Goal: Task Accomplishment & Management: Use online tool/utility

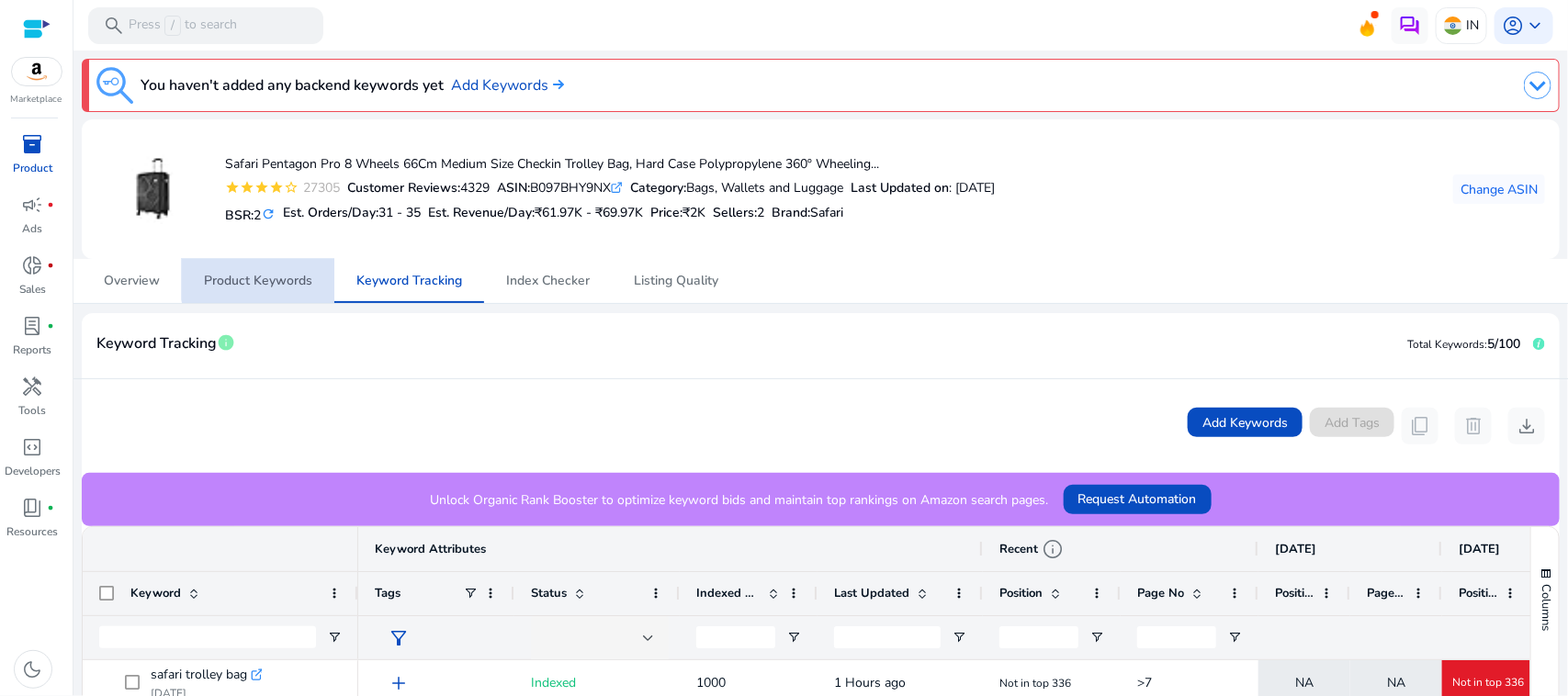
click at [276, 274] on span "Product Keywords" at bounding box center [258, 280] width 108 height 13
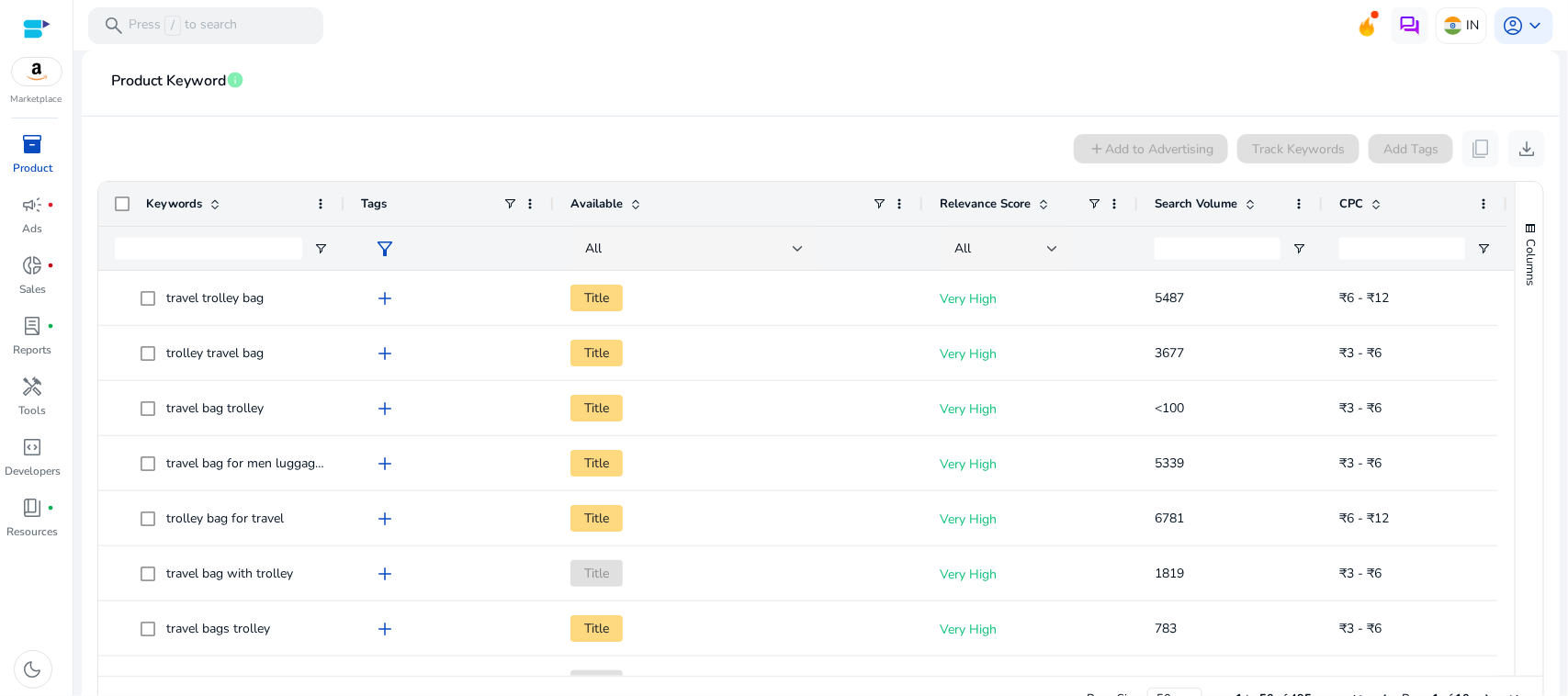
scroll to position [313, 0]
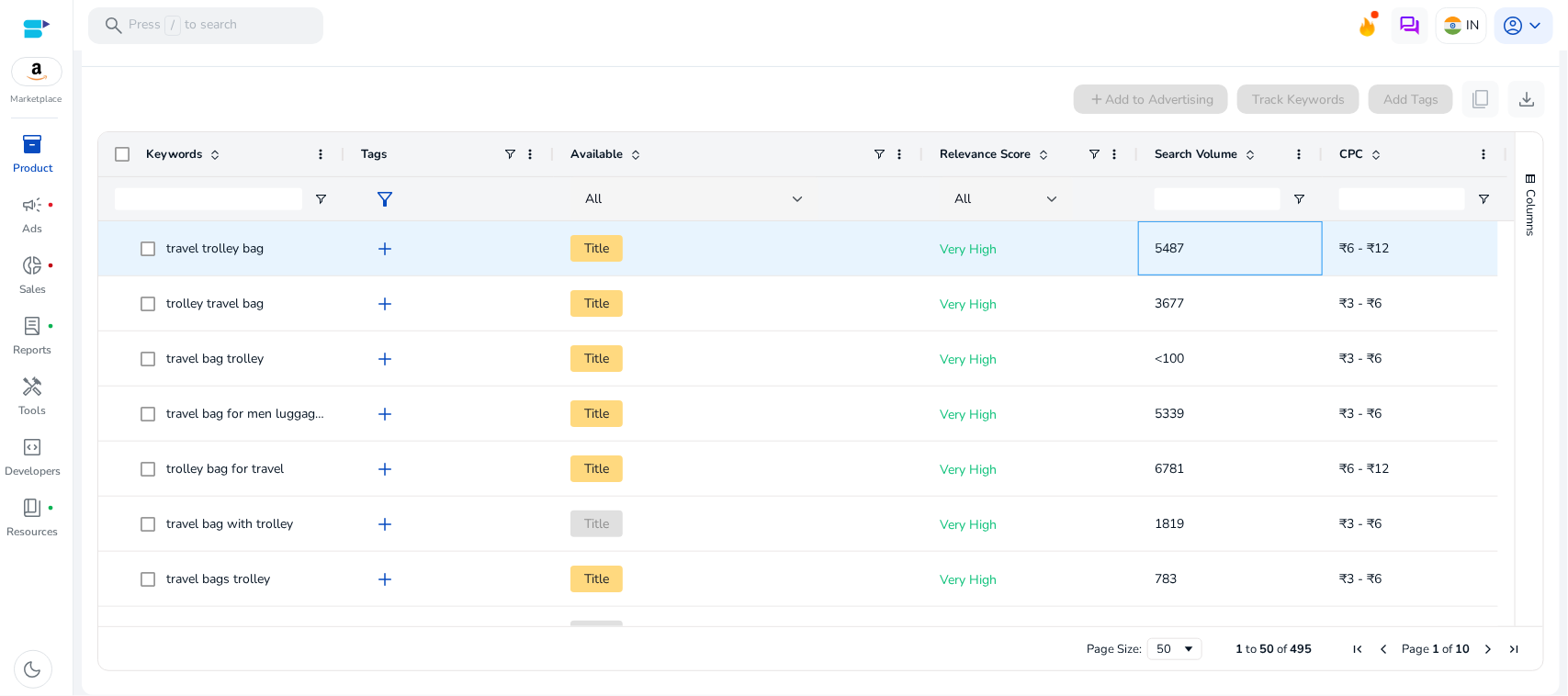
click at [1255, 260] on span "5487" at bounding box center [1231, 249] width 151 height 37
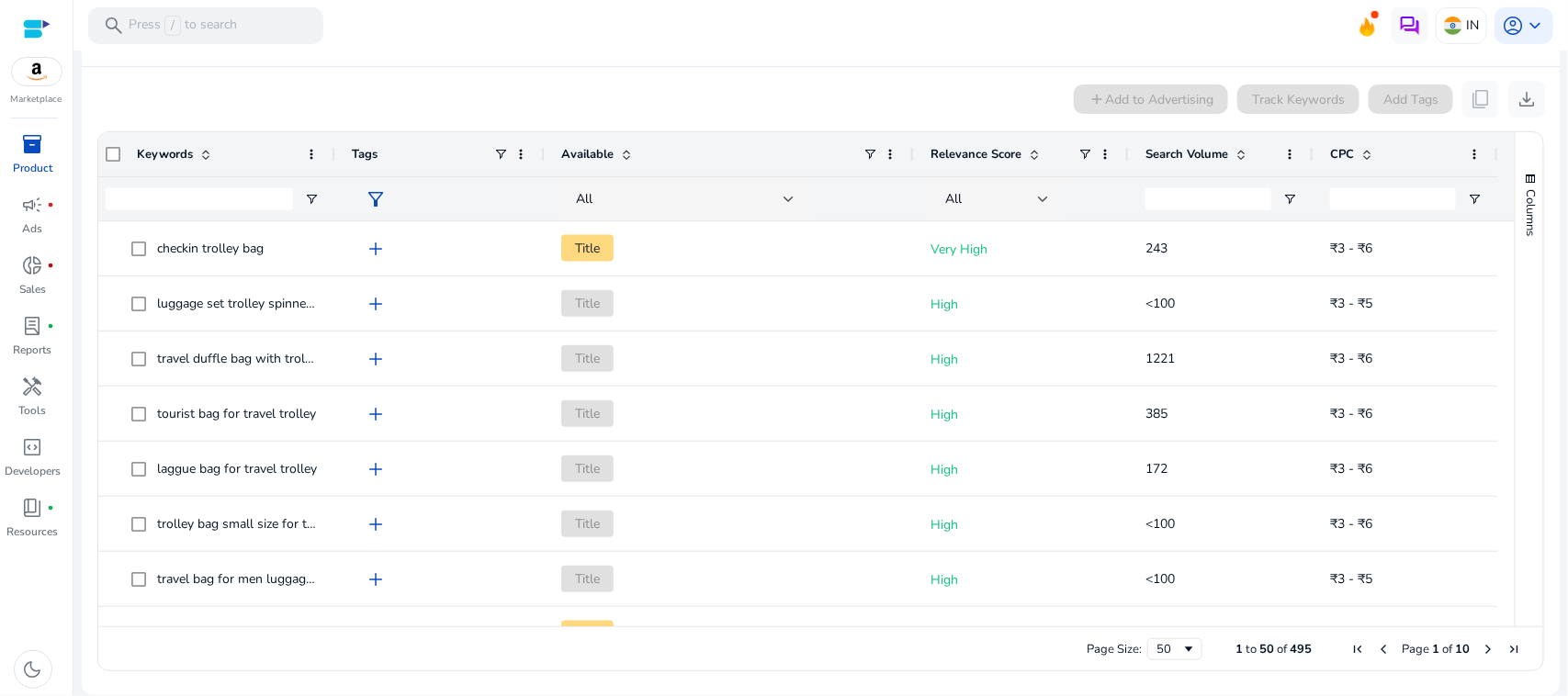
scroll to position [0, 0]
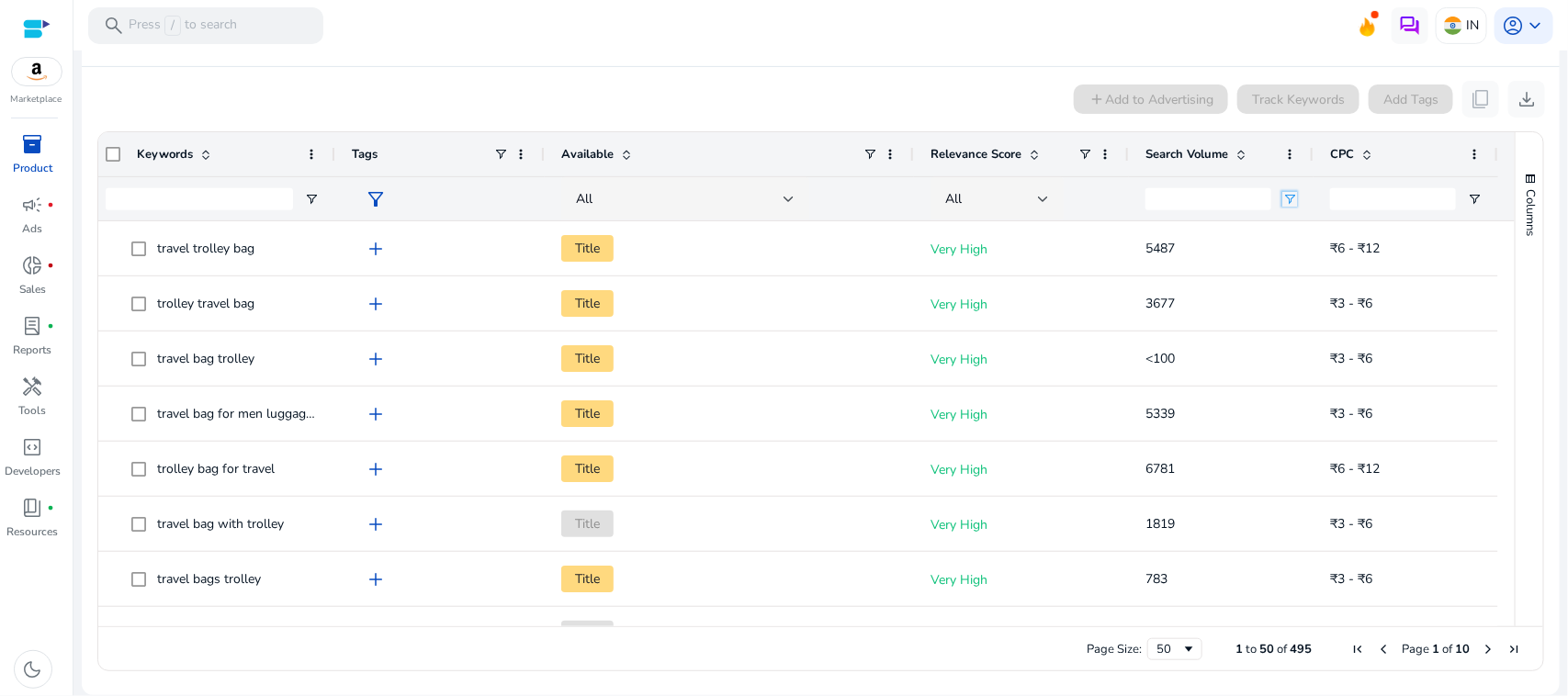
click at [1285, 202] on span "Open Filter Menu" at bounding box center [1290, 199] width 15 height 15
click at [1237, 158] on span at bounding box center [1240, 153] width 15 height 15
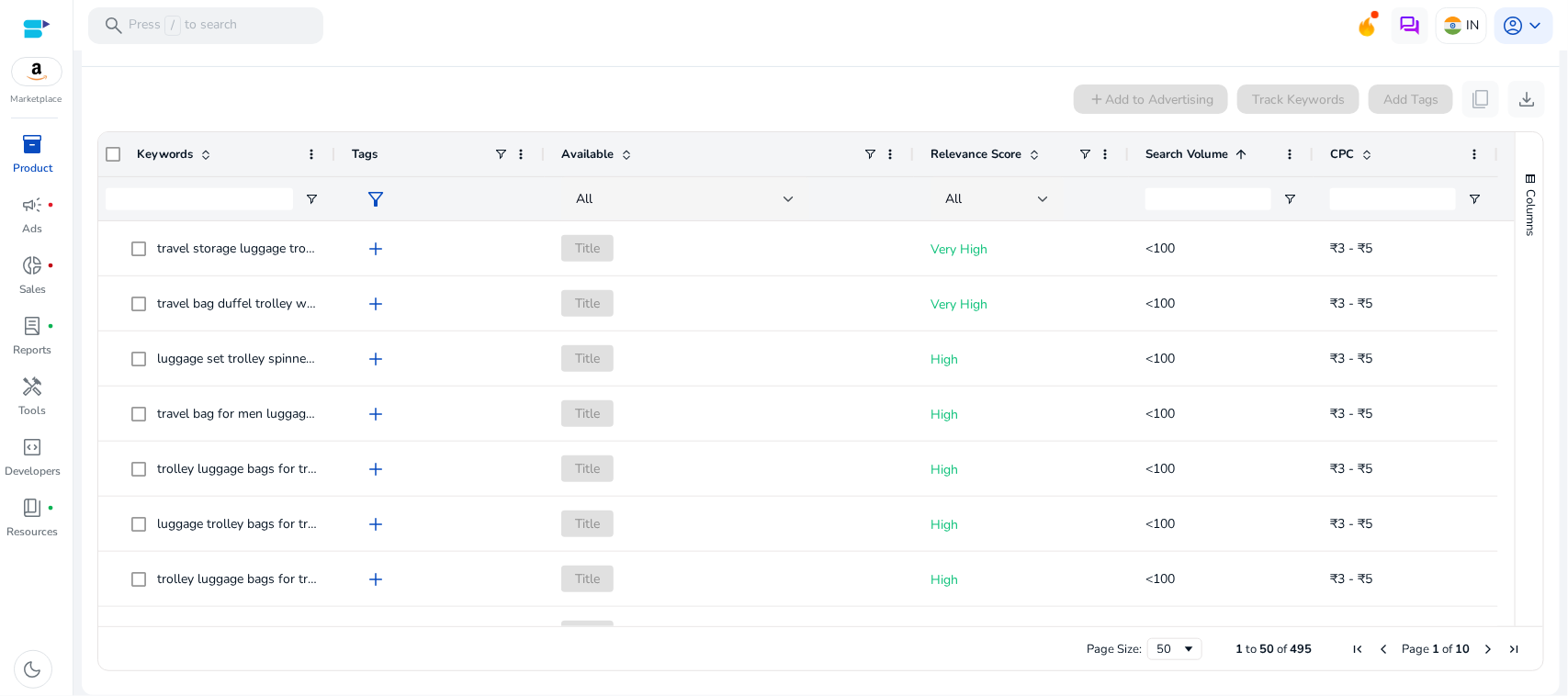
click at [1237, 158] on span at bounding box center [1240, 153] width 15 height 15
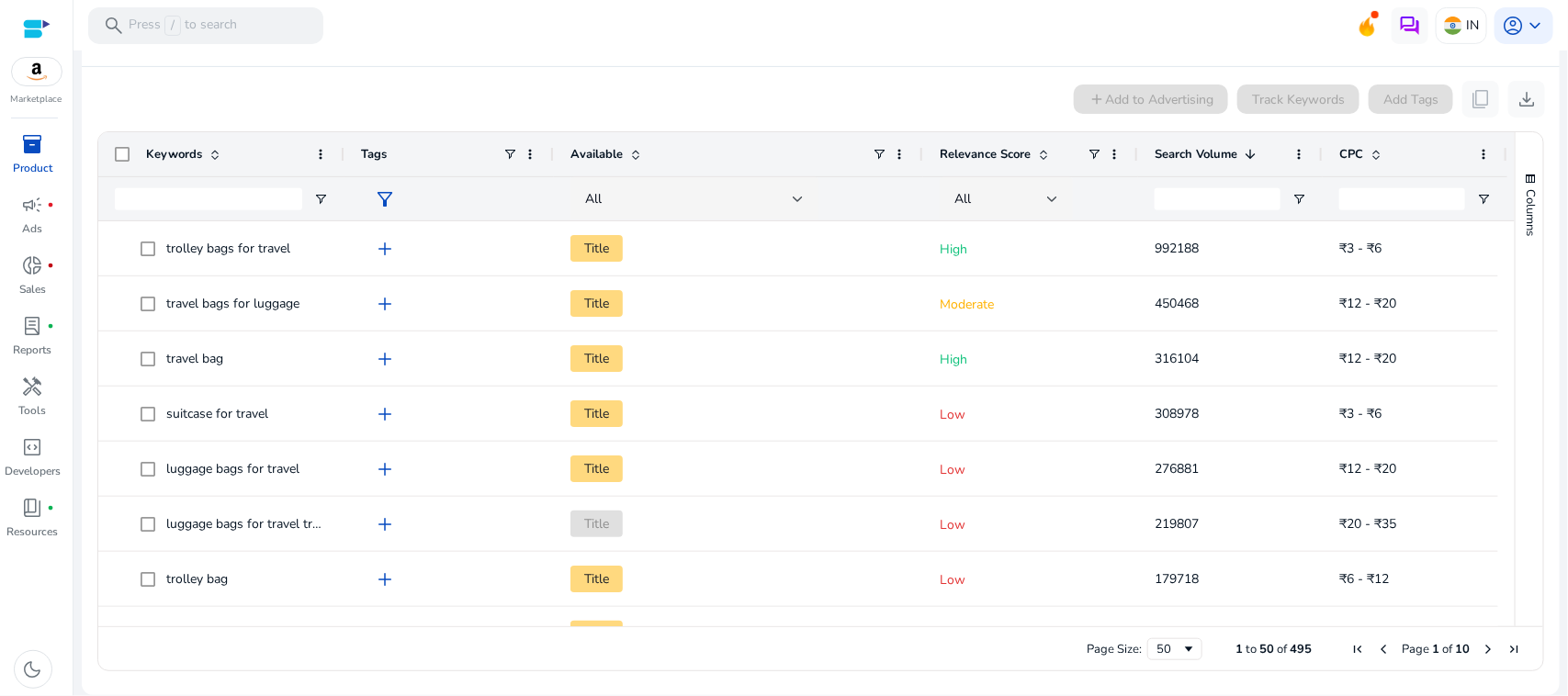
scroll to position [0, 16]
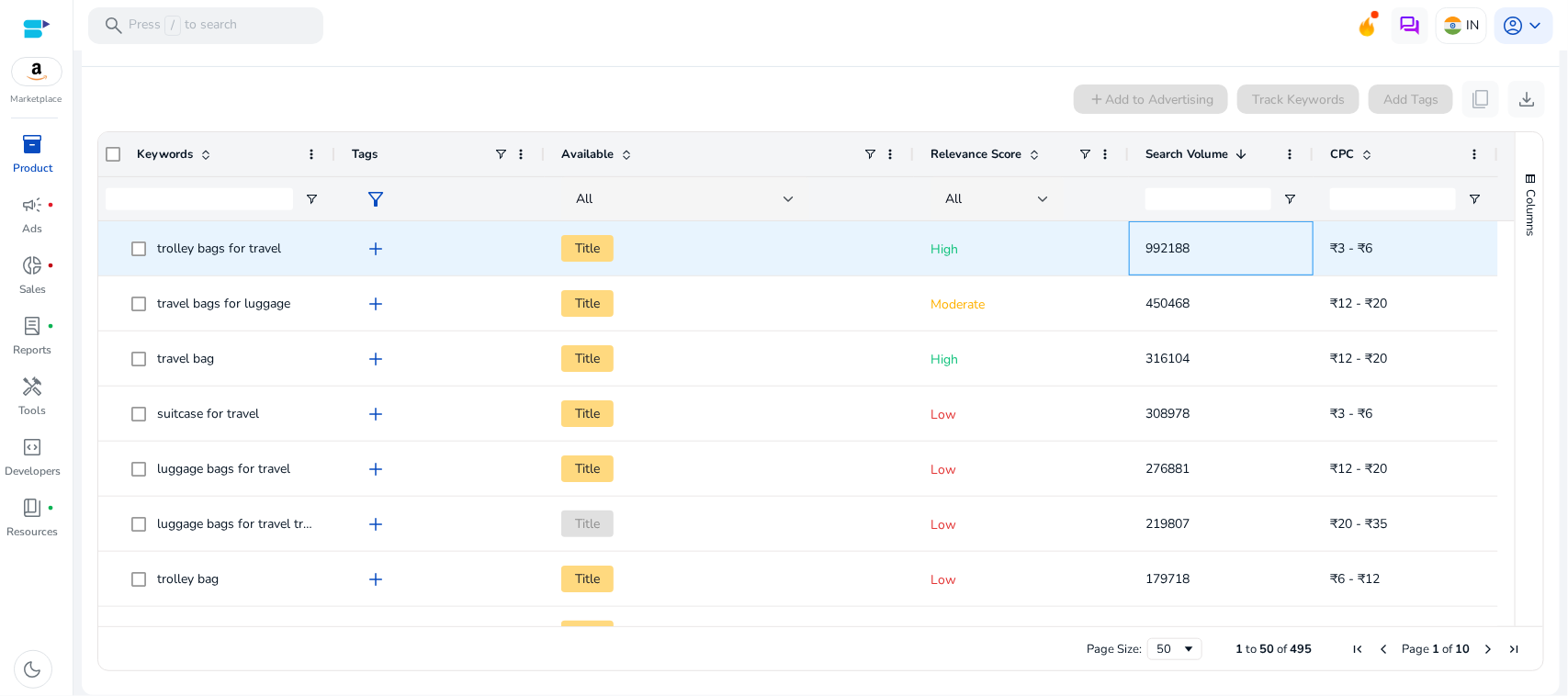
click at [1292, 246] on div "992188" at bounding box center [1222, 248] width 185 height 54
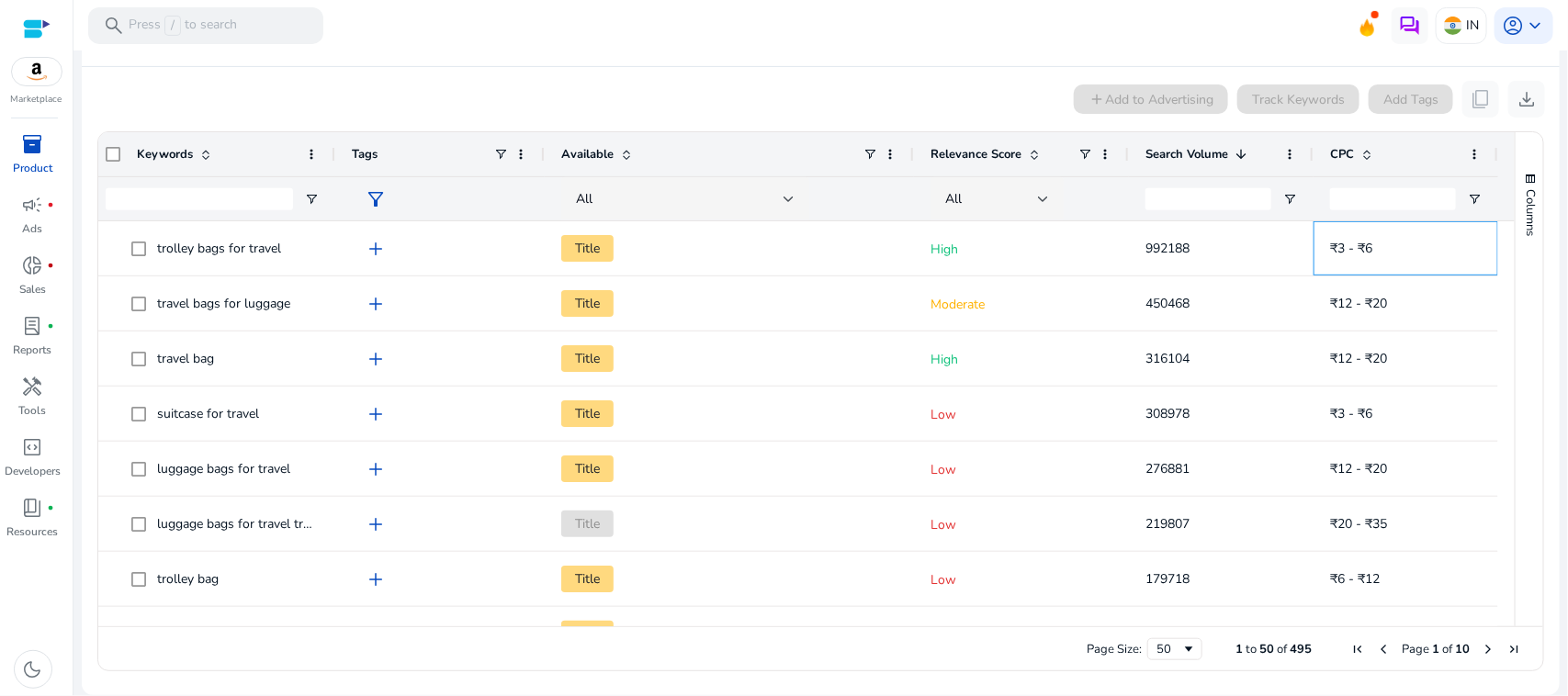
scroll to position [0, 0]
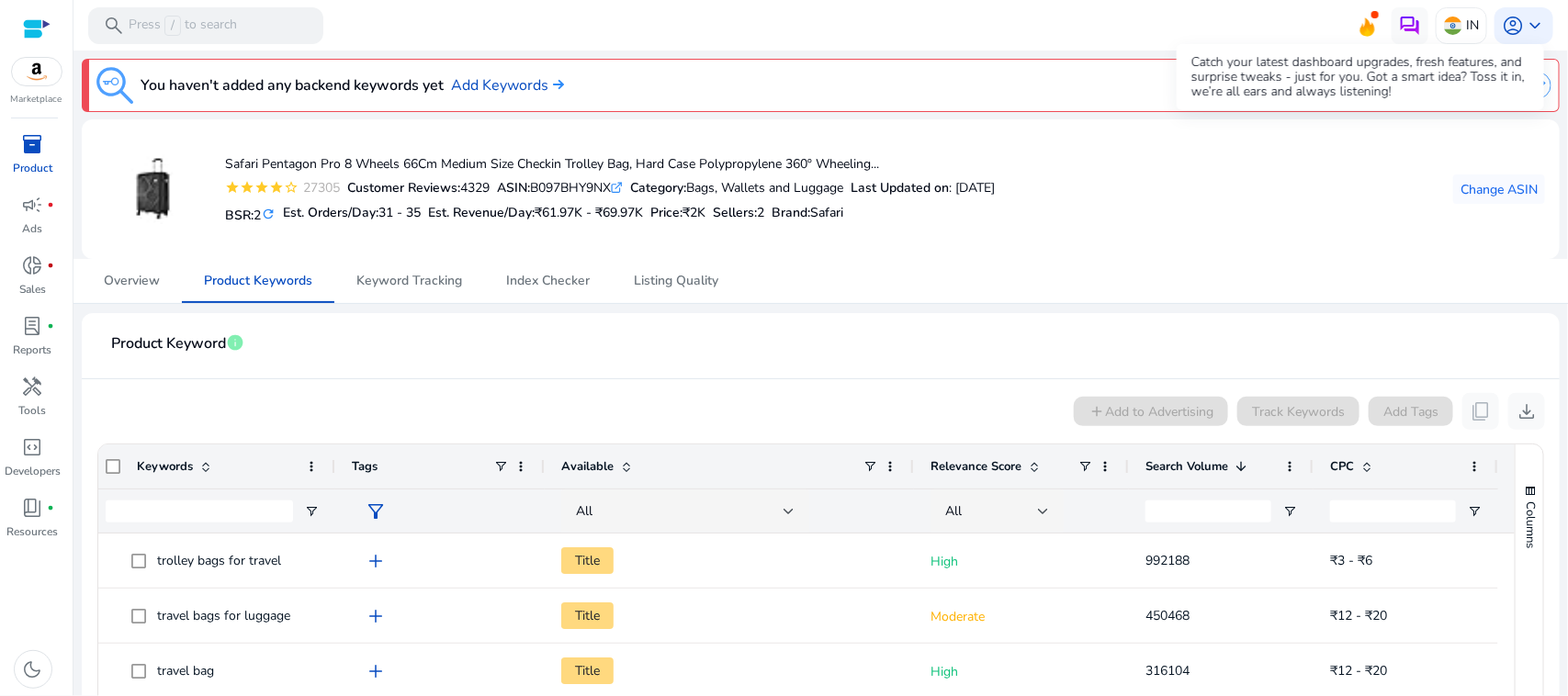
click at [1360, 28] on icon at bounding box center [1367, 27] width 15 height 19
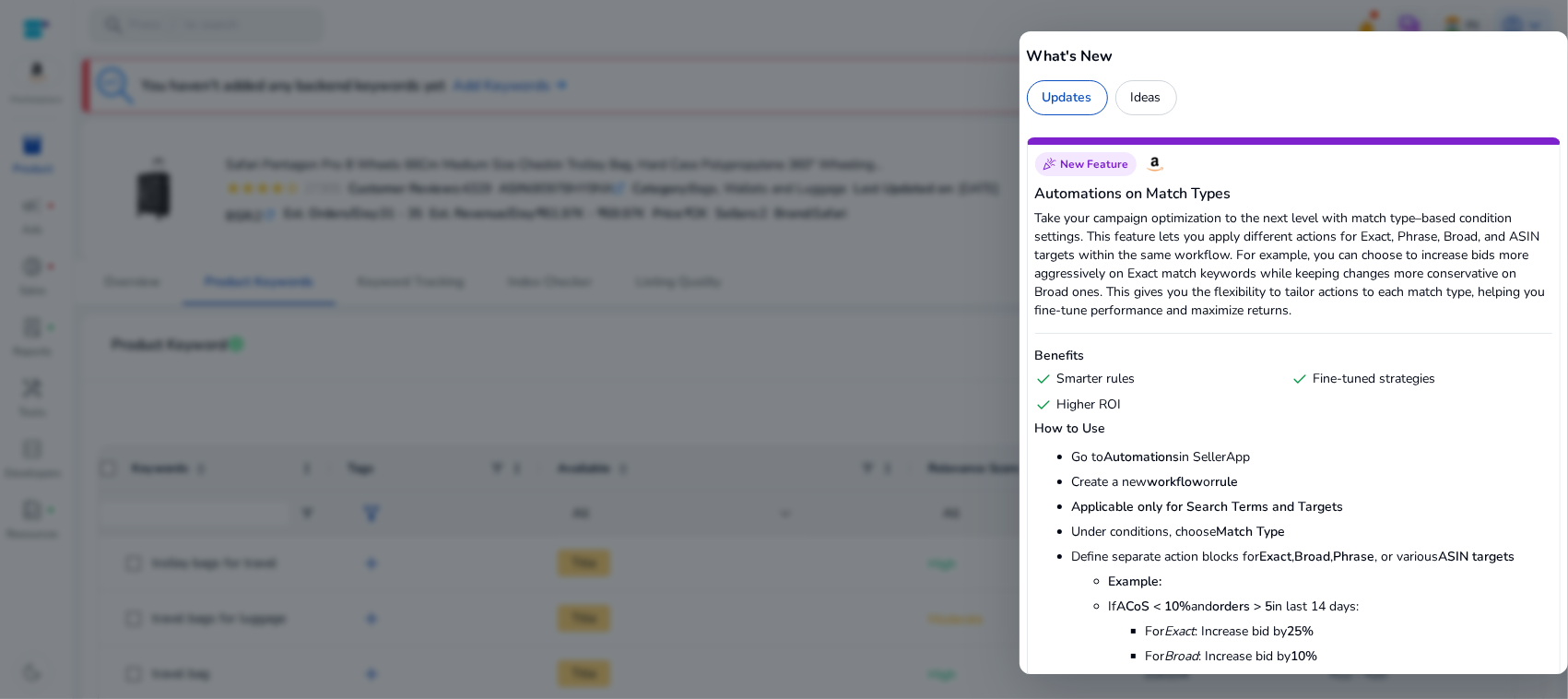
click at [725, 330] on div at bounding box center [784, 350] width 1568 height 699
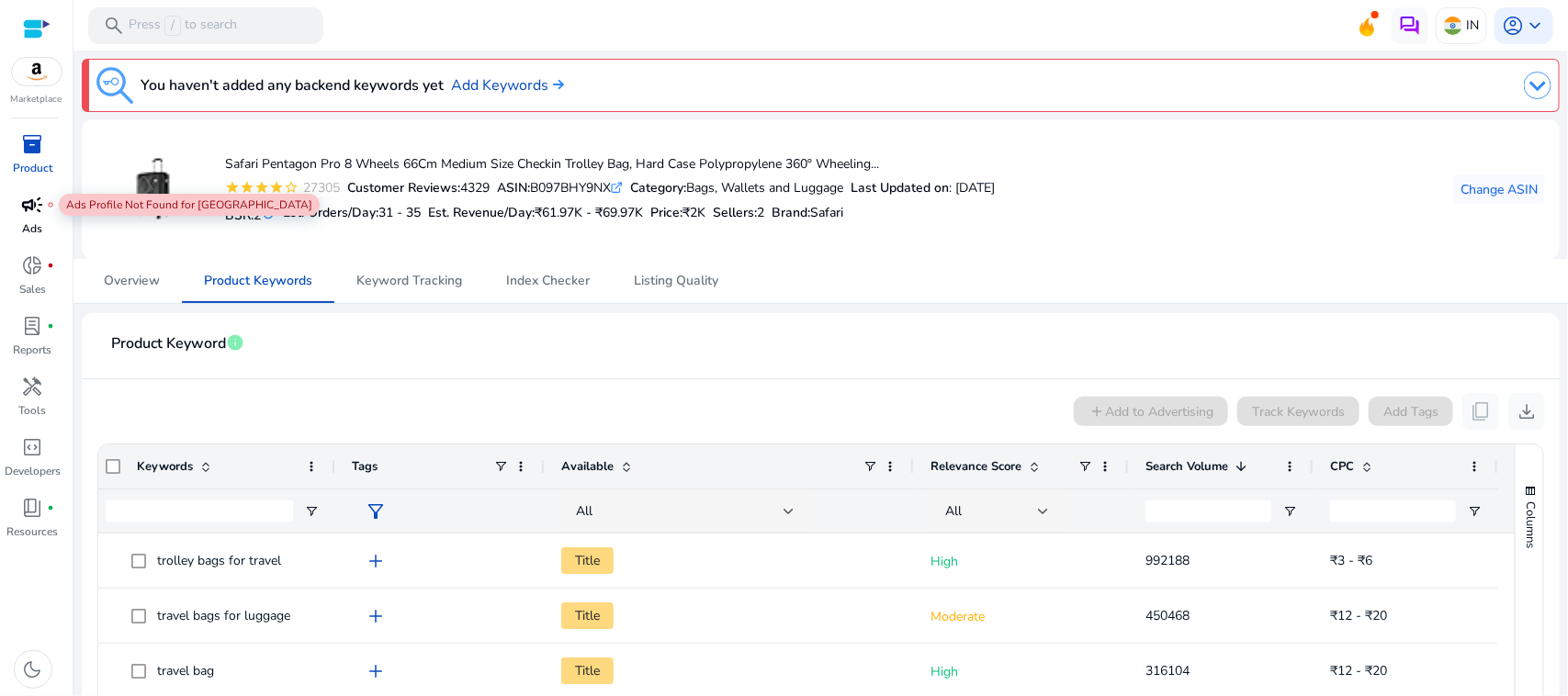
click at [34, 211] on span "campaign" at bounding box center [32, 204] width 22 height 22
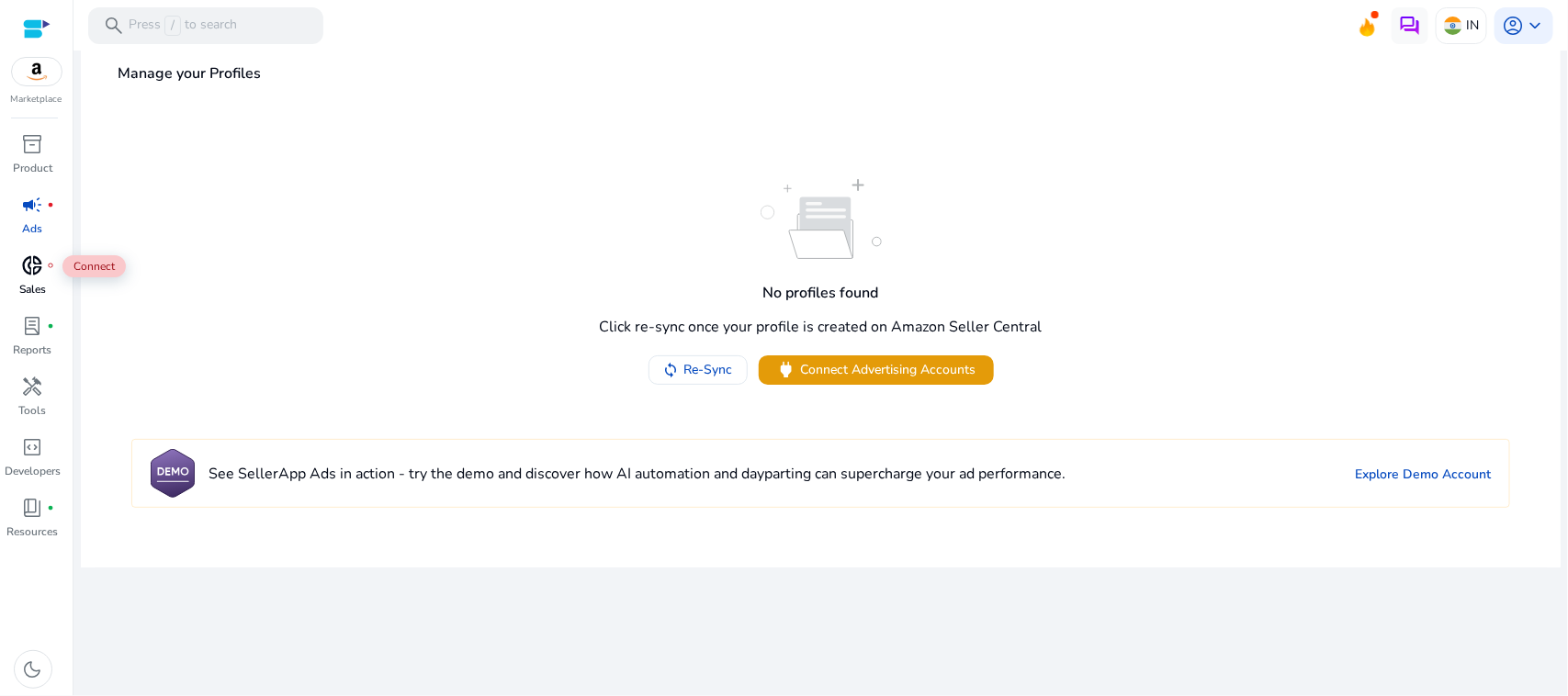
click at [39, 271] on span "donut_small" at bounding box center [32, 265] width 22 height 22
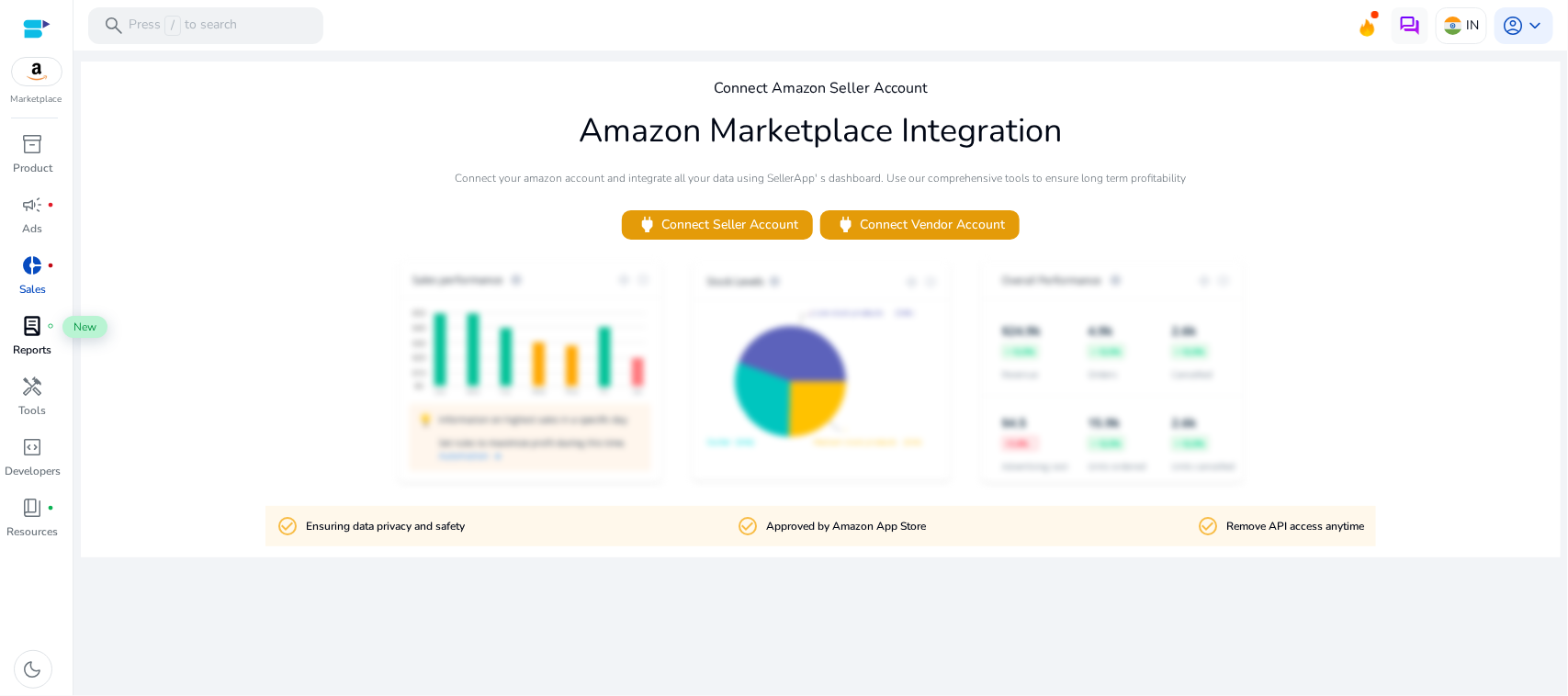
click at [34, 322] on span "lab_profile" at bounding box center [32, 325] width 22 height 22
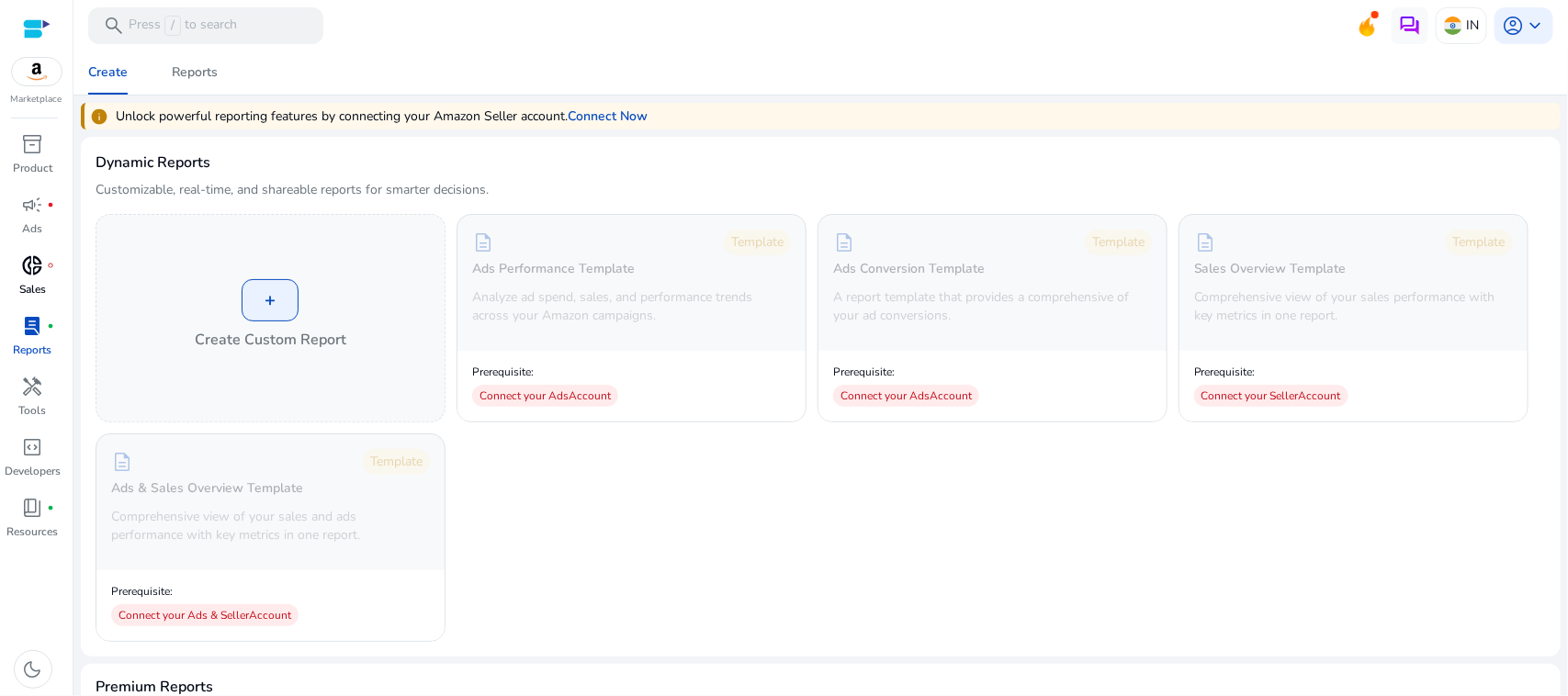
click at [46, 269] on div "donut_small fiber_manual_record" at bounding box center [32, 265] width 51 height 29
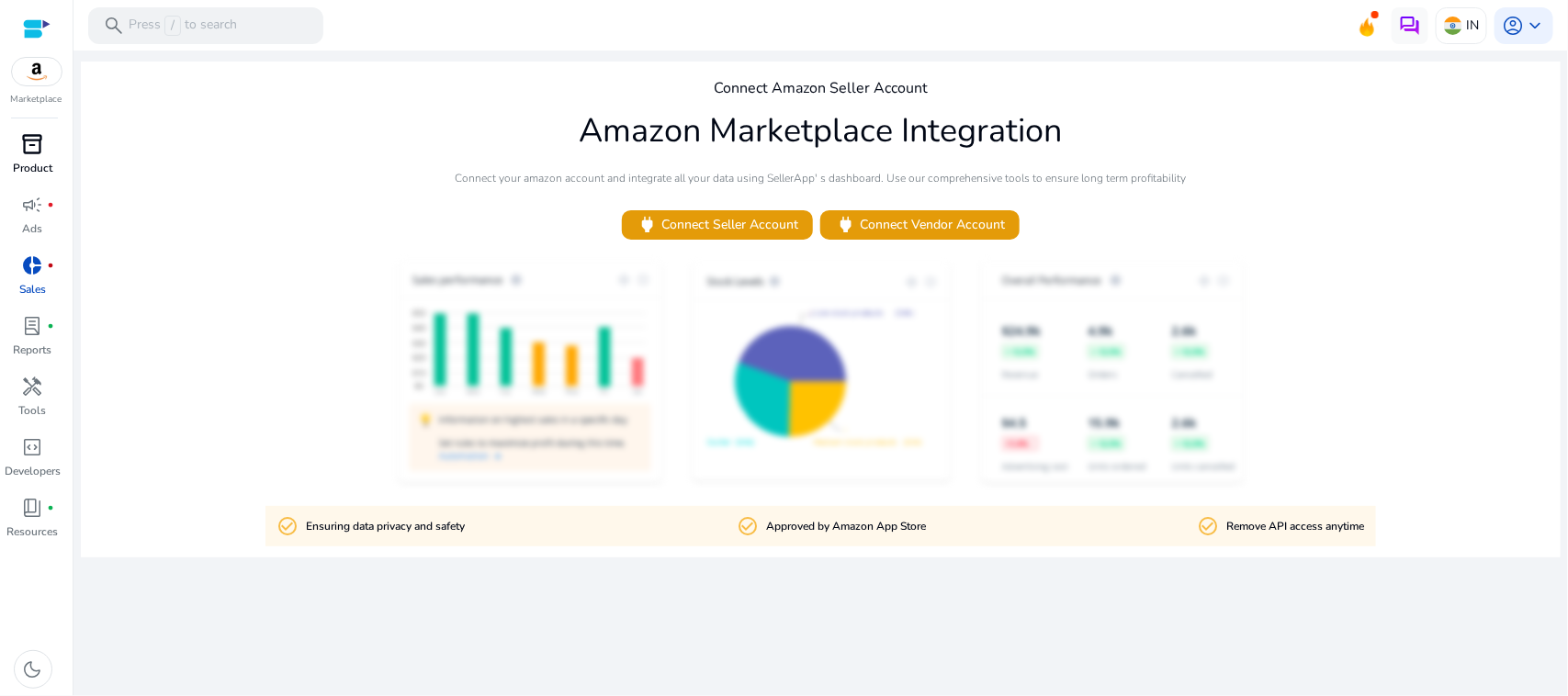
click at [22, 135] on span "inventory_2" at bounding box center [32, 144] width 22 height 22
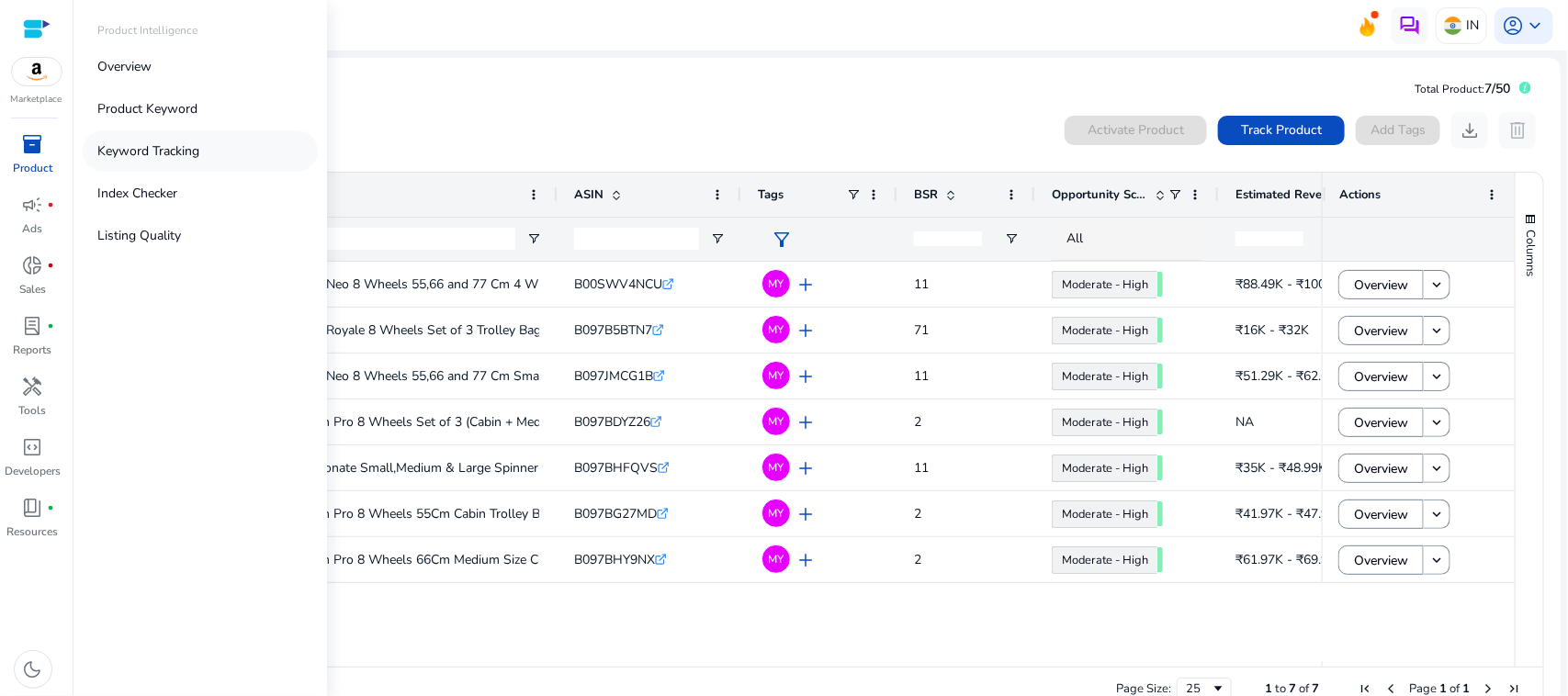
click at [188, 146] on p "Keyword Tracking" at bounding box center [149, 151] width 102 height 20
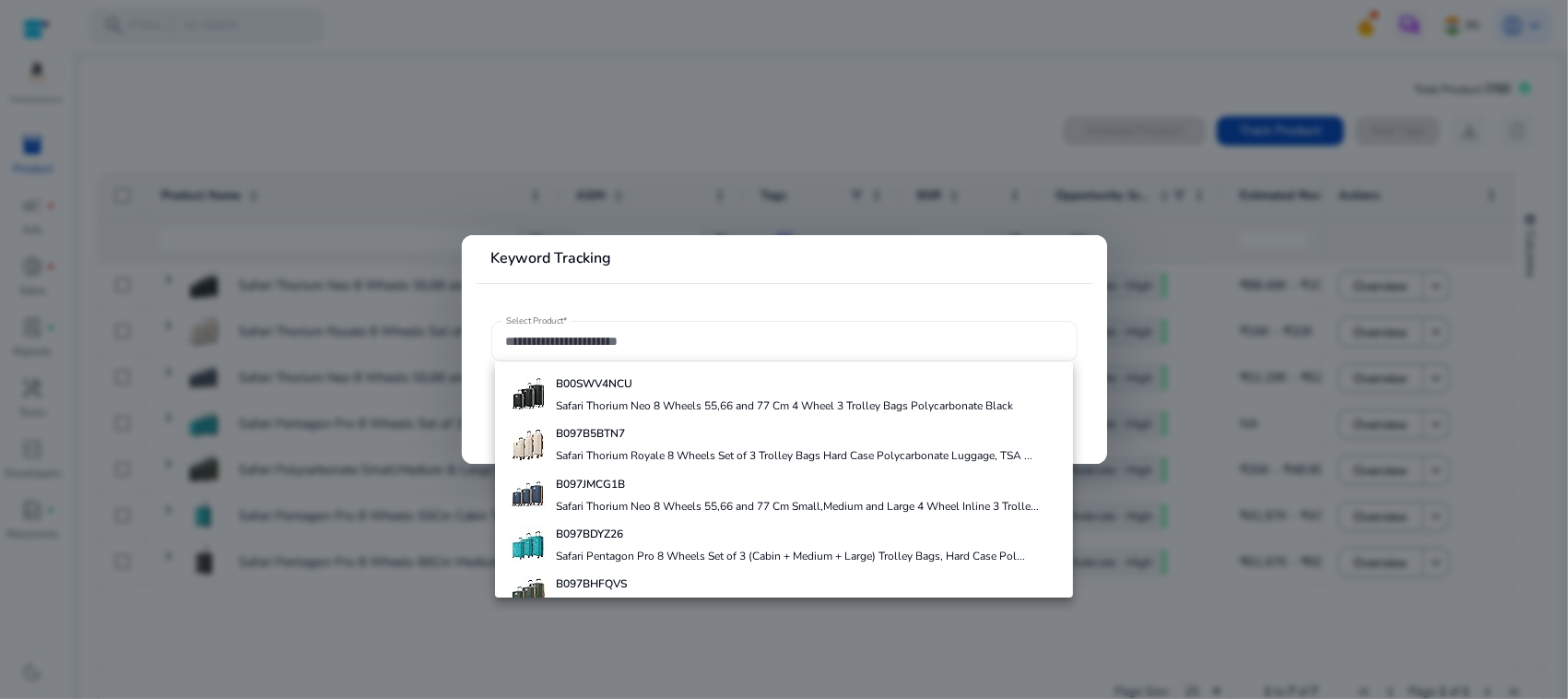
drag, startPoint x: 580, startPoint y: 351, endPoint x: 597, endPoint y: 342, distance: 19.2
click at [597, 342] on div at bounding box center [784, 341] width 557 height 40
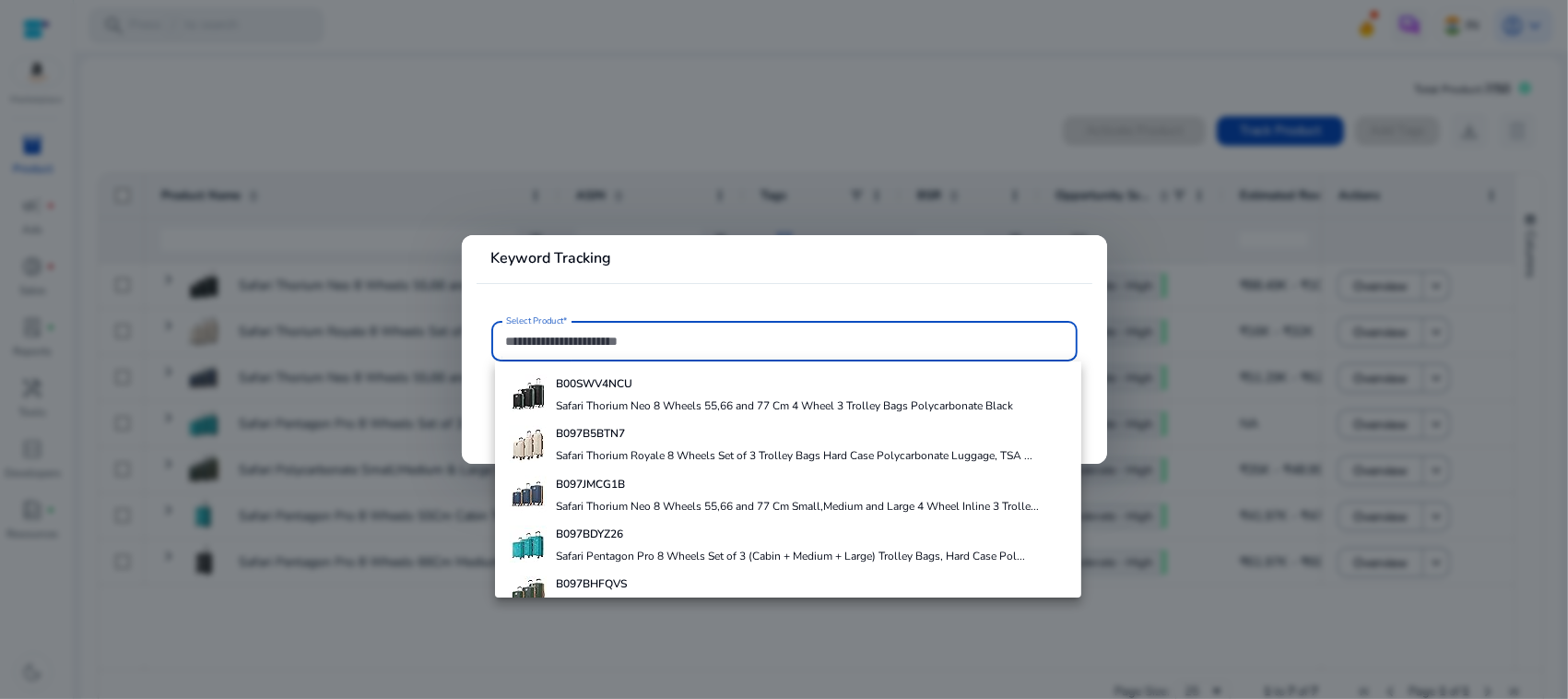
click at [597, 342] on input "Select Product*" at bounding box center [784, 341] width 557 height 21
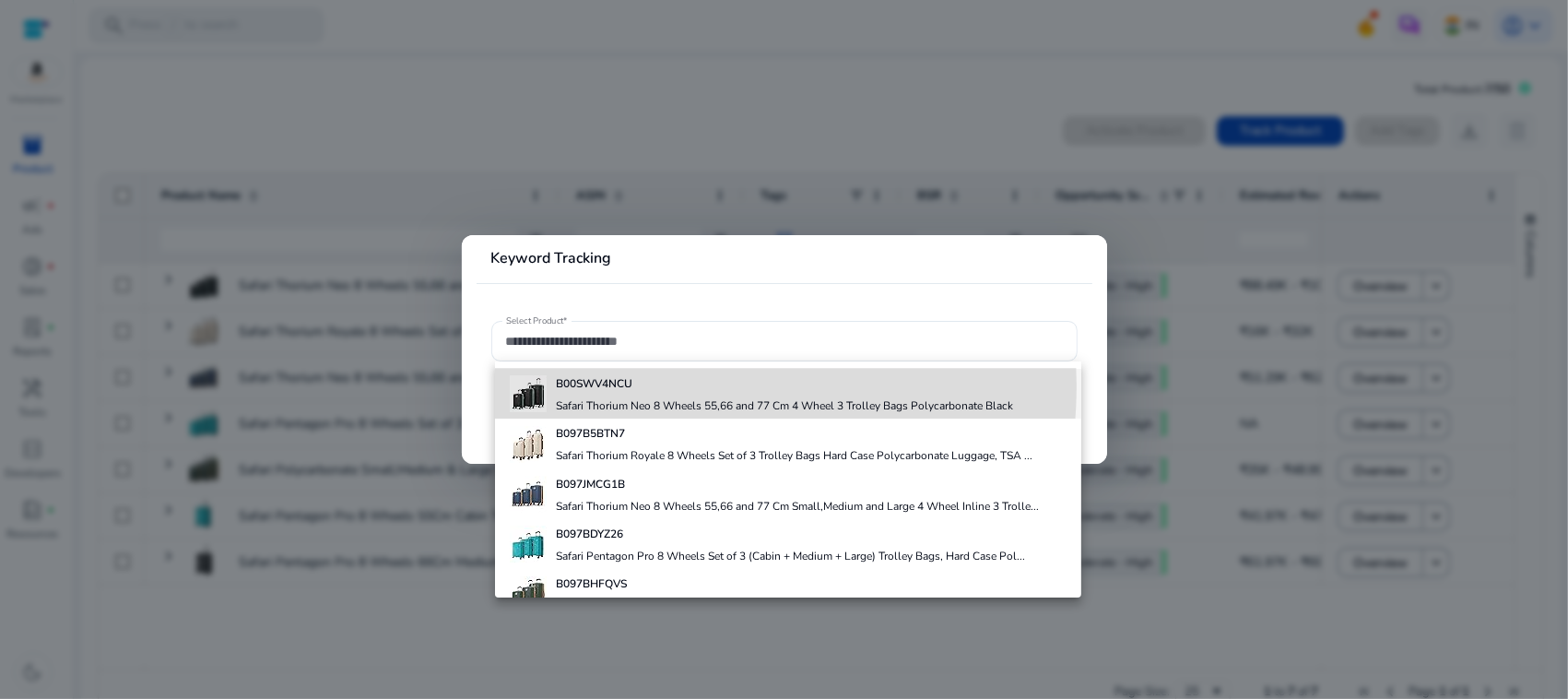
click at [630, 385] on b "B00SWV4NCU" at bounding box center [594, 383] width 77 height 15
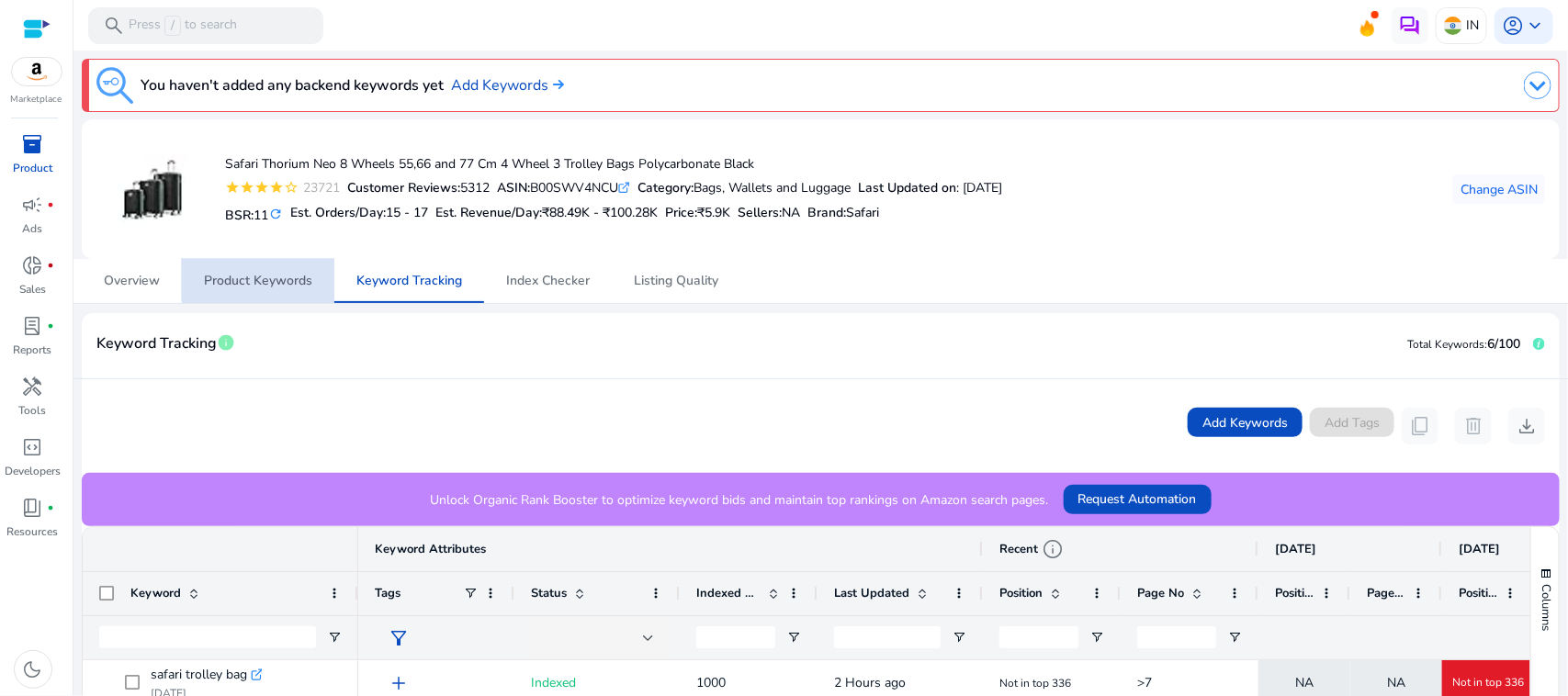
click at [285, 276] on span "Product Keywords" at bounding box center [258, 280] width 108 height 13
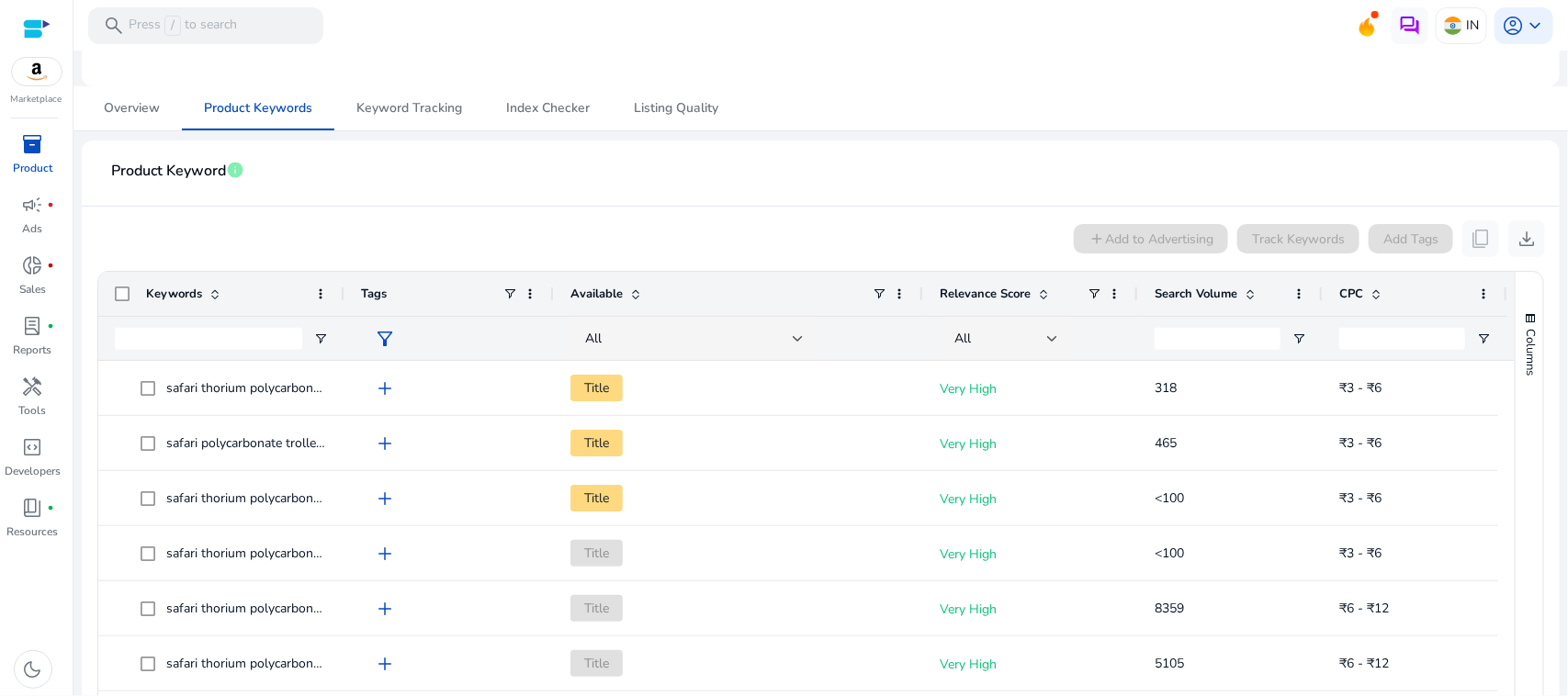
scroll to position [208, 0]
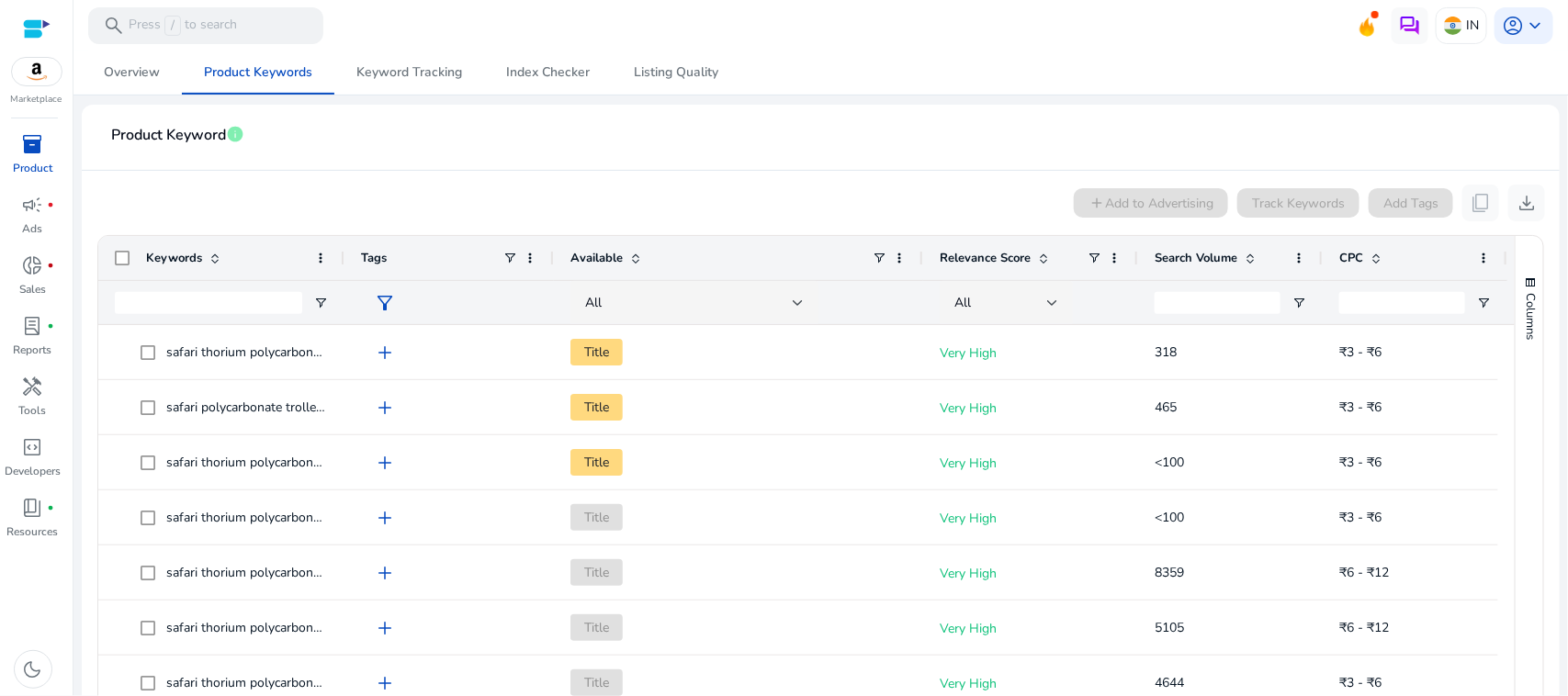
click at [1251, 254] on span at bounding box center [1250, 258] width 15 height 15
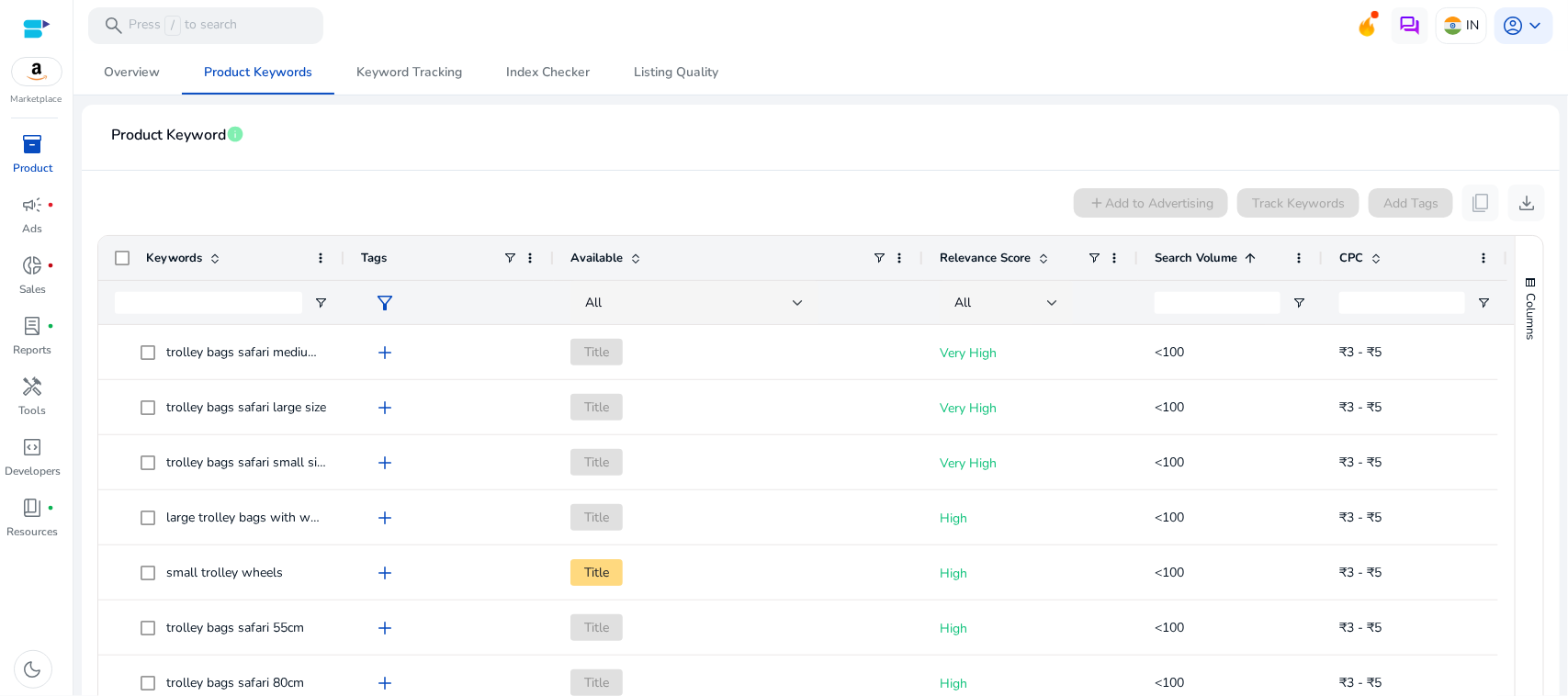
click at [1251, 254] on span at bounding box center [1250, 258] width 15 height 15
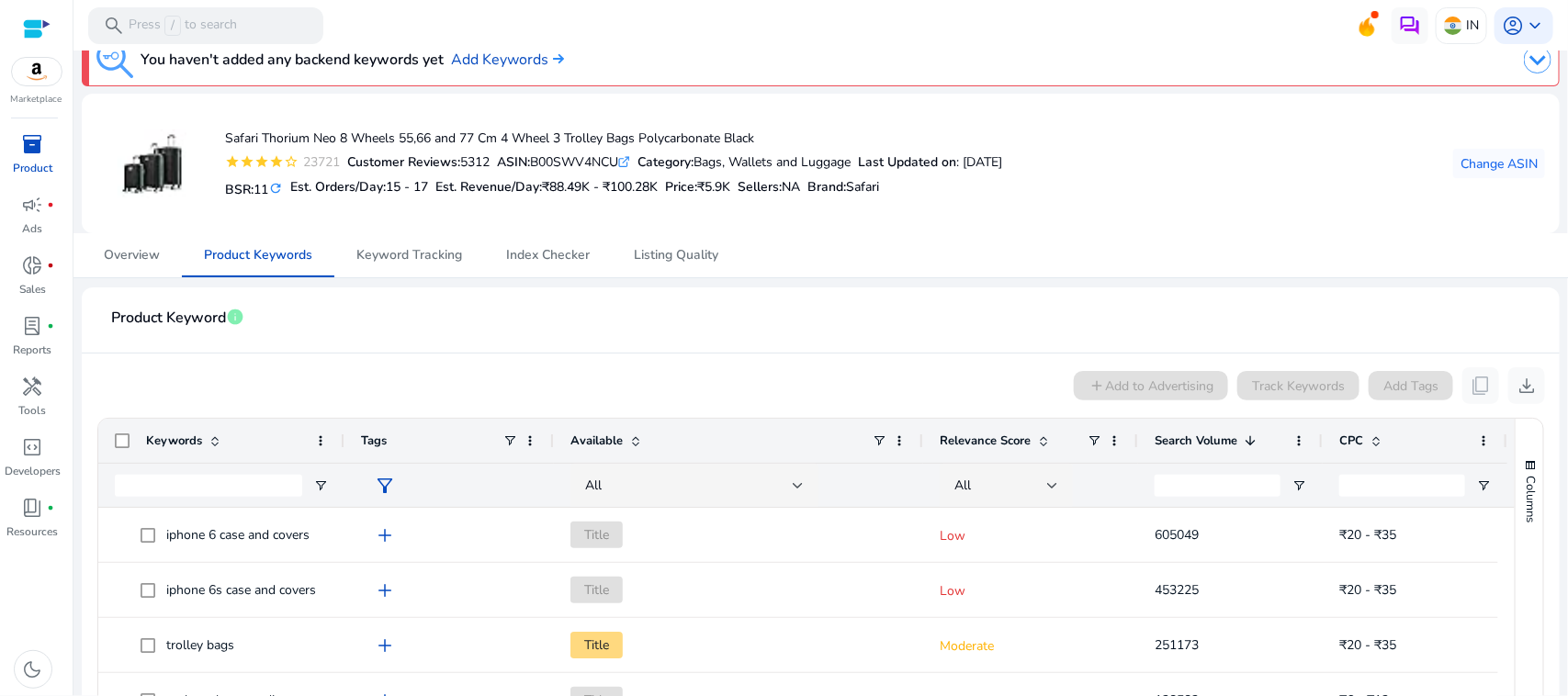
scroll to position [0, 0]
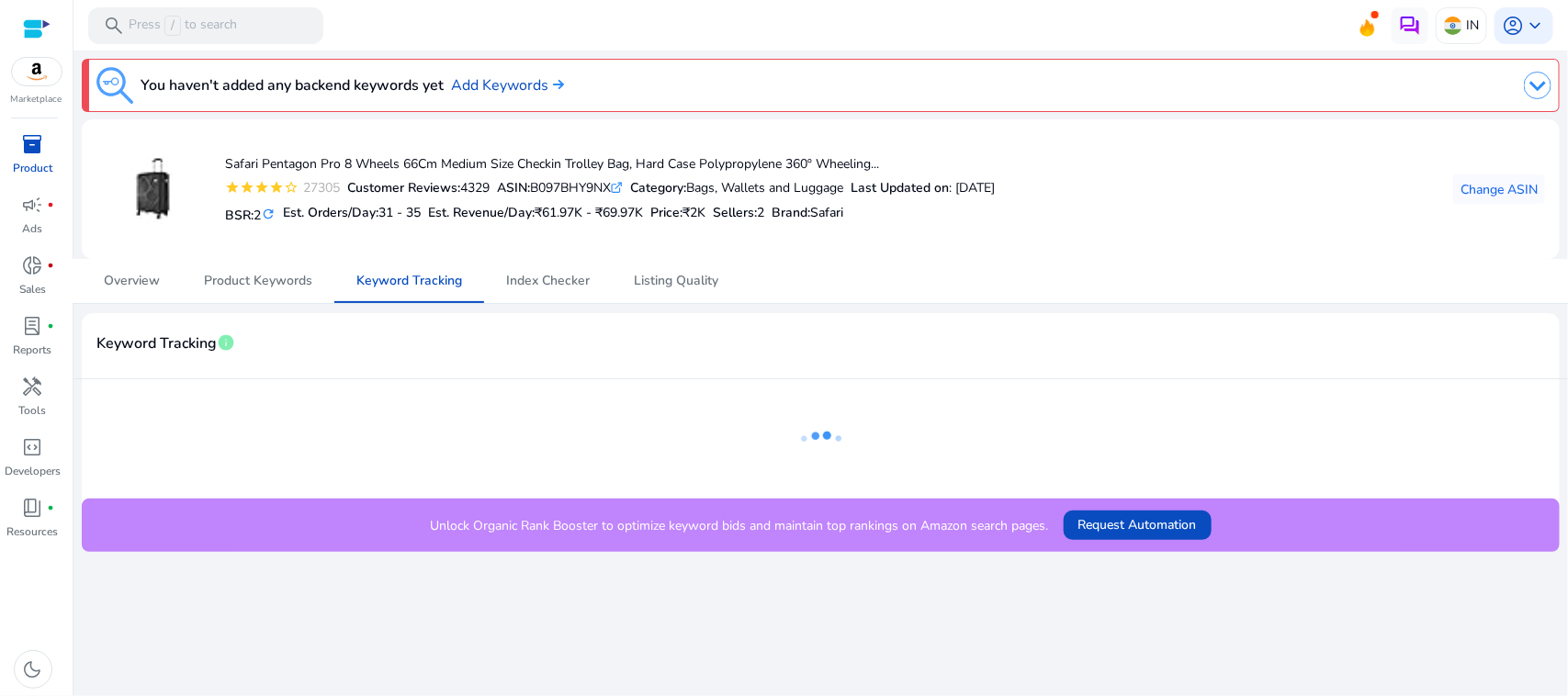
click at [537, 181] on div "ASIN: B097BHY9NX .st0{fill:#2c8af8}" at bounding box center [560, 188] width 126 height 20
click at [1494, 184] on span "Change ASIN" at bounding box center [1499, 190] width 77 height 20
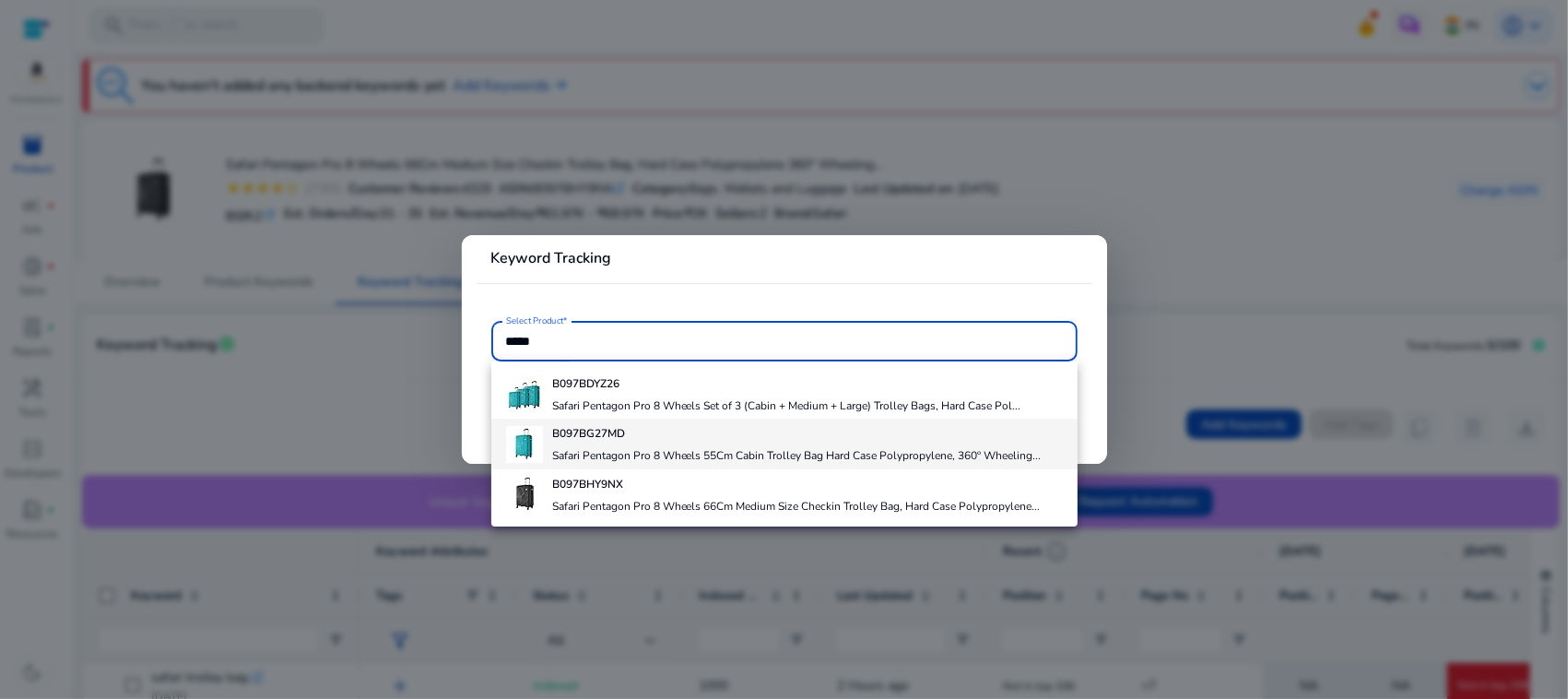
type input "*****"
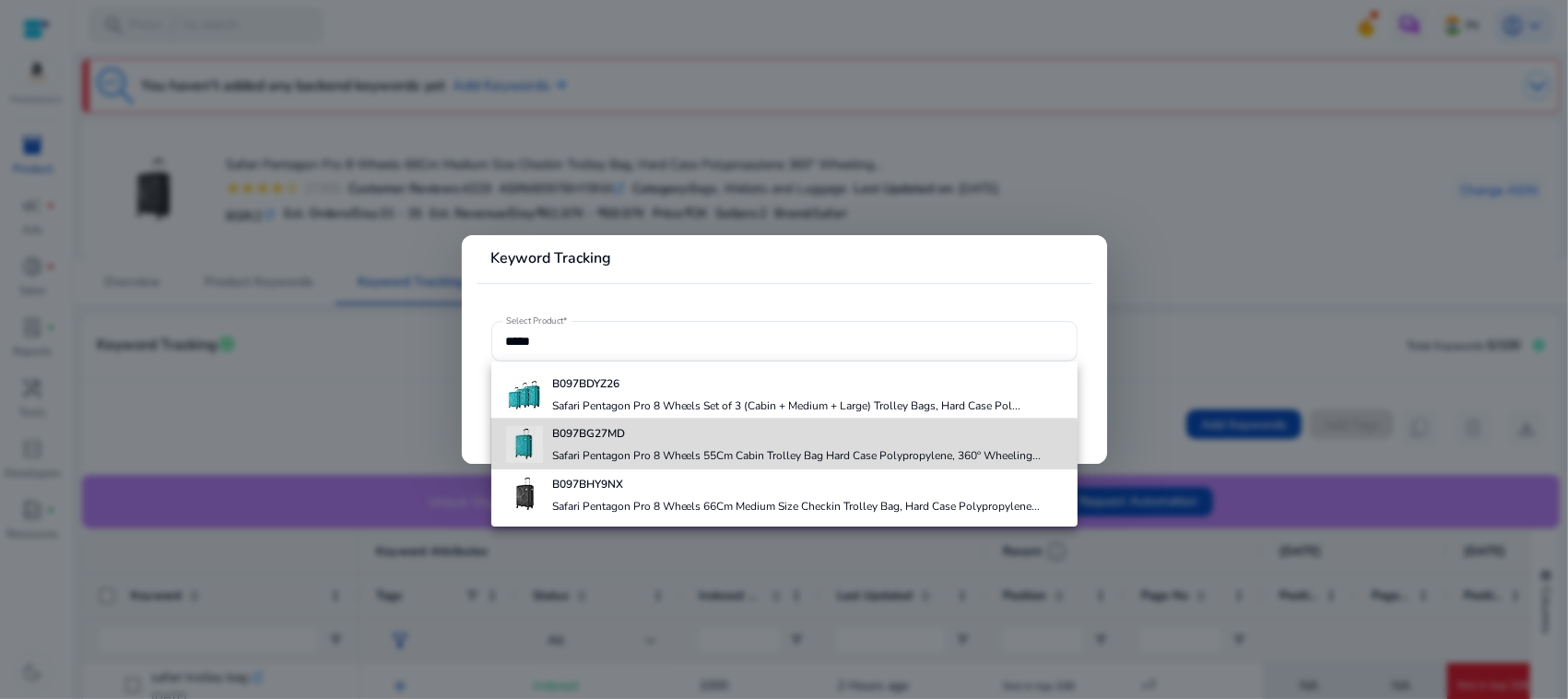
click at [688, 449] on h4 "Safari Pentagon Pro 8 Wheels 55Cm Cabin Trolley Bag Hard Case Polypropylene, 36…" at bounding box center [796, 455] width 489 height 15
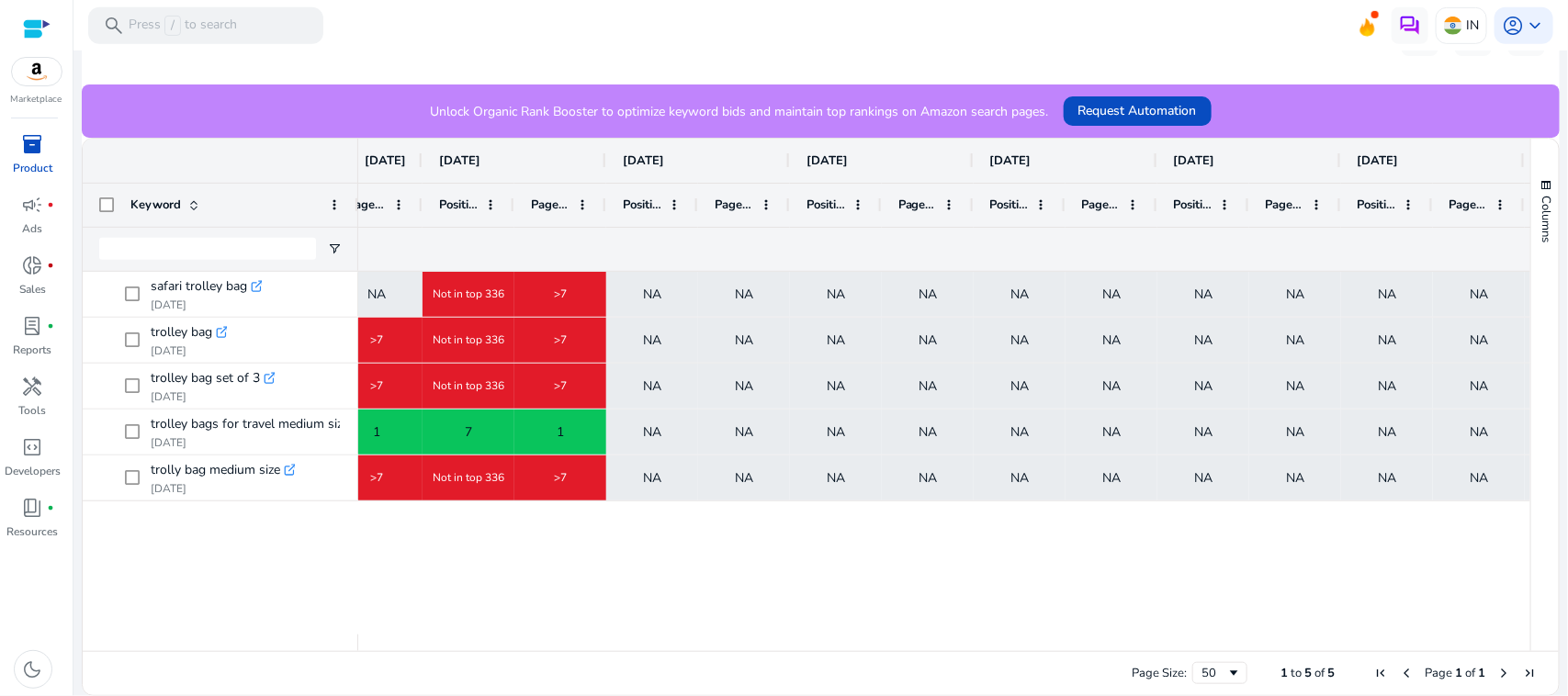
click at [625, 561] on div ">7 NA NA Not in top 336 >7 NA NA NA NA NA NA NA NA NA NA NA NA >7 Not in top 33…" at bounding box center [944, 452] width 1173 height 363
click at [476, 297] on span "Not in top 336" at bounding box center [468, 293] width 72 height 15
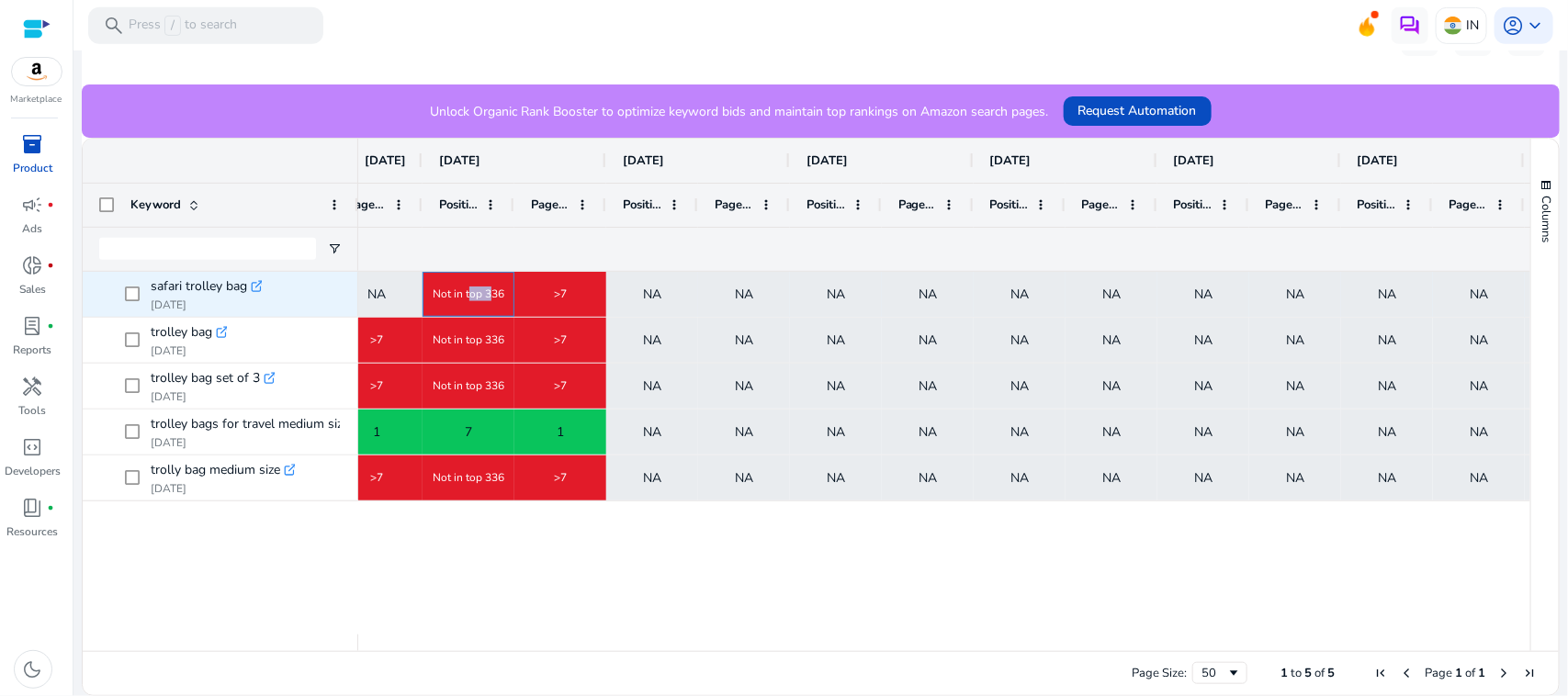
click at [476, 297] on span "Not in top 336" at bounding box center [468, 293] width 72 height 15
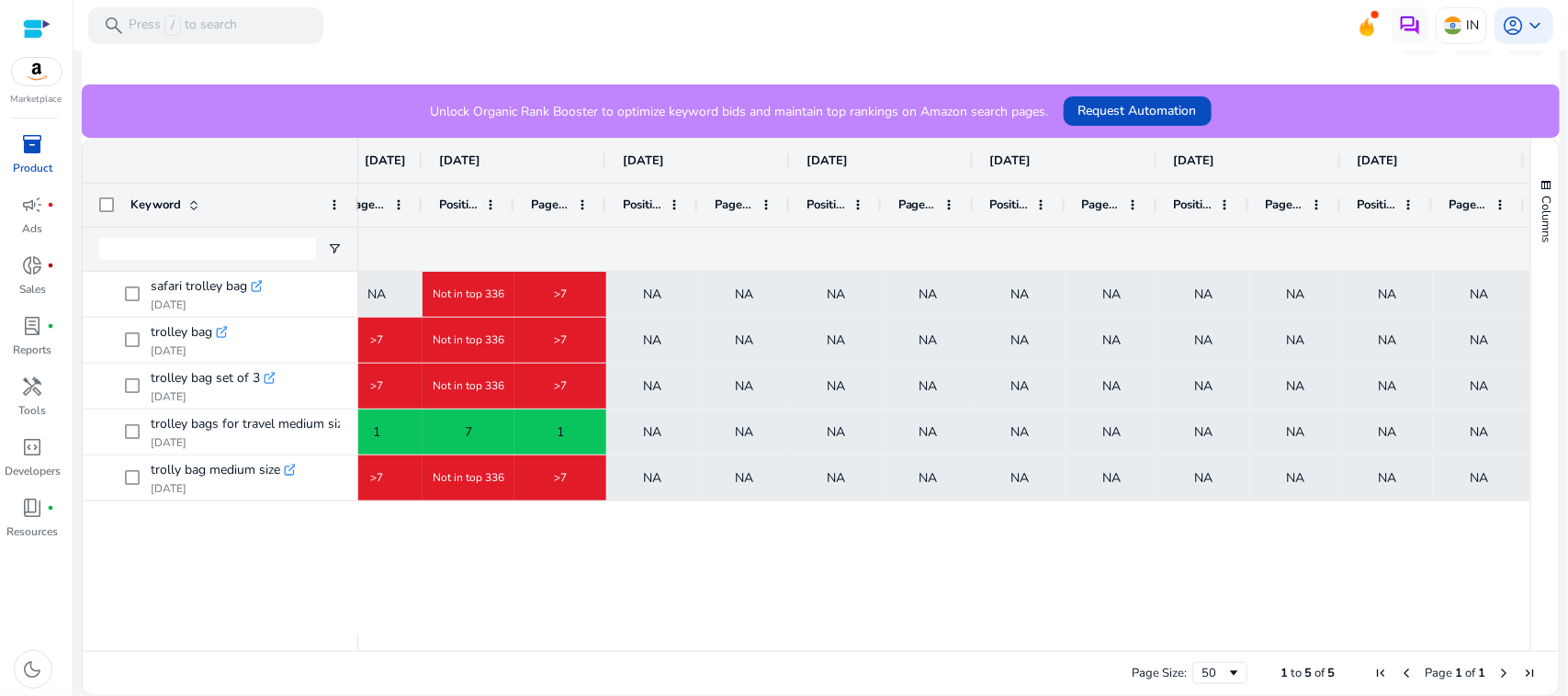
click at [654, 624] on div ">7 NA NA Not in top 336 >7 NA NA NA NA NA NA NA NA NA NA NA NA >7 Not in top 33…" at bounding box center [944, 452] width 1173 height 363
click at [256, 281] on icon ".st0{fill:#2c8af8}" at bounding box center [257, 286] width 13 height 13
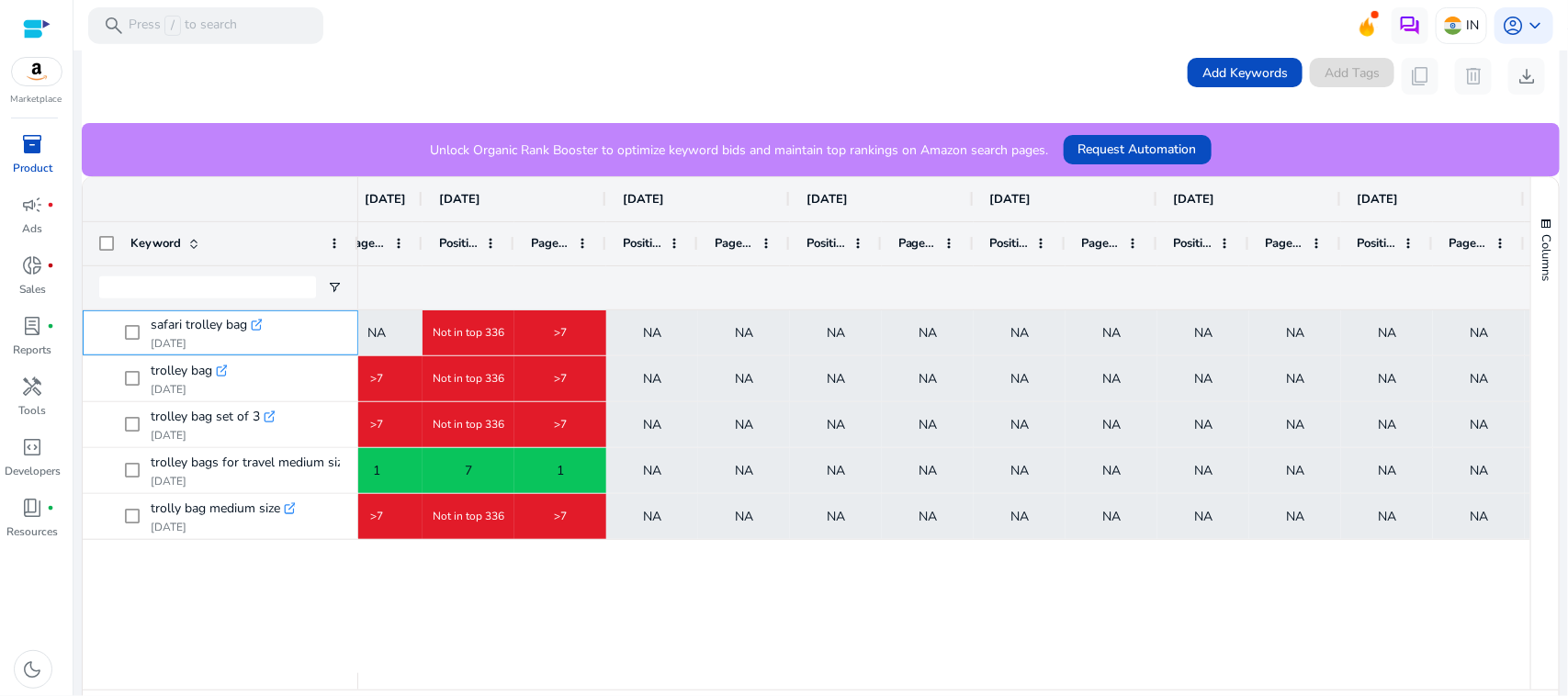
scroll to position [377, 0]
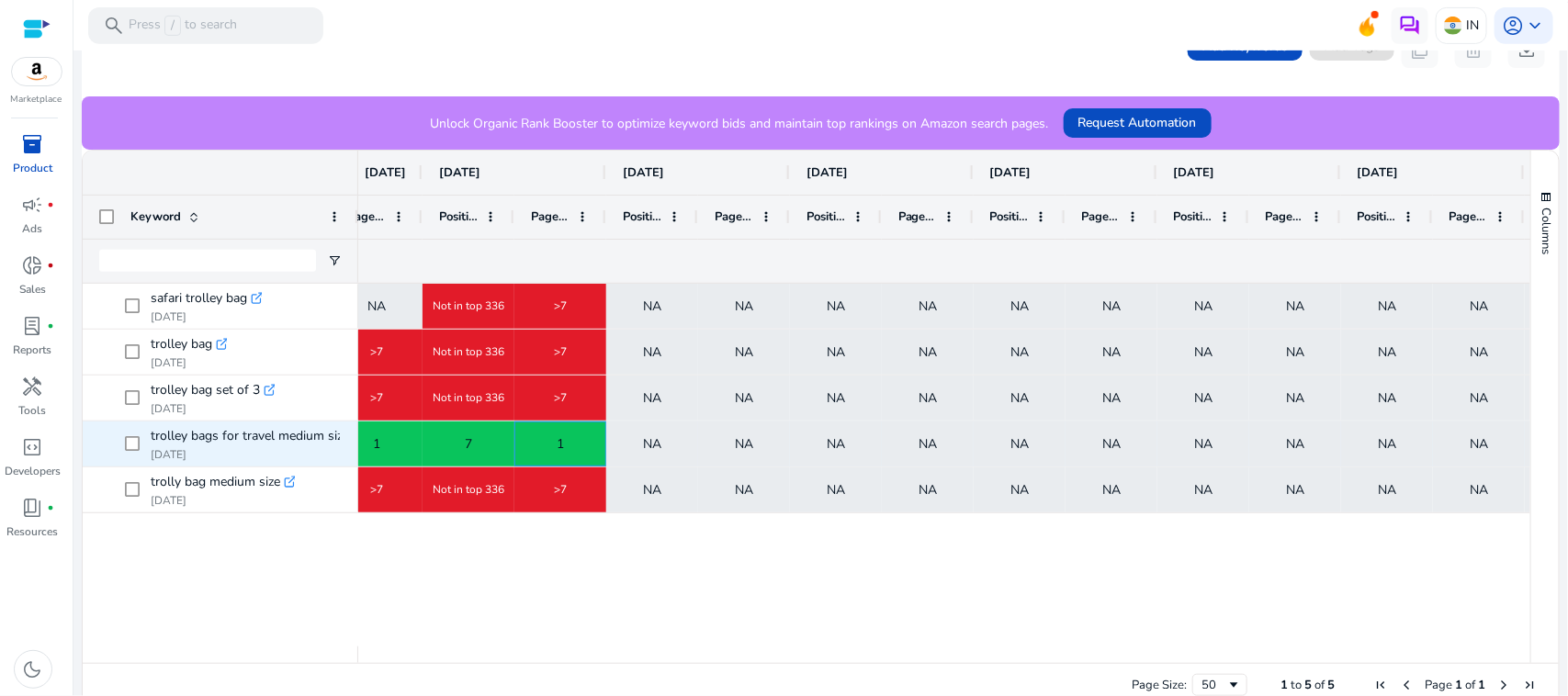
click at [567, 443] on div "1" at bounding box center [561, 443] width 90 height 37
click at [465, 427] on span "7" at bounding box center [468, 443] width 7 height 37
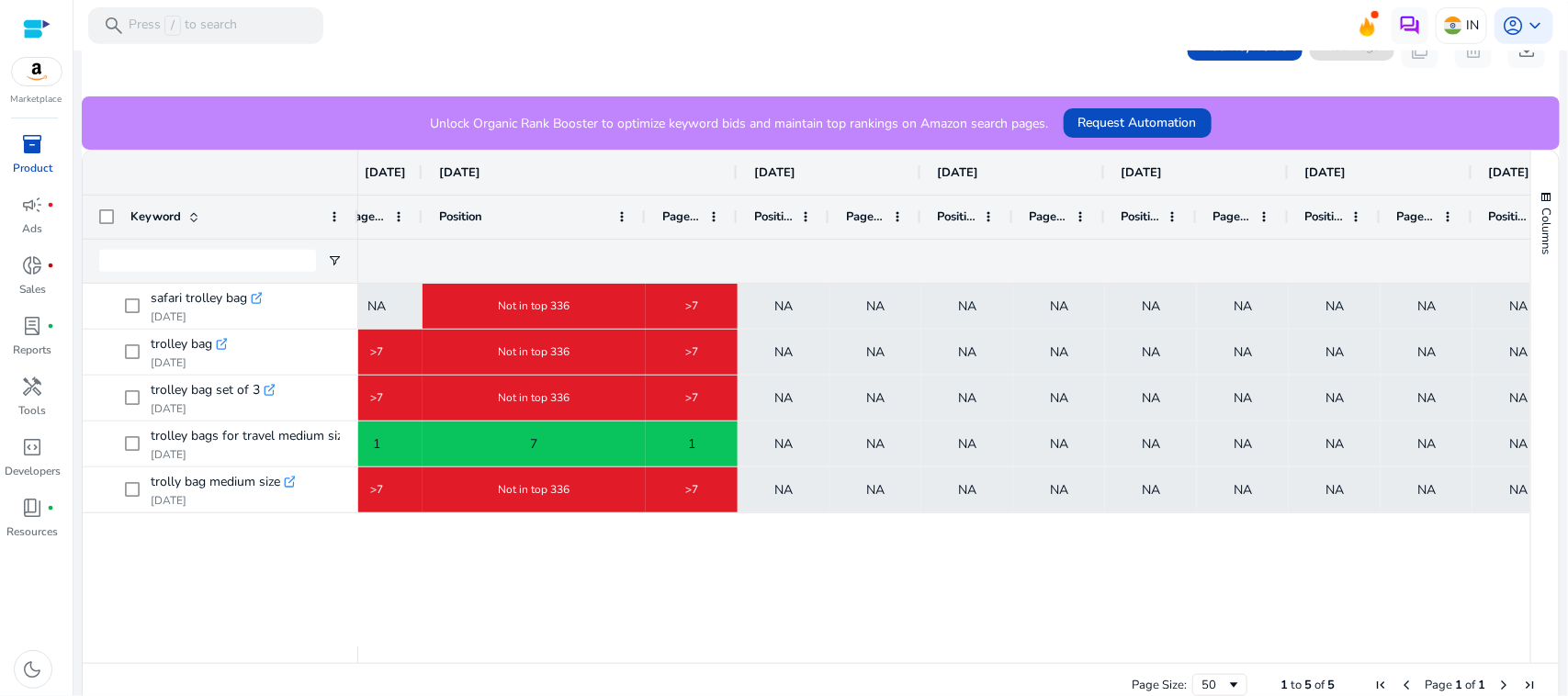
drag, startPoint x: 513, startPoint y: 217, endPoint x: 736, endPoint y: 254, distance: 226.0
click at [736, 254] on div "Recent info Sep 17, 2025 Sep 16, 2025 Sep 15, 2025 Sep 14, 2025 Sep 13, 2025 Se…" at bounding box center [588, 216] width 2502 height 133
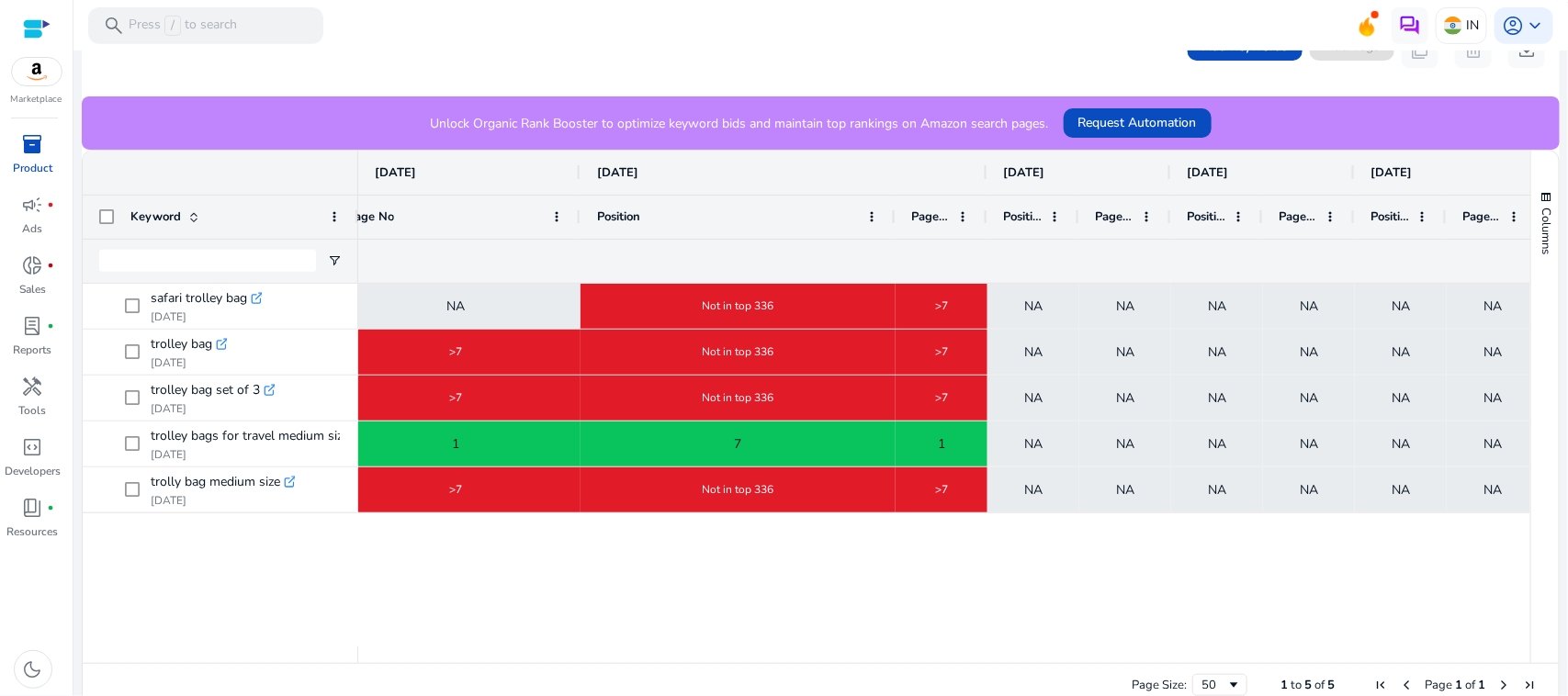
drag, startPoint x: 421, startPoint y: 208, endPoint x: 598, endPoint y: 239, distance: 179.7
click at [583, 239] on div at bounding box center [579, 217] width 7 height 43
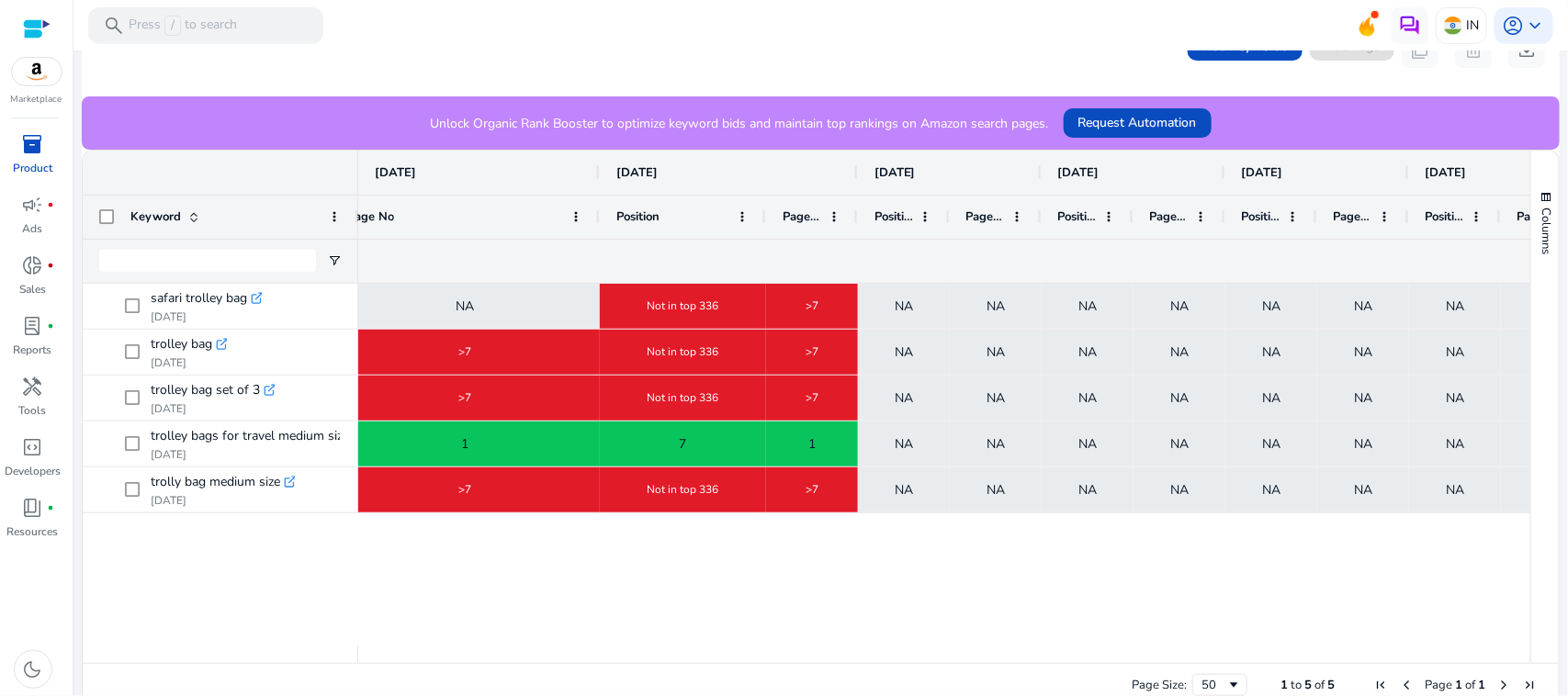
drag, startPoint x: 912, startPoint y: 208, endPoint x: 762, endPoint y: 244, distance: 154.3
click at [762, 244] on div "Recent info Sep 17, 2025 Sep 16, 2025 Sep 15, 2025 Sep 14, 2025 Sep 13, 2025 Se…" at bounding box center [649, 216] width 2623 height 133
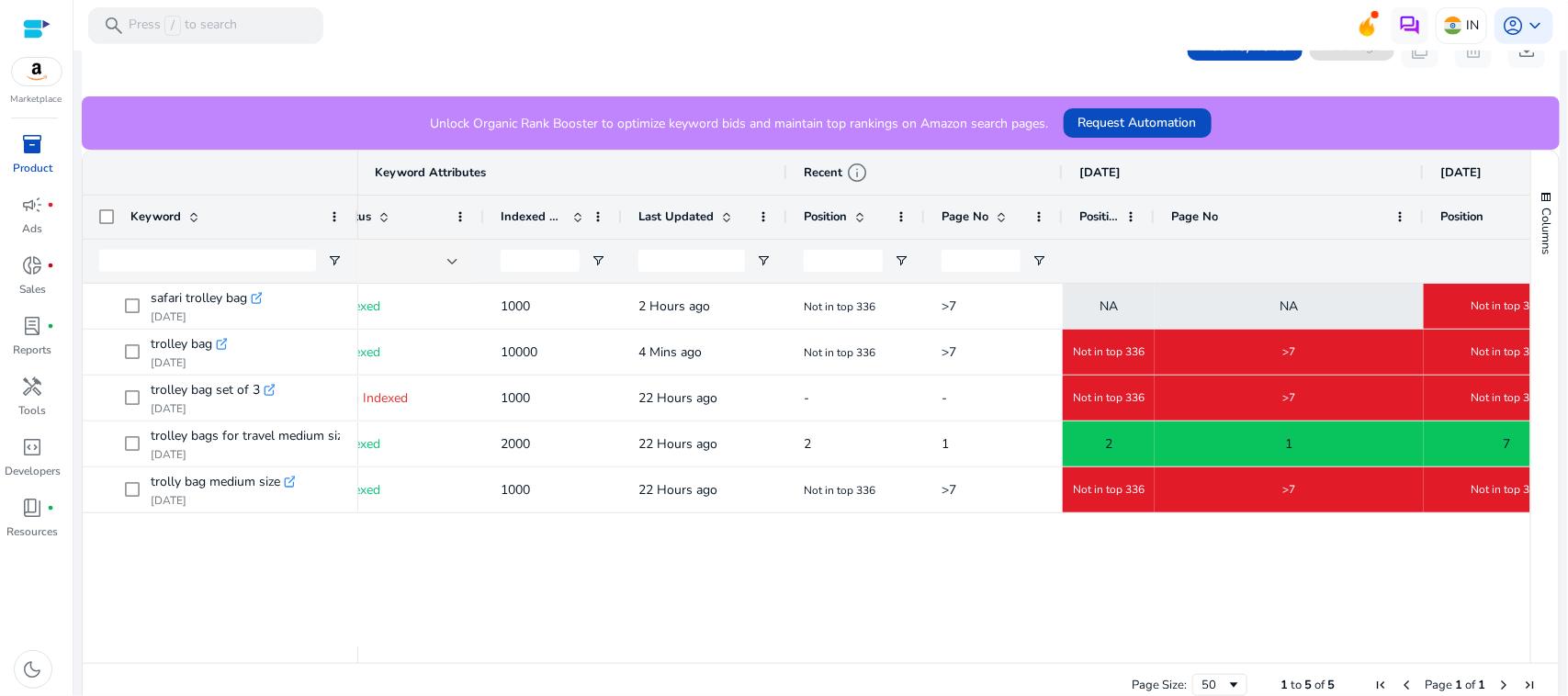
scroll to position [0, 0]
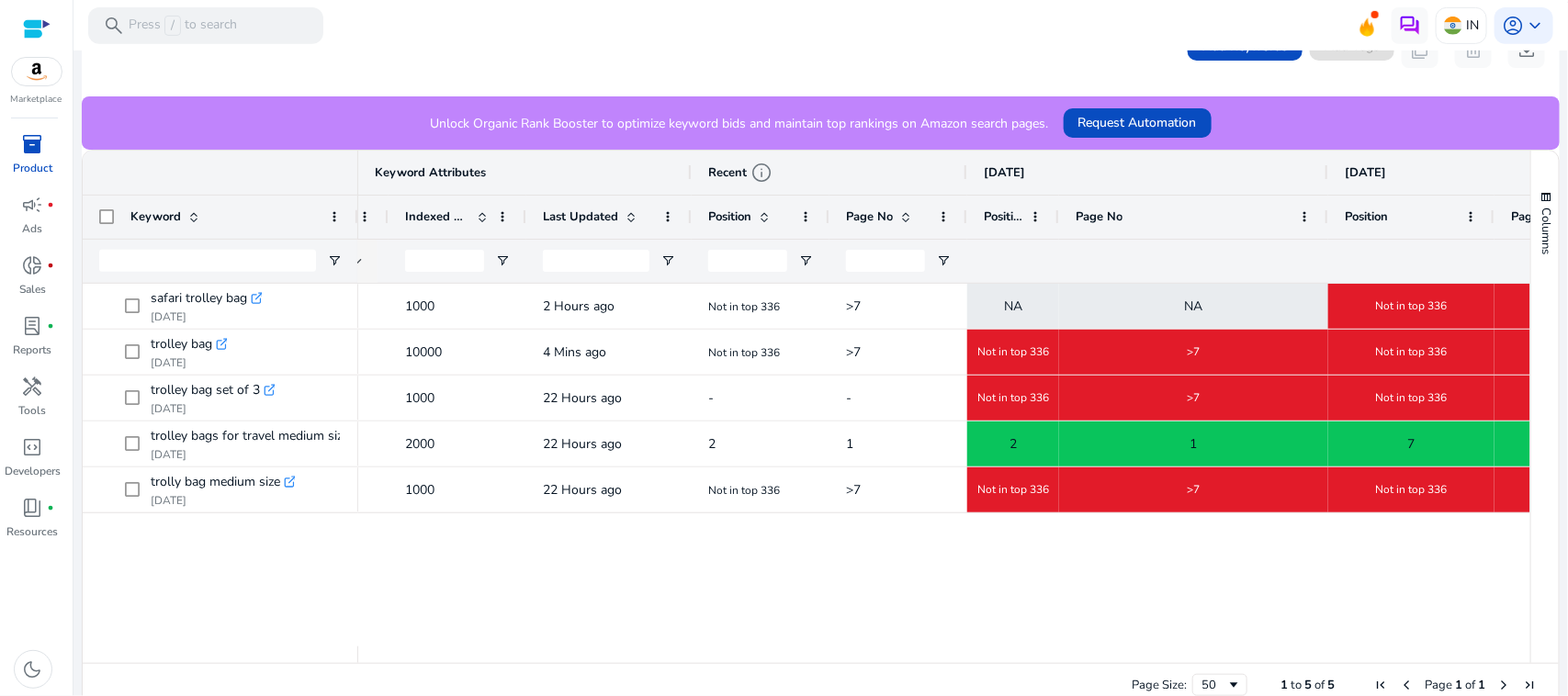
click at [814, 261] on div at bounding box center [760, 261] width 138 height 44
click at [805, 258] on span "Open Filter Menu" at bounding box center [806, 261] width 15 height 15
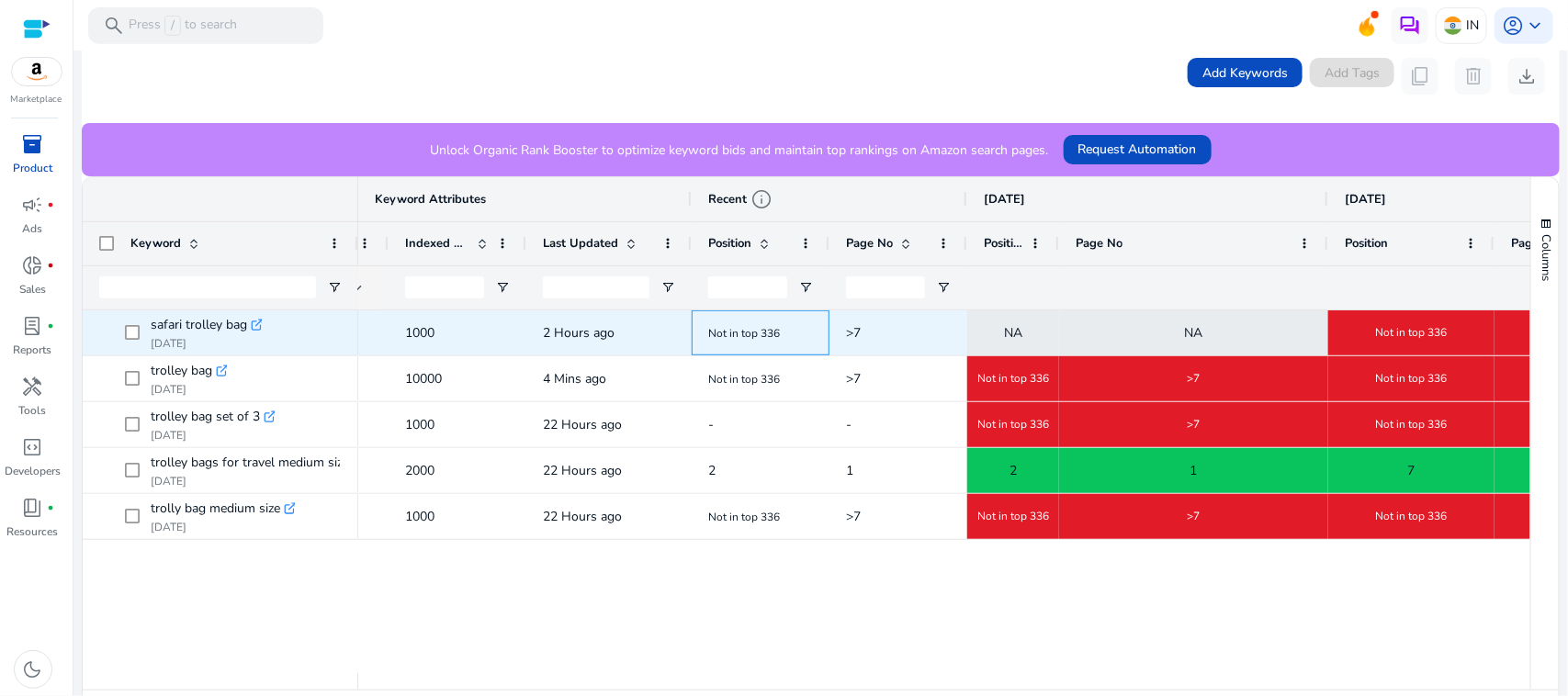
click at [759, 327] on span "Not in top 336" at bounding box center [744, 333] width 72 height 15
click at [259, 326] on icon ".st0{fill:#2c8af8}" at bounding box center [257, 324] width 13 height 13
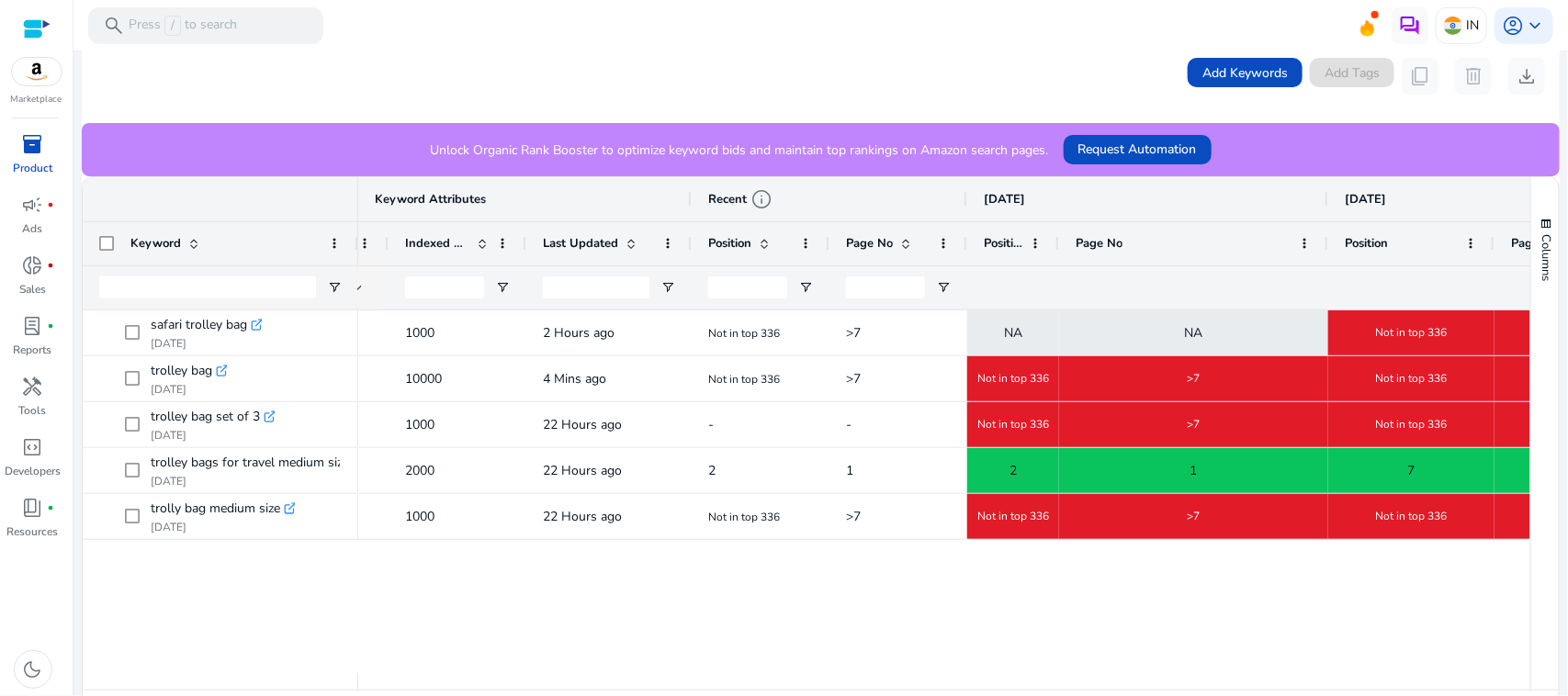
click at [773, 607] on div ">7 NA NA Not in top 336 2 Hours ago Not in top 336 Indexed 1000 add >7 NA NA >7…" at bounding box center [944, 492] width 1173 height 363
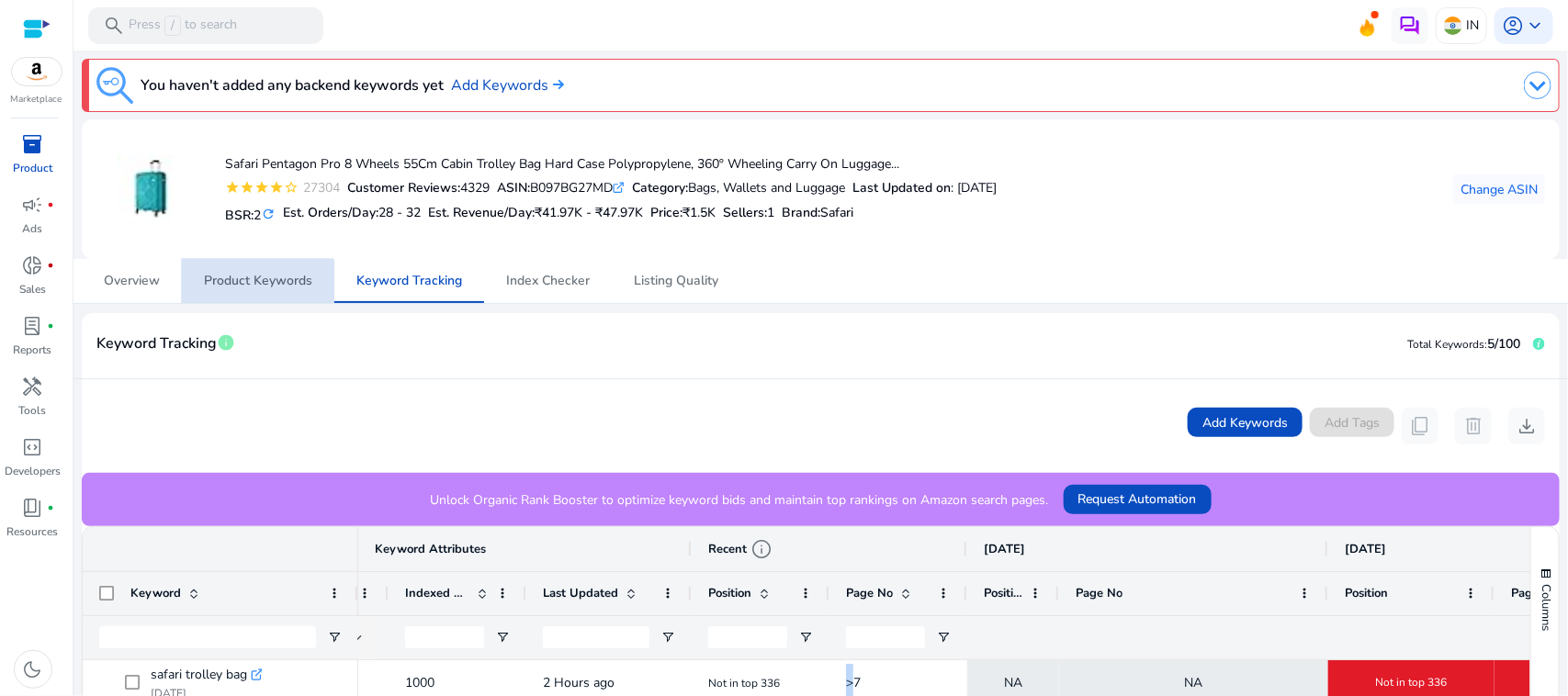
click at [258, 287] on span "Product Keywords" at bounding box center [258, 280] width 108 height 13
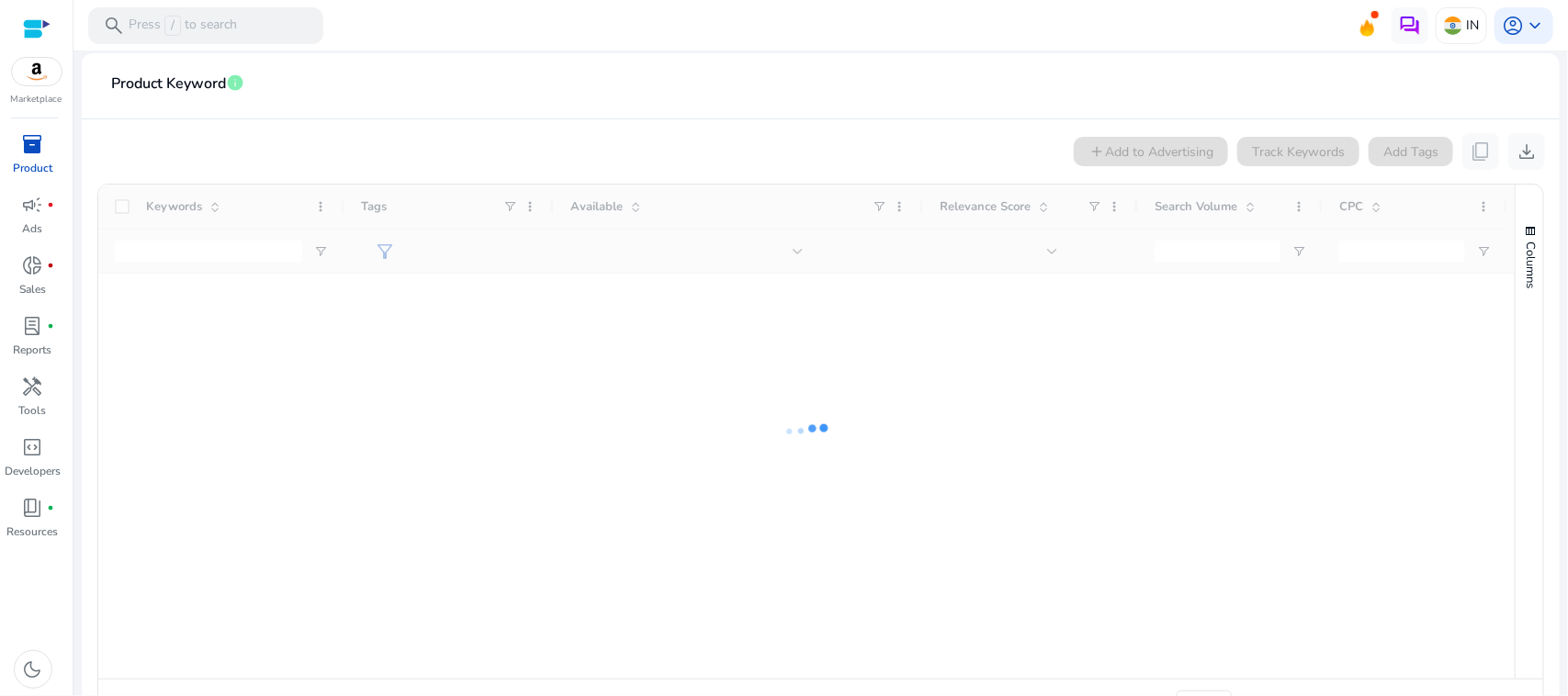
scroll to position [313, 0]
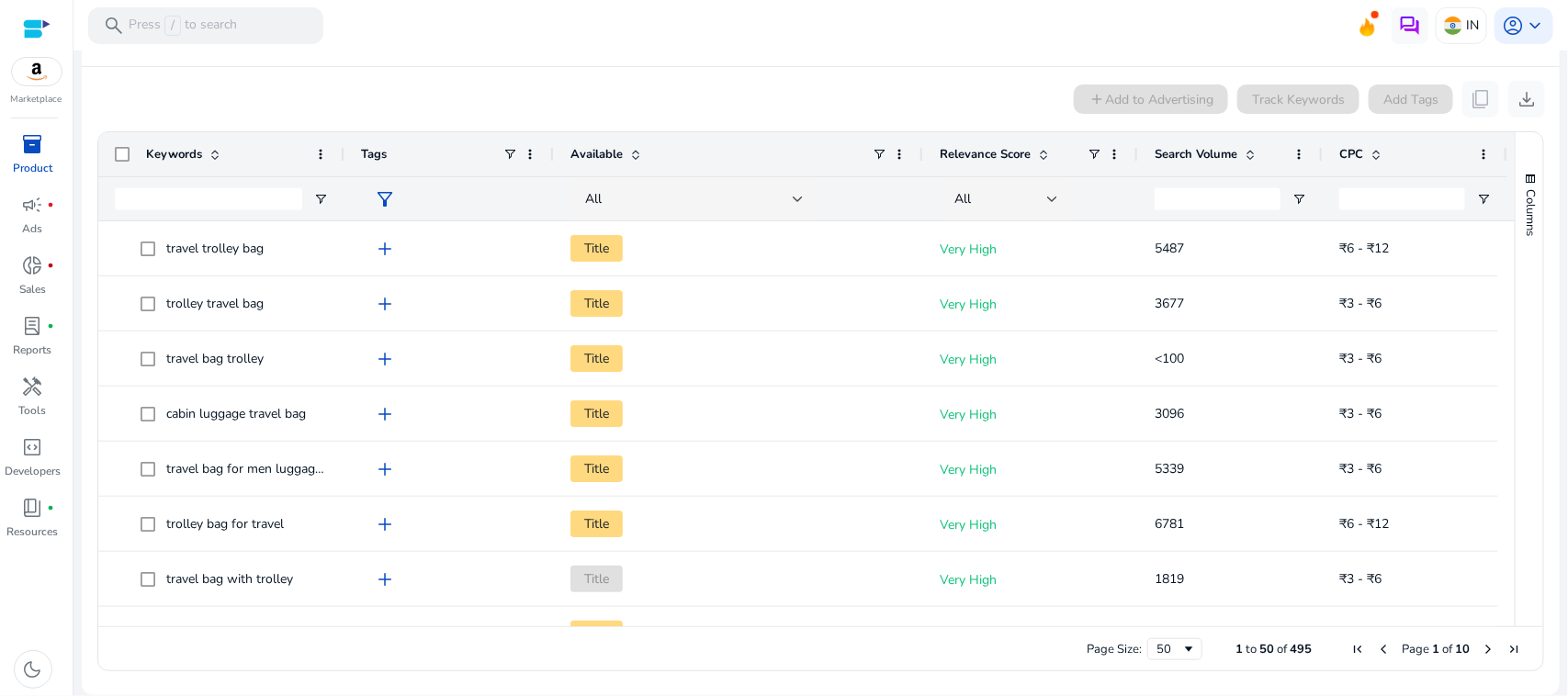
click at [1209, 157] on span "Search Volume" at bounding box center [1196, 154] width 83 height 17
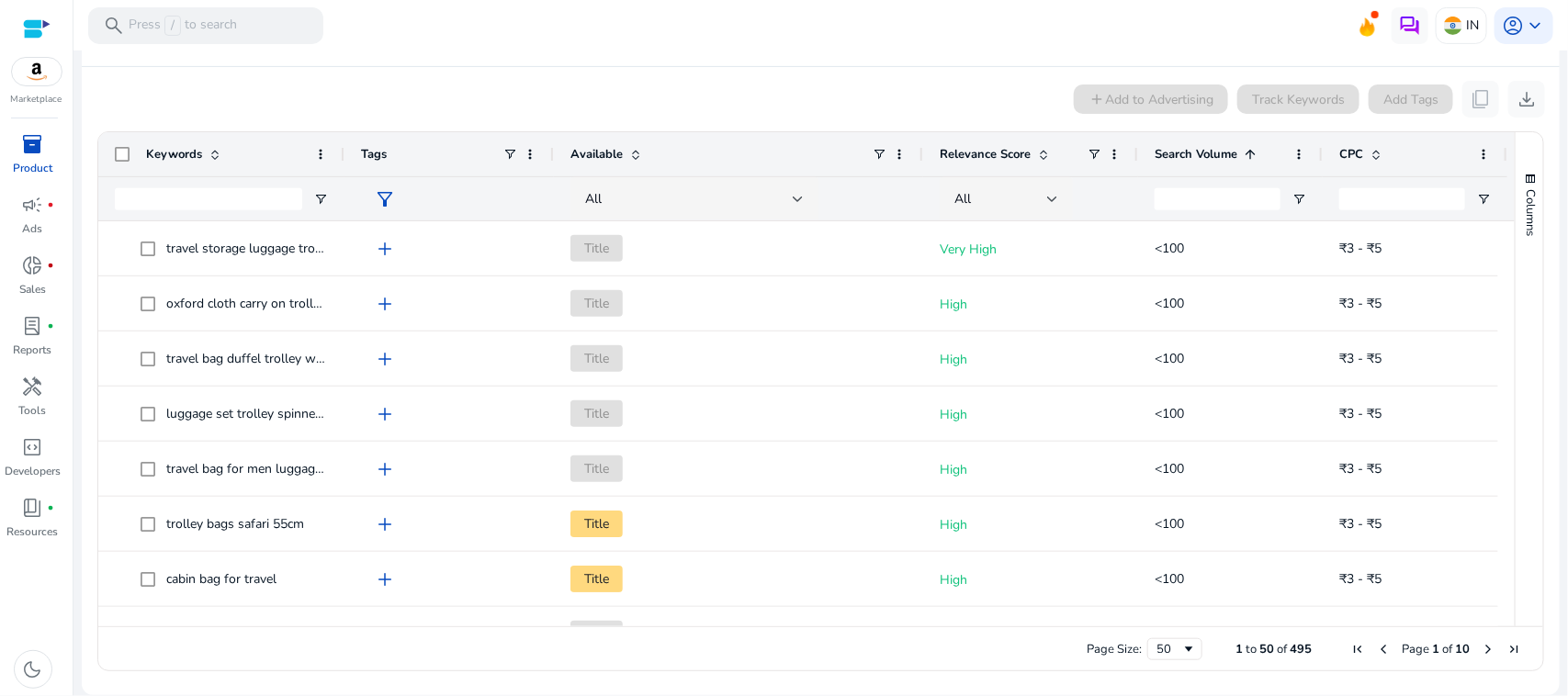
click at [1209, 157] on span "Search Volume" at bounding box center [1196, 154] width 83 height 17
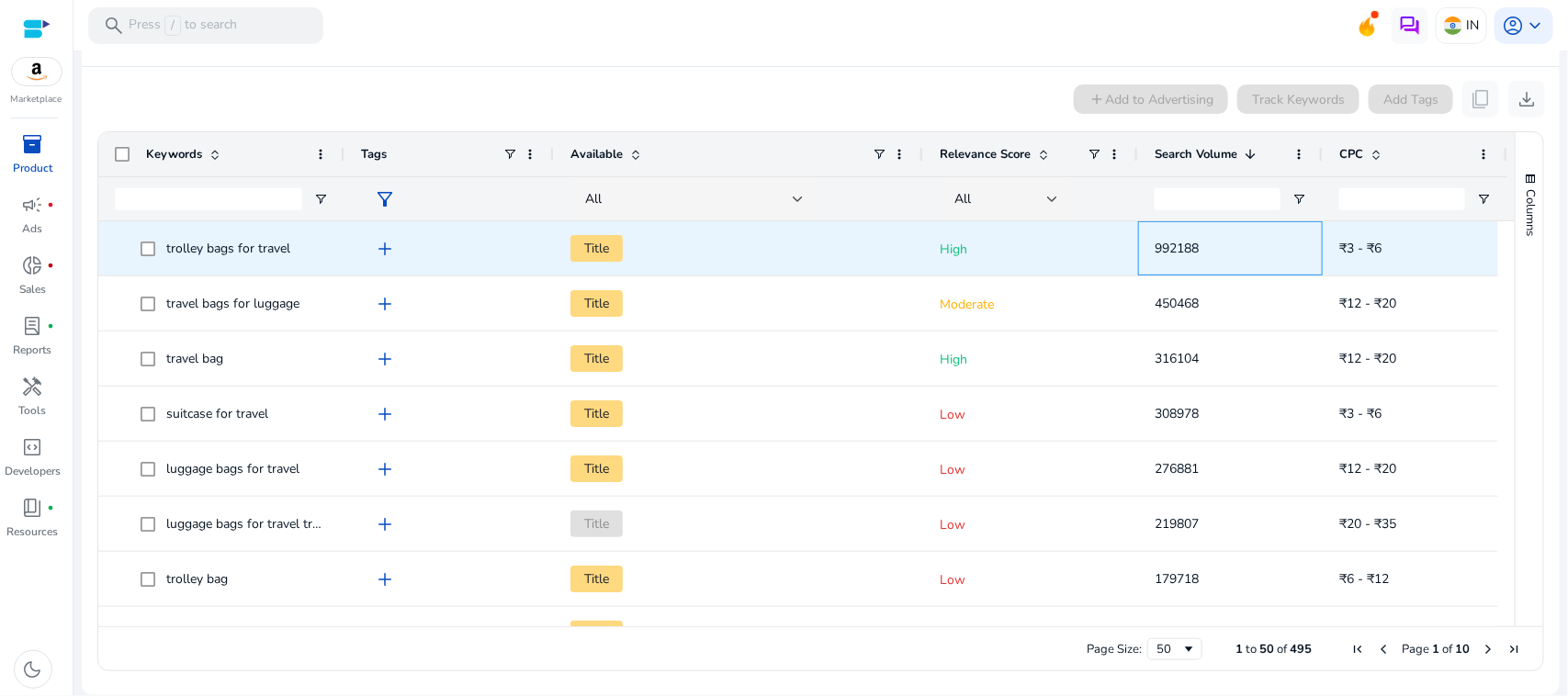
click at [1233, 261] on span "992188" at bounding box center [1231, 249] width 151 height 37
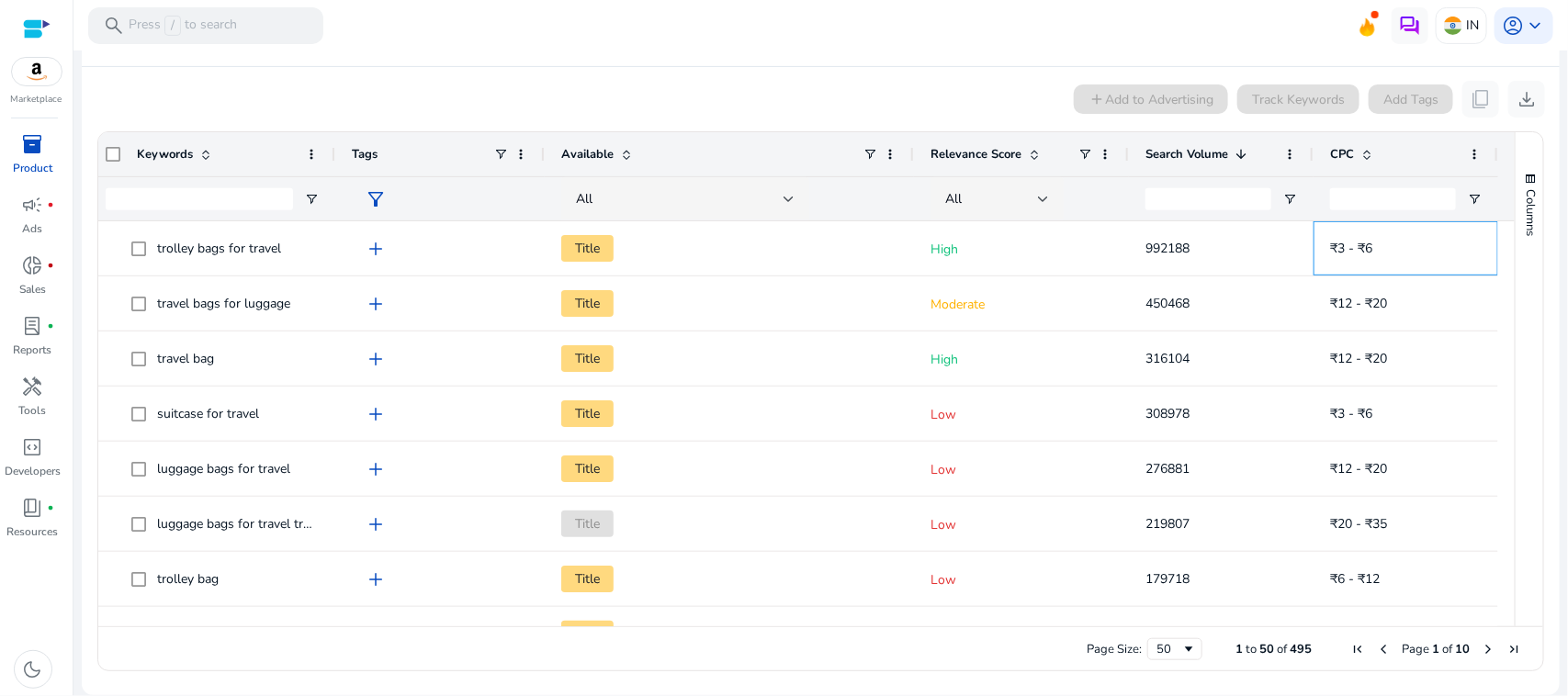
scroll to position [0, 0]
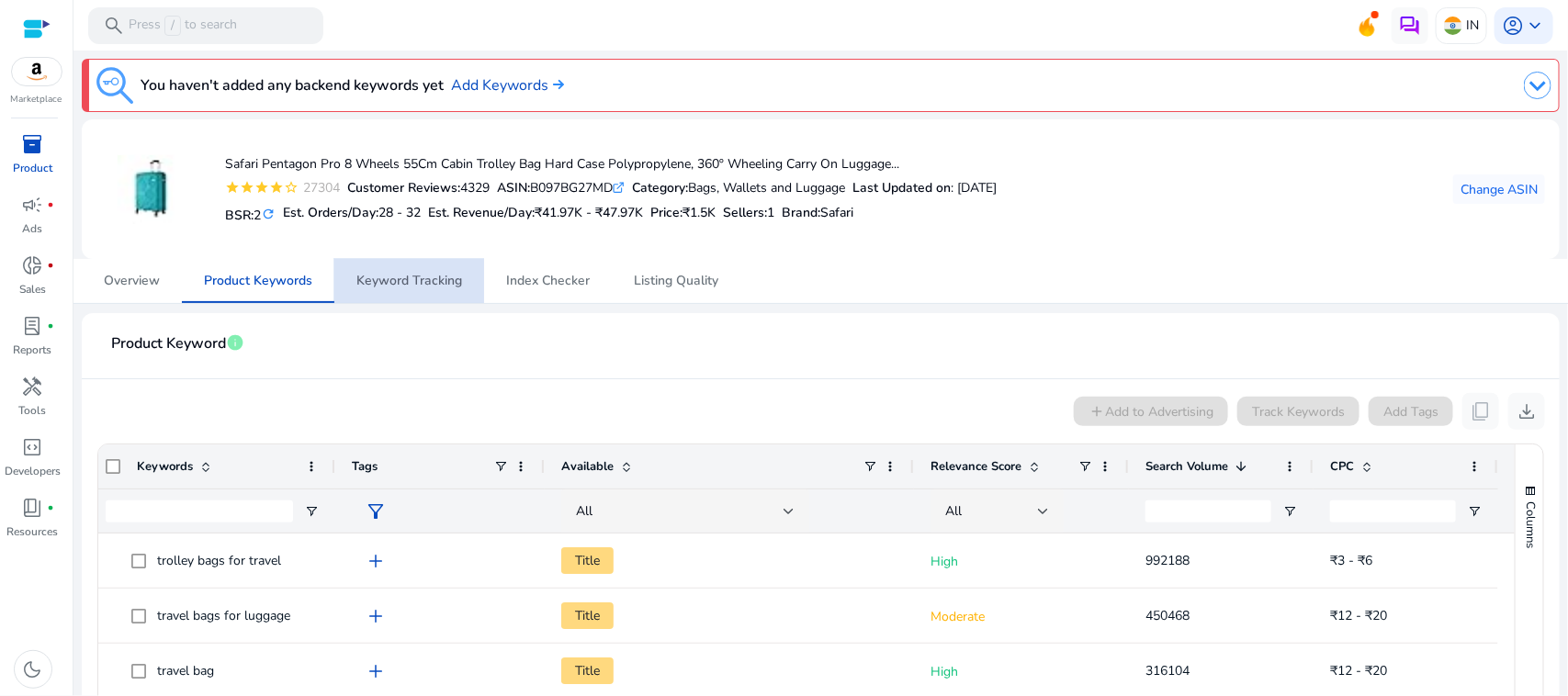
click at [416, 280] on span "Keyword Tracking" at bounding box center [408, 280] width 105 height 13
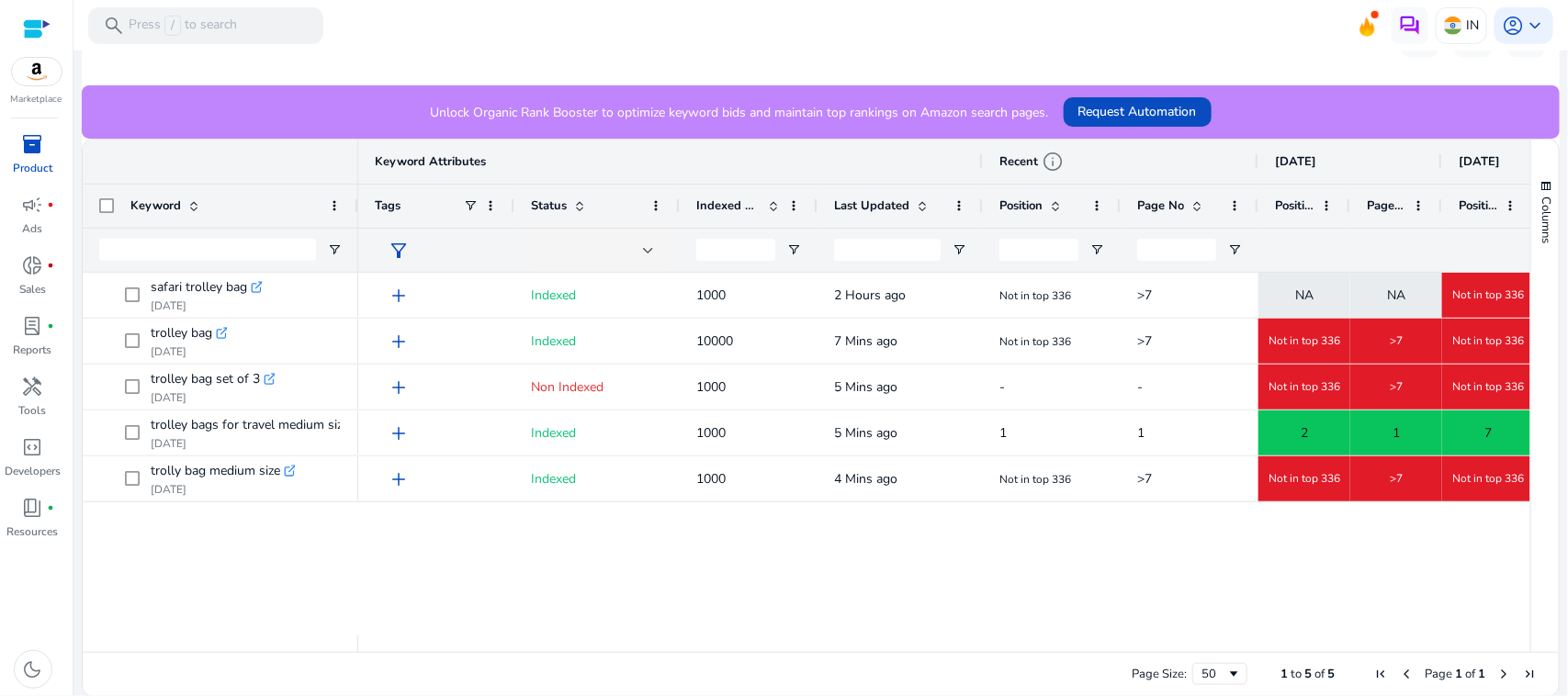
scroll to position [388, 0]
click at [783, 562] on div "add Indexed 1000 2 Hours ago Not in top 336 >7 NA NA Not in top 336 >7 NA add I…" at bounding box center [944, 452] width 1173 height 363
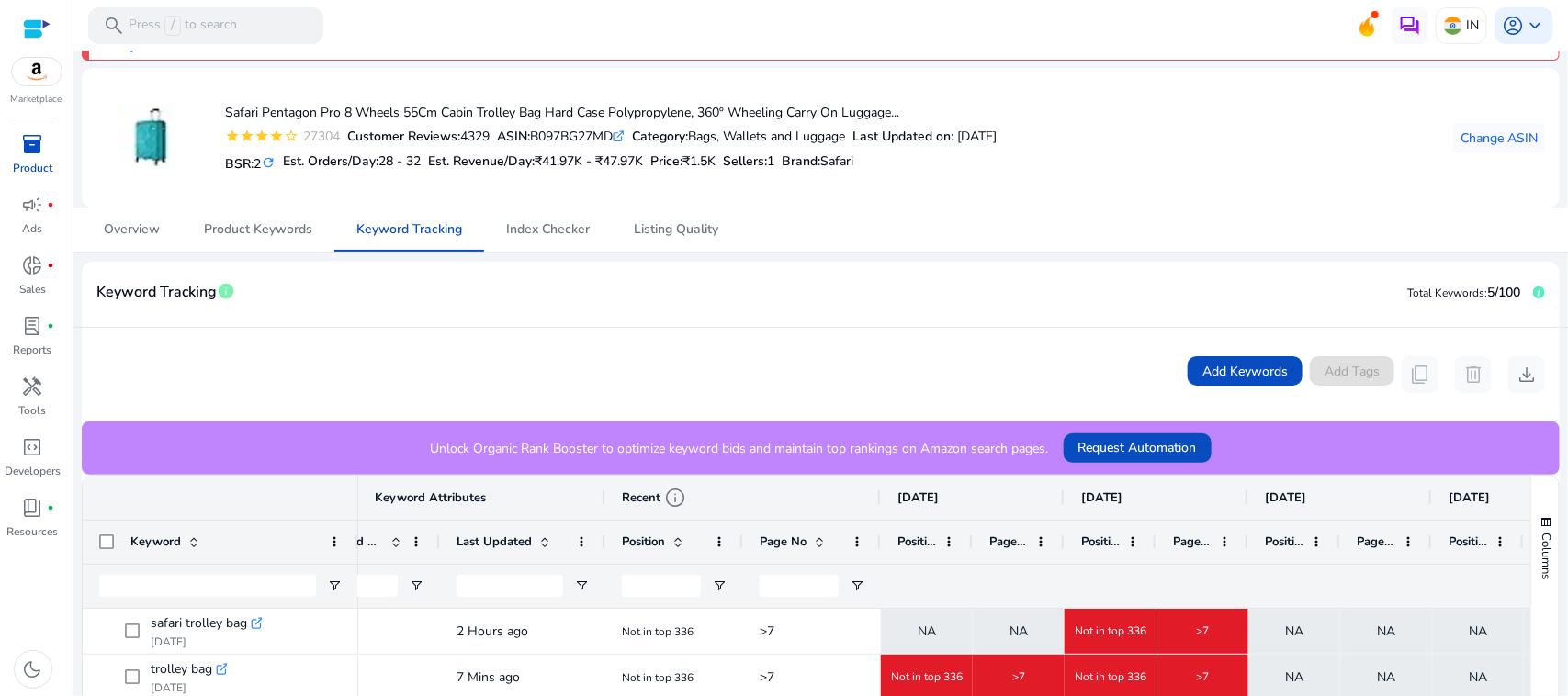
scroll to position [36, 0]
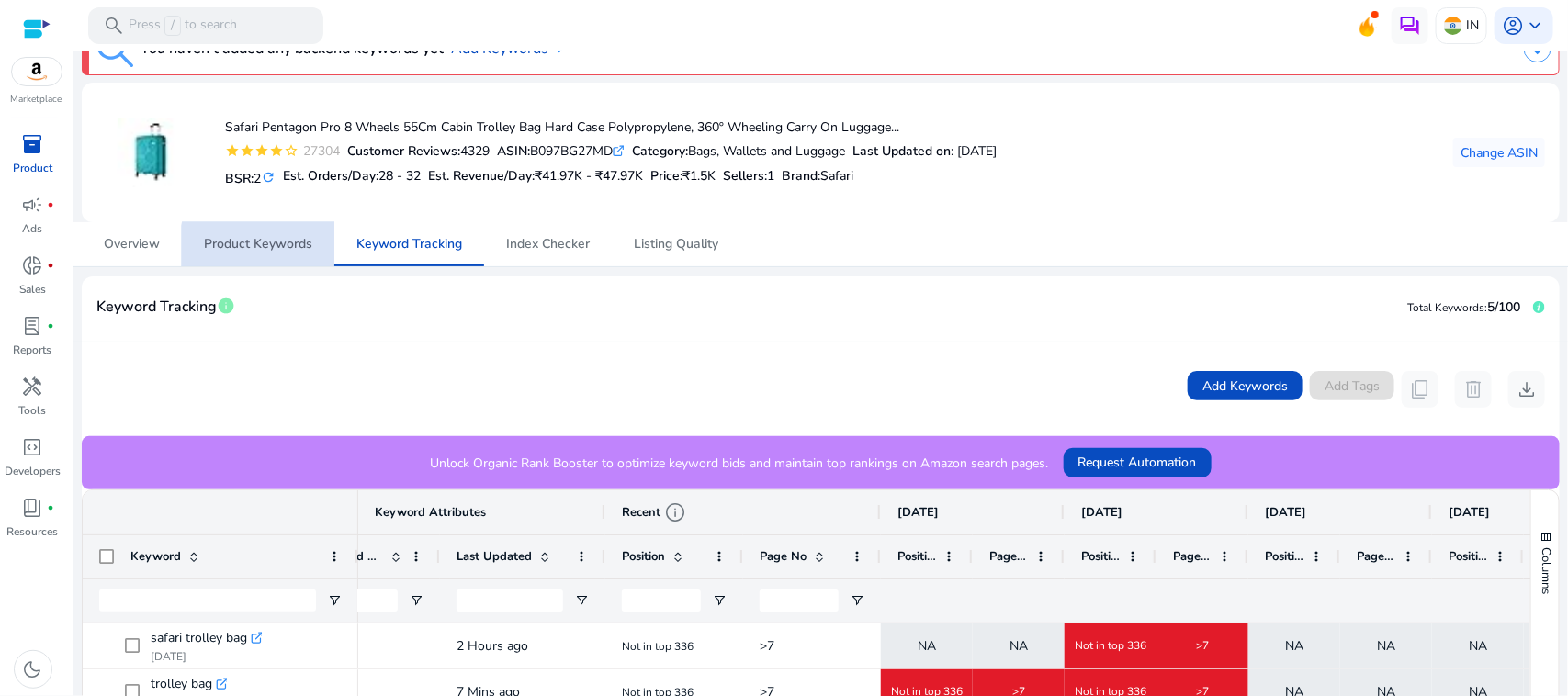
click at [285, 254] on span "Product Keywords" at bounding box center [258, 244] width 108 height 44
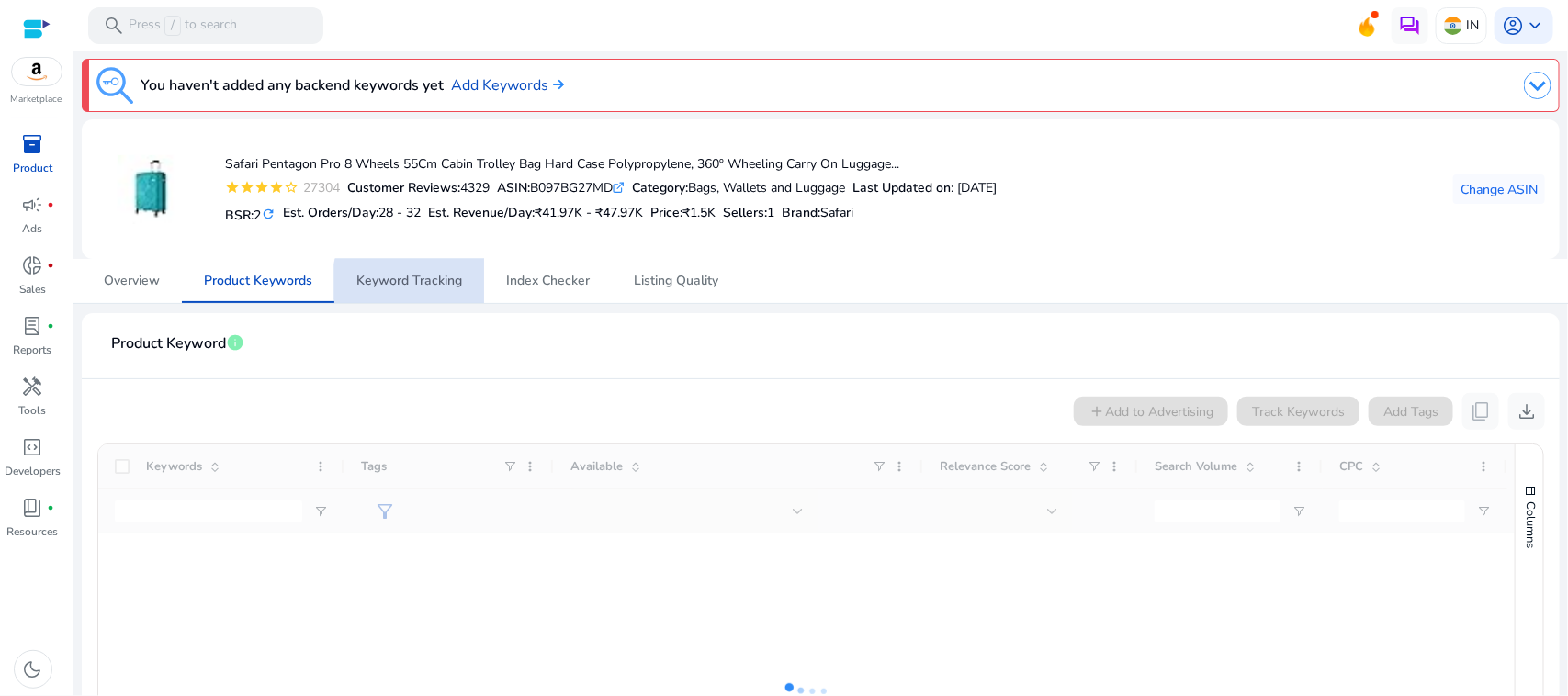
click at [416, 282] on span "Keyword Tracking" at bounding box center [408, 280] width 105 height 13
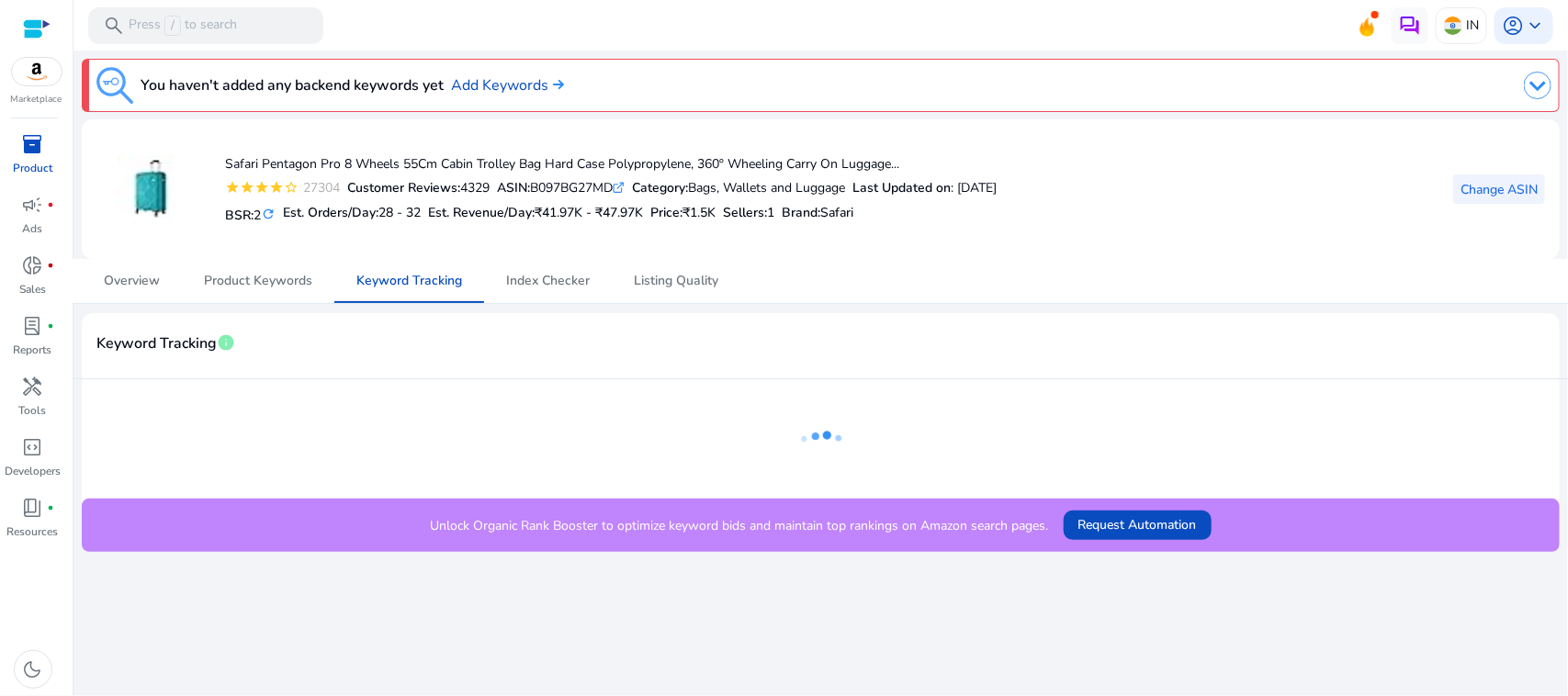
click at [1488, 189] on span "Change ASIN" at bounding box center [1499, 190] width 77 height 20
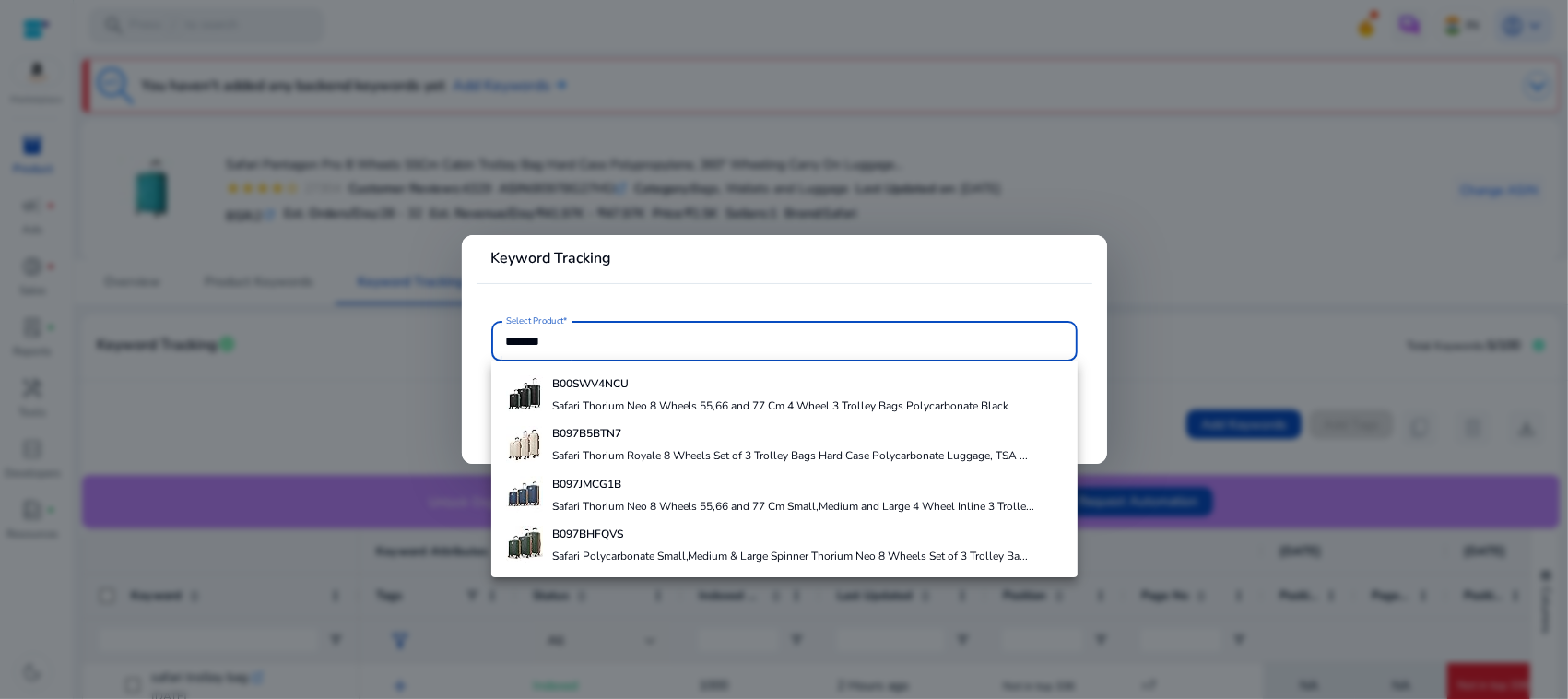
type input "*******"
click at [1251, 387] on div at bounding box center [784, 350] width 1568 height 699
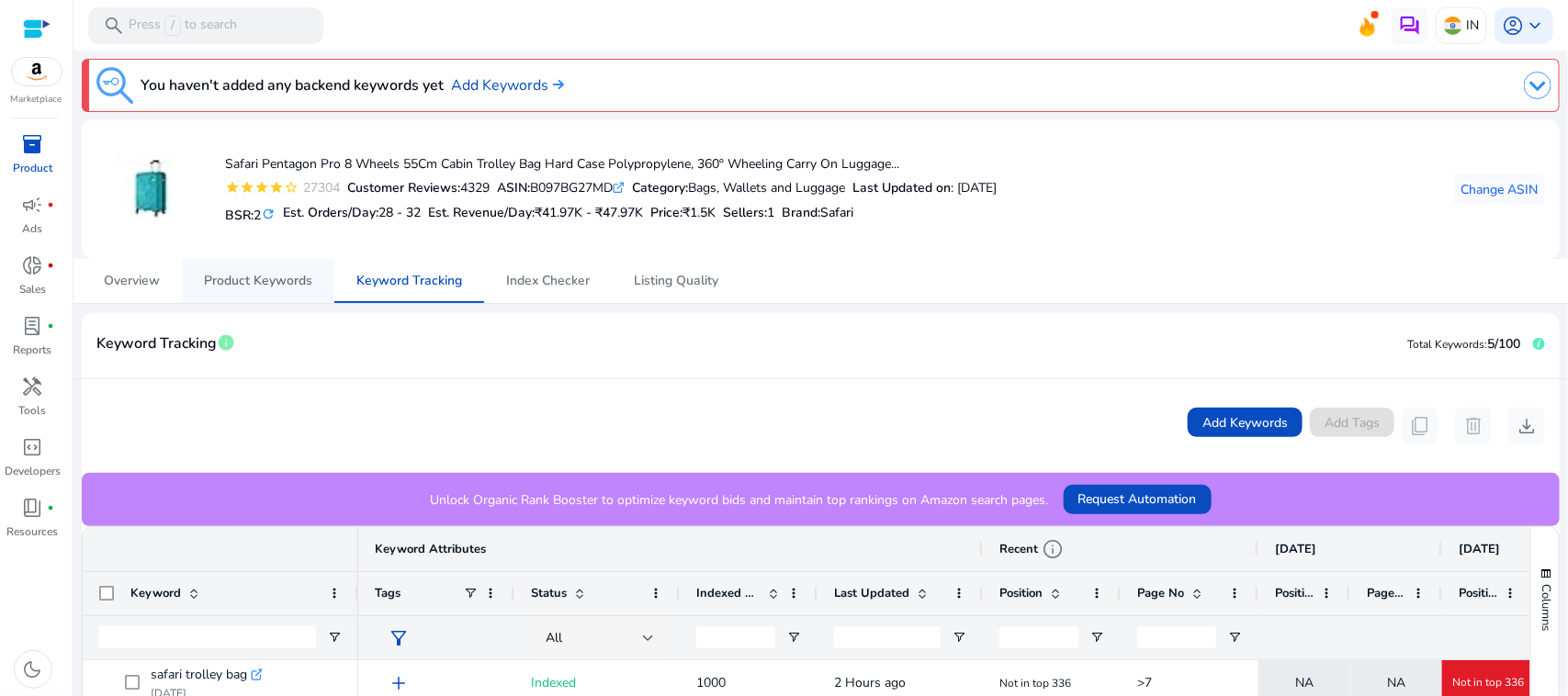
click at [249, 285] on span "Product Keywords" at bounding box center [258, 280] width 108 height 13
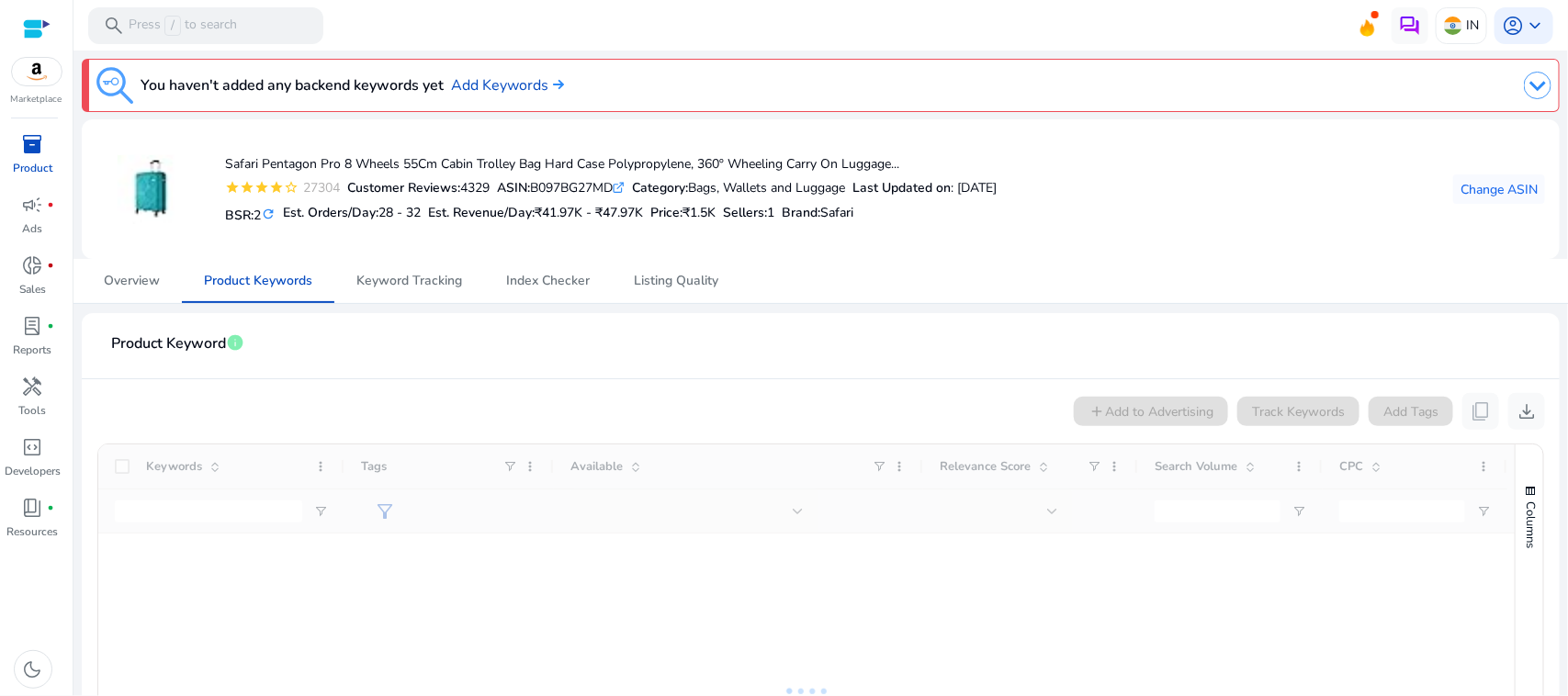
click at [1135, 410] on div "add Add to Advertising Track Keywords Add Tags content_copy download" at bounding box center [820, 411] width 1449 height 36
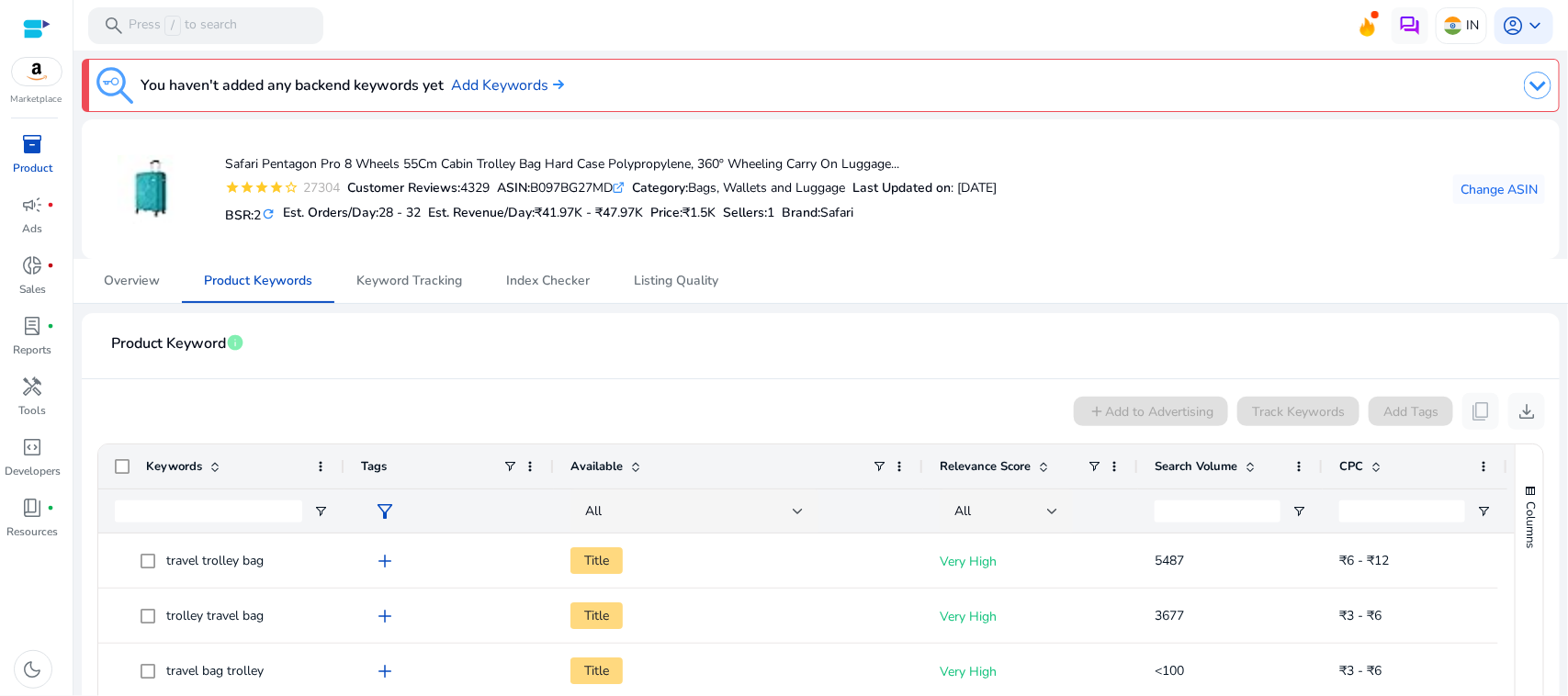
click at [1228, 397] on div "add Add to Advertising Track Keywords Add Tags content_copy download" at bounding box center [820, 411] width 1449 height 36
click at [1175, 411] on div "add Add to Advertising Track Keywords Add Tags content_copy download" at bounding box center [820, 411] width 1449 height 36
click at [413, 292] on span "Keyword Tracking" at bounding box center [408, 280] width 105 height 44
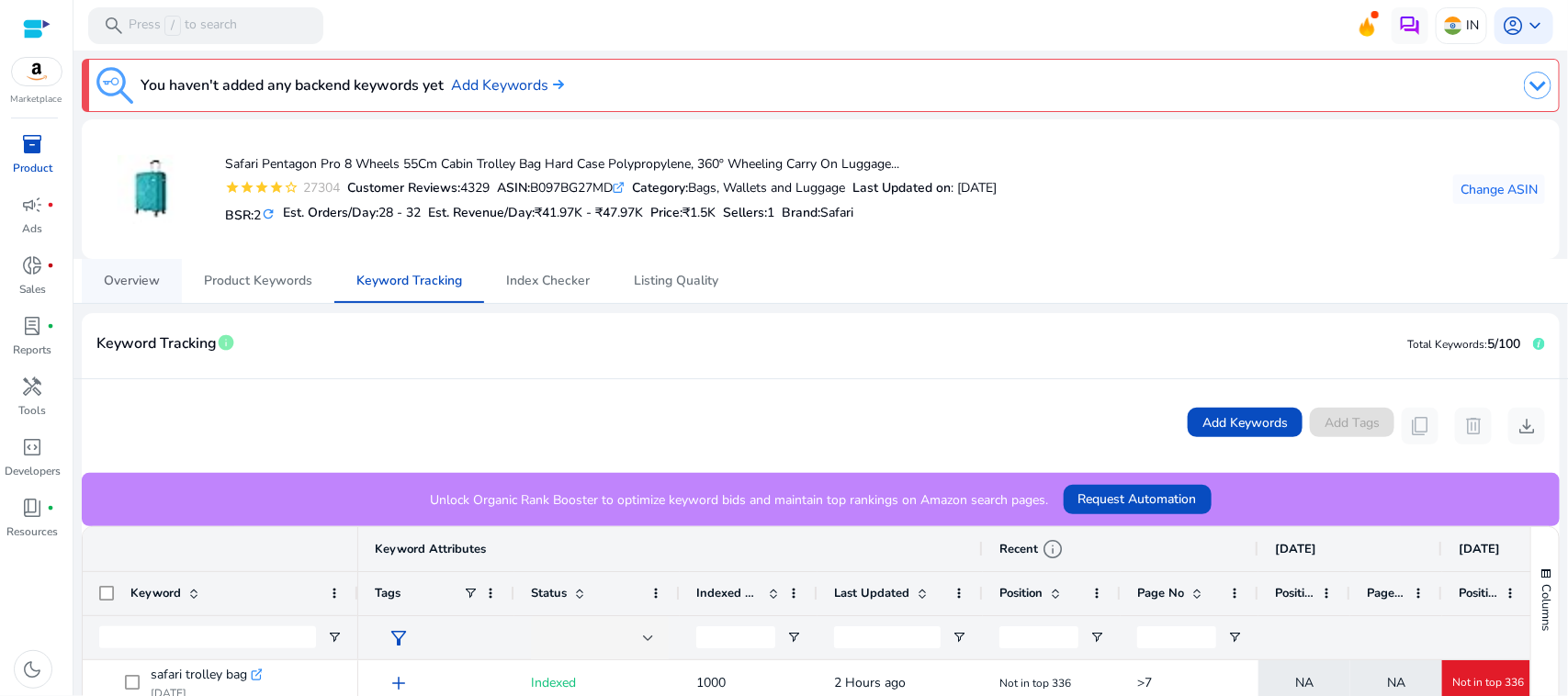
click at [131, 274] on span "Overview" at bounding box center [132, 280] width 56 height 13
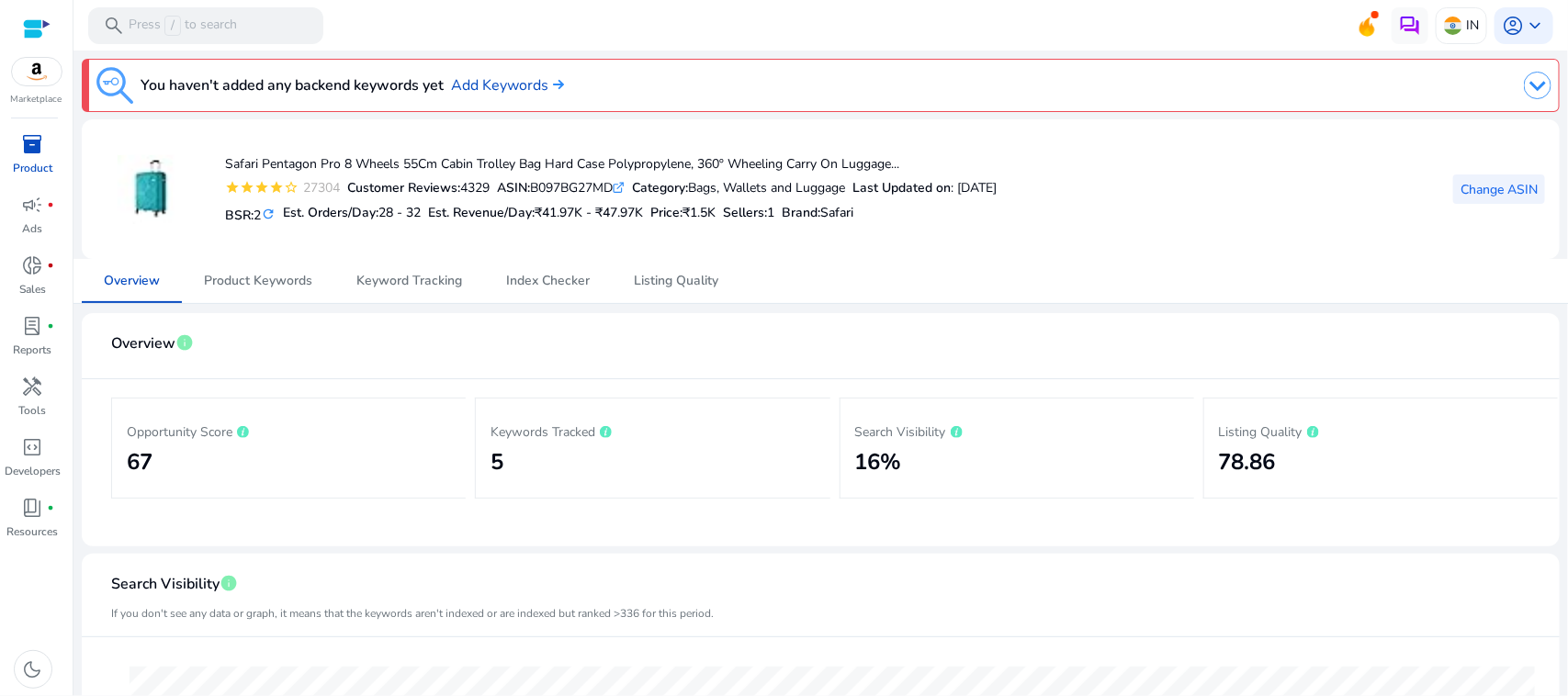
click at [1507, 188] on span "Change ASIN" at bounding box center [1499, 190] width 77 height 20
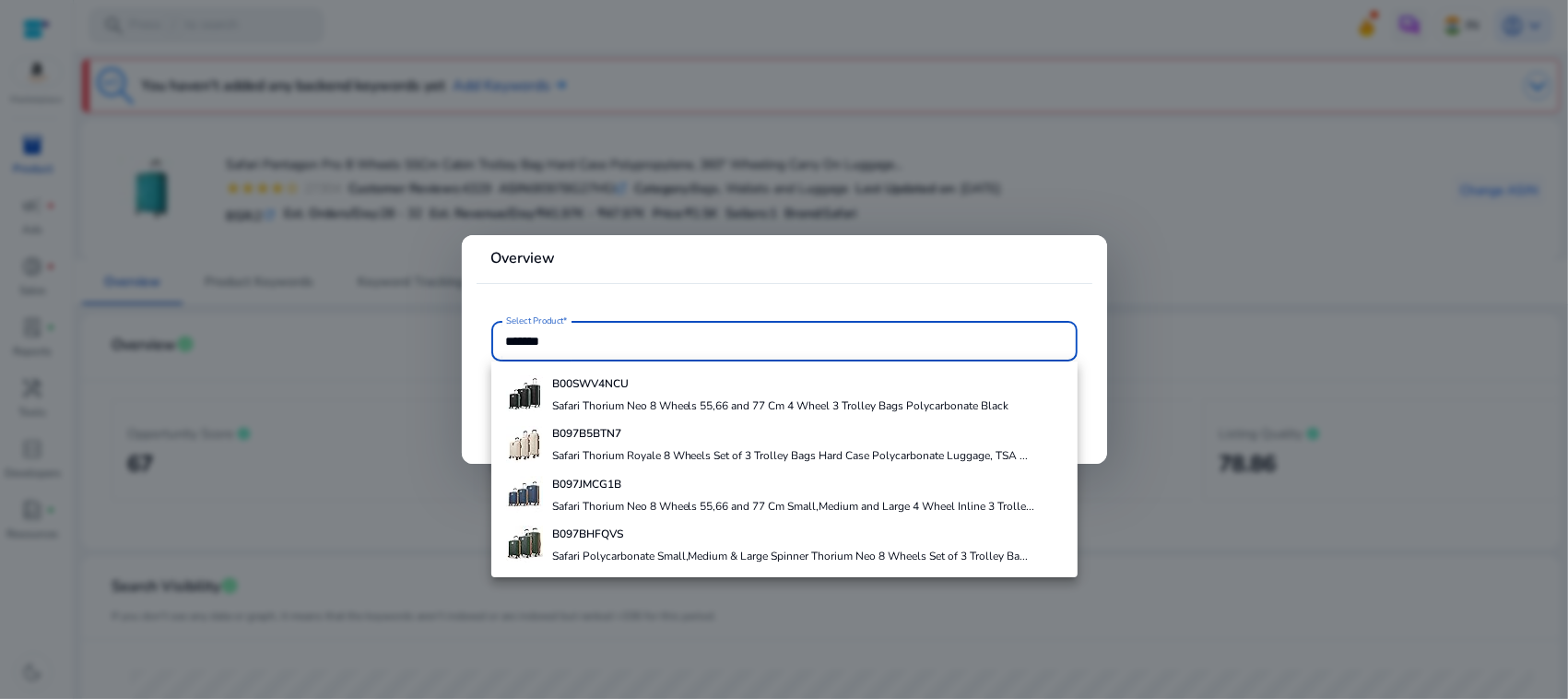
type input "*******"
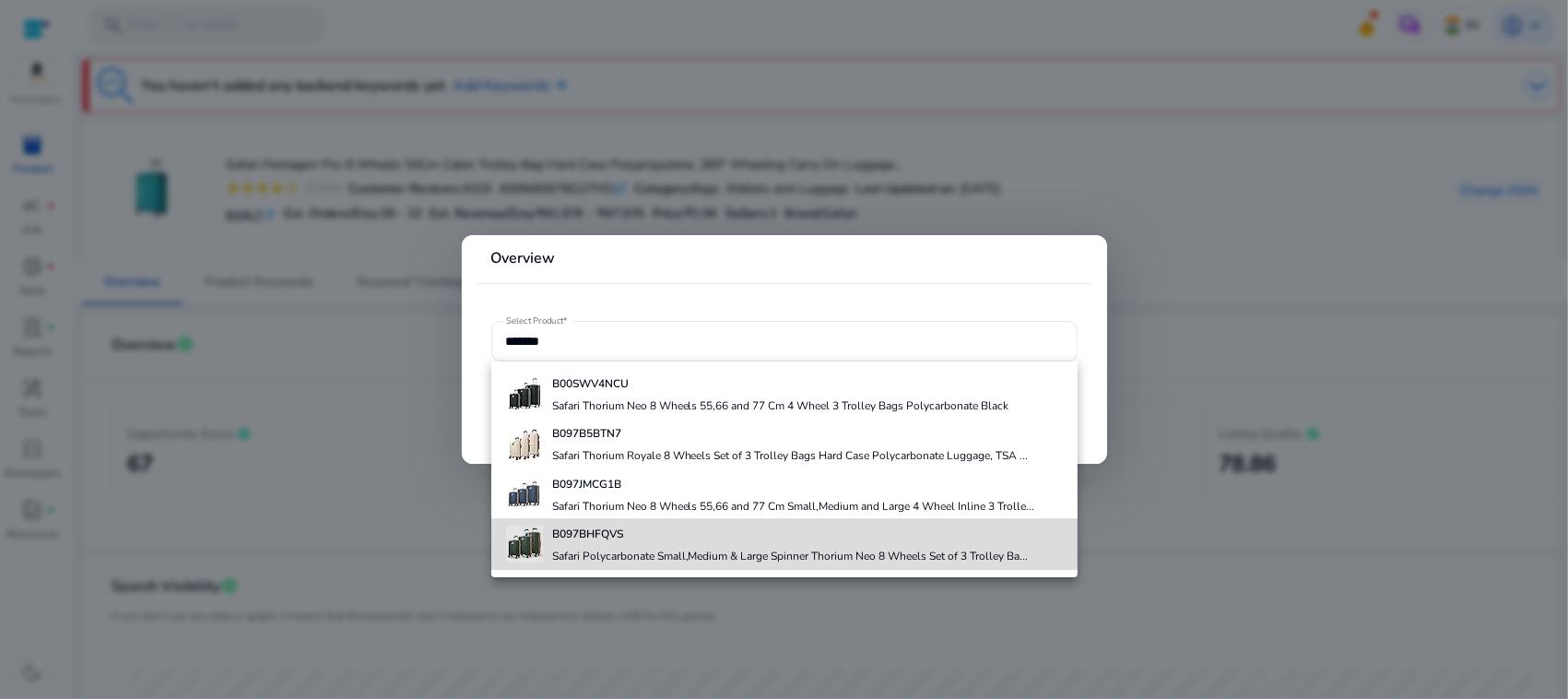
click at [784, 544] on div "B097BHFQVS Safari Polycarbonate Small,Medium & Large Spinner Thorium Neo 8 Whee…" at bounding box center [789, 544] width 477 height 49
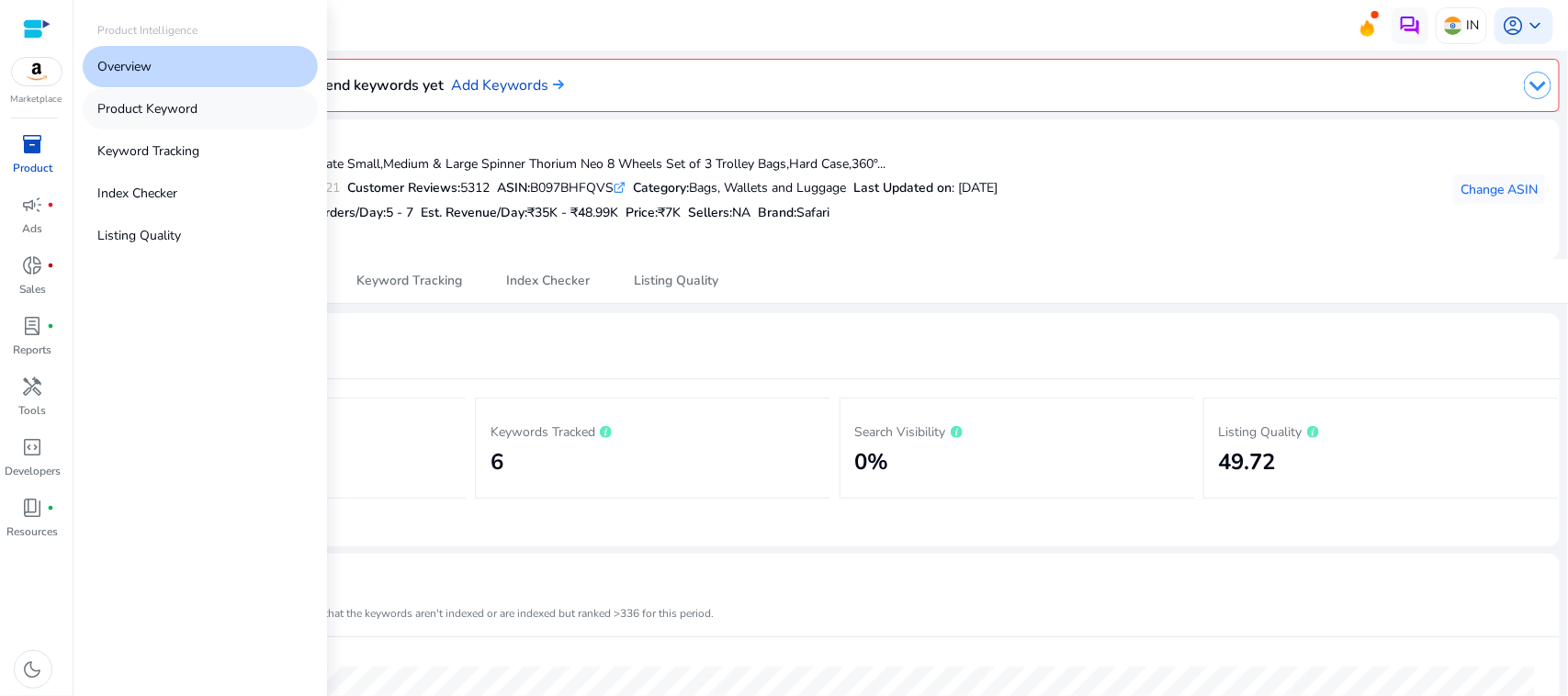
click at [176, 99] on p "Product Keyword" at bounding box center [148, 109] width 100 height 20
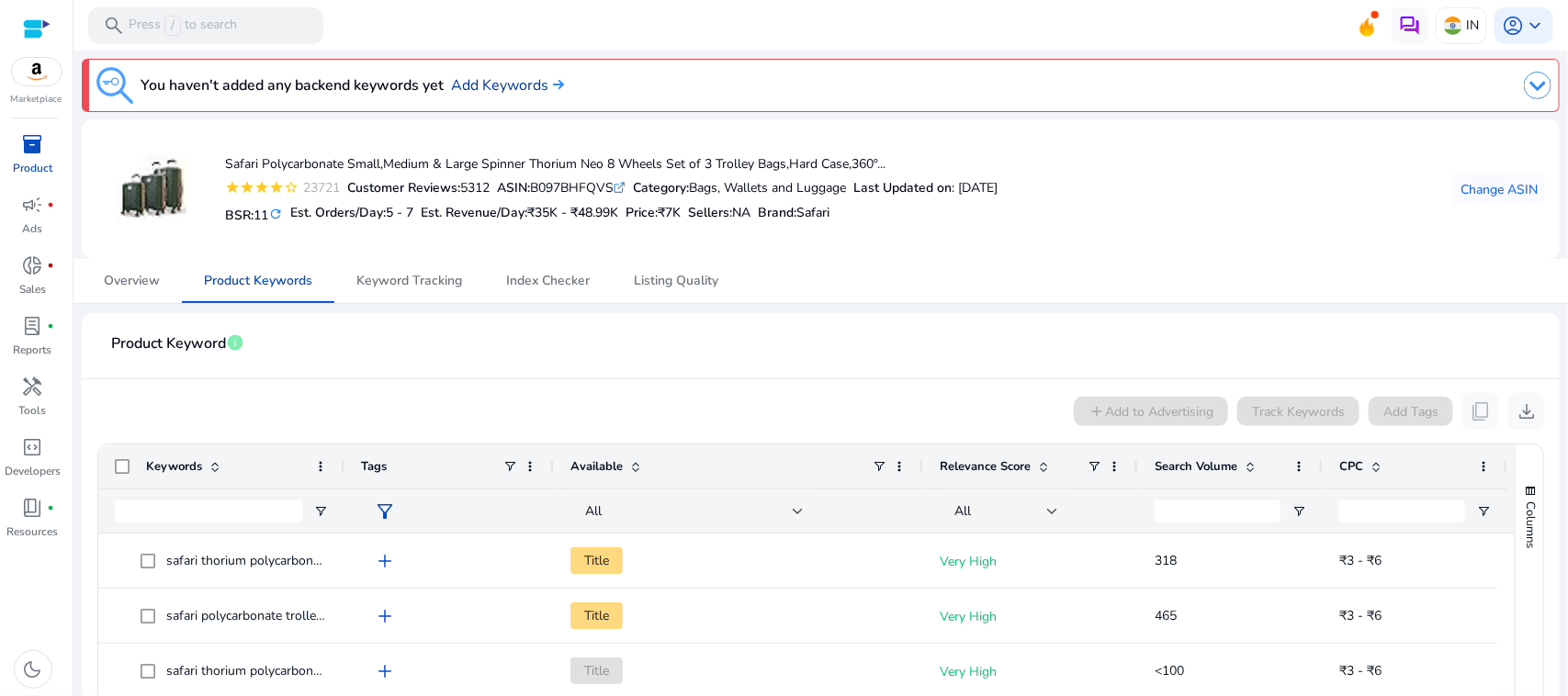
click at [535, 81] on link "Add Keywords" at bounding box center [508, 86] width 113 height 22
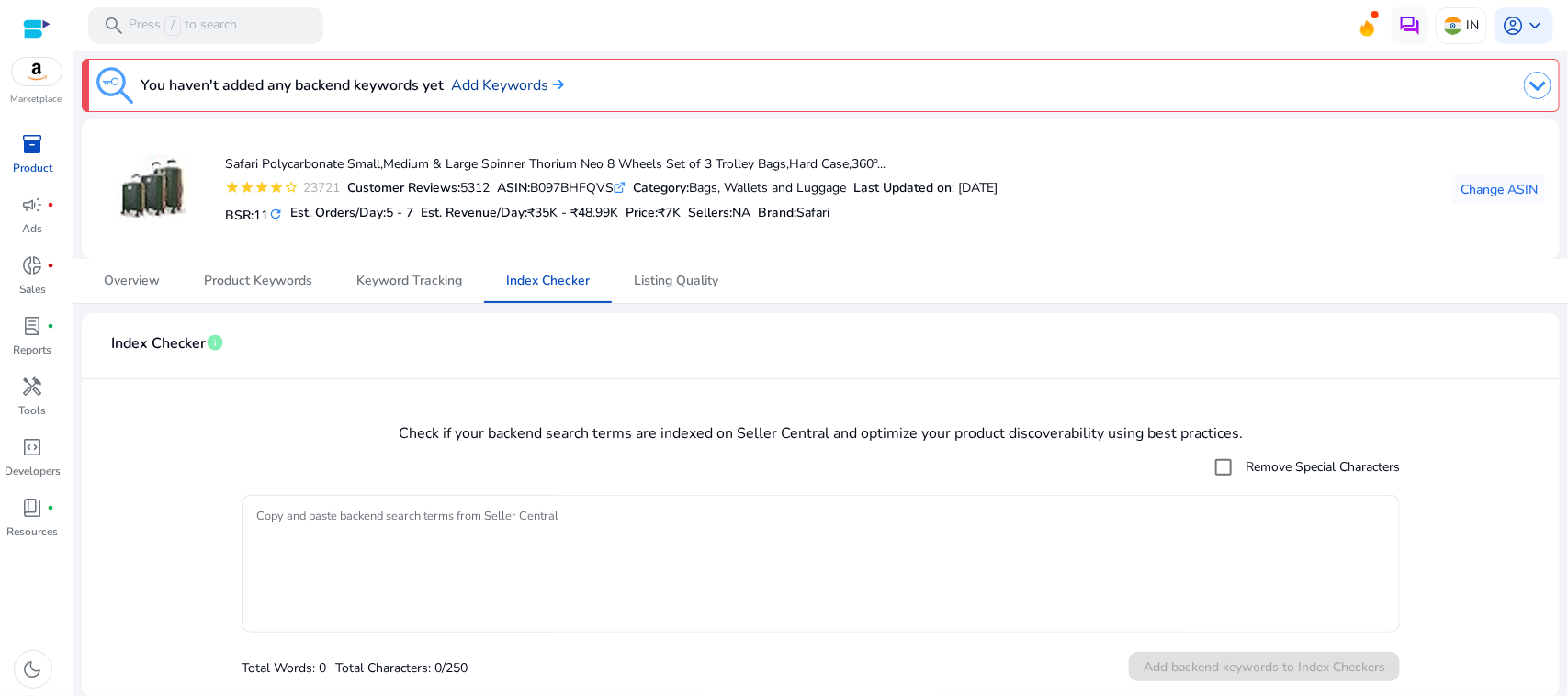
scroll to position [2, 0]
click at [428, 273] on span "Keyword Tracking" at bounding box center [408, 278] width 105 height 13
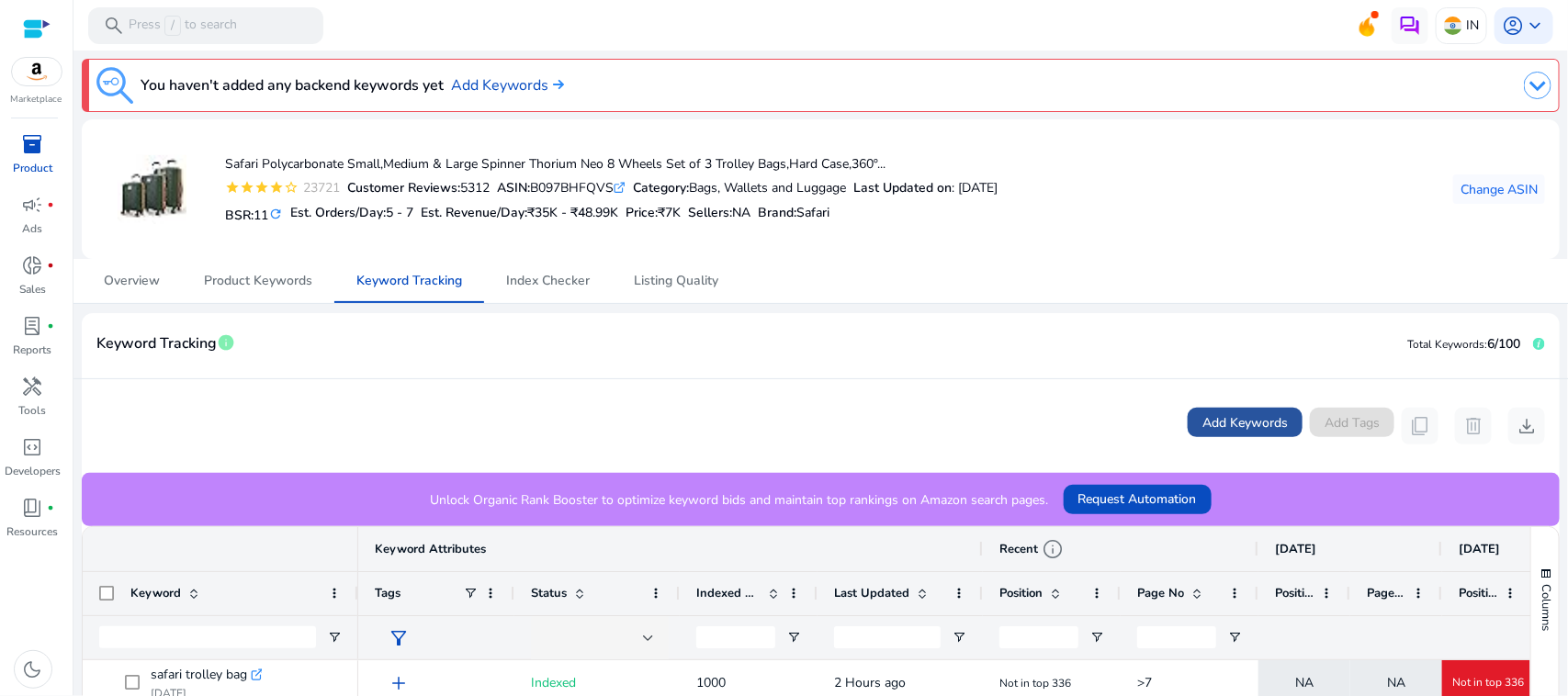
click at [1247, 421] on span "Add Keywords" at bounding box center [1245, 423] width 86 height 20
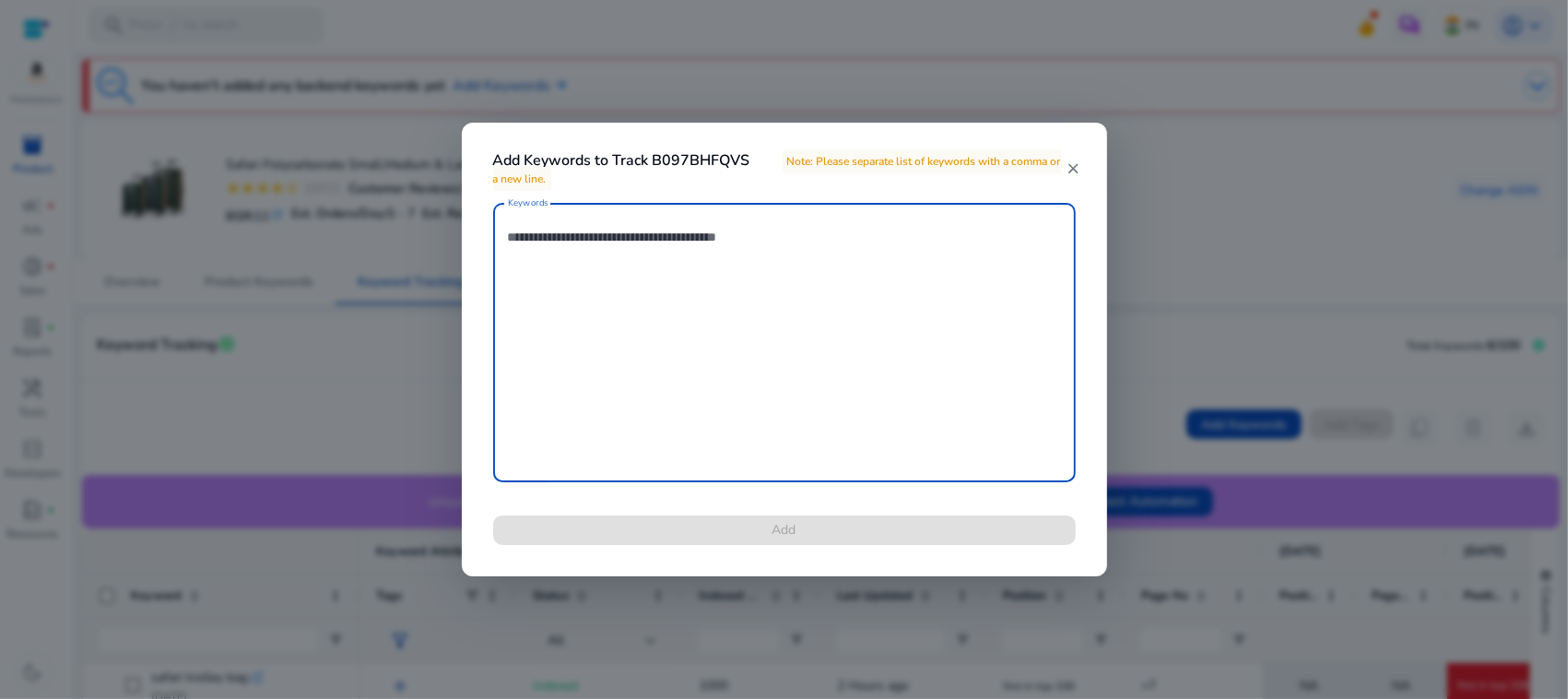
click at [803, 256] on textarea "Keywords" at bounding box center [784, 343] width 553 height 261
paste textarea "**********"
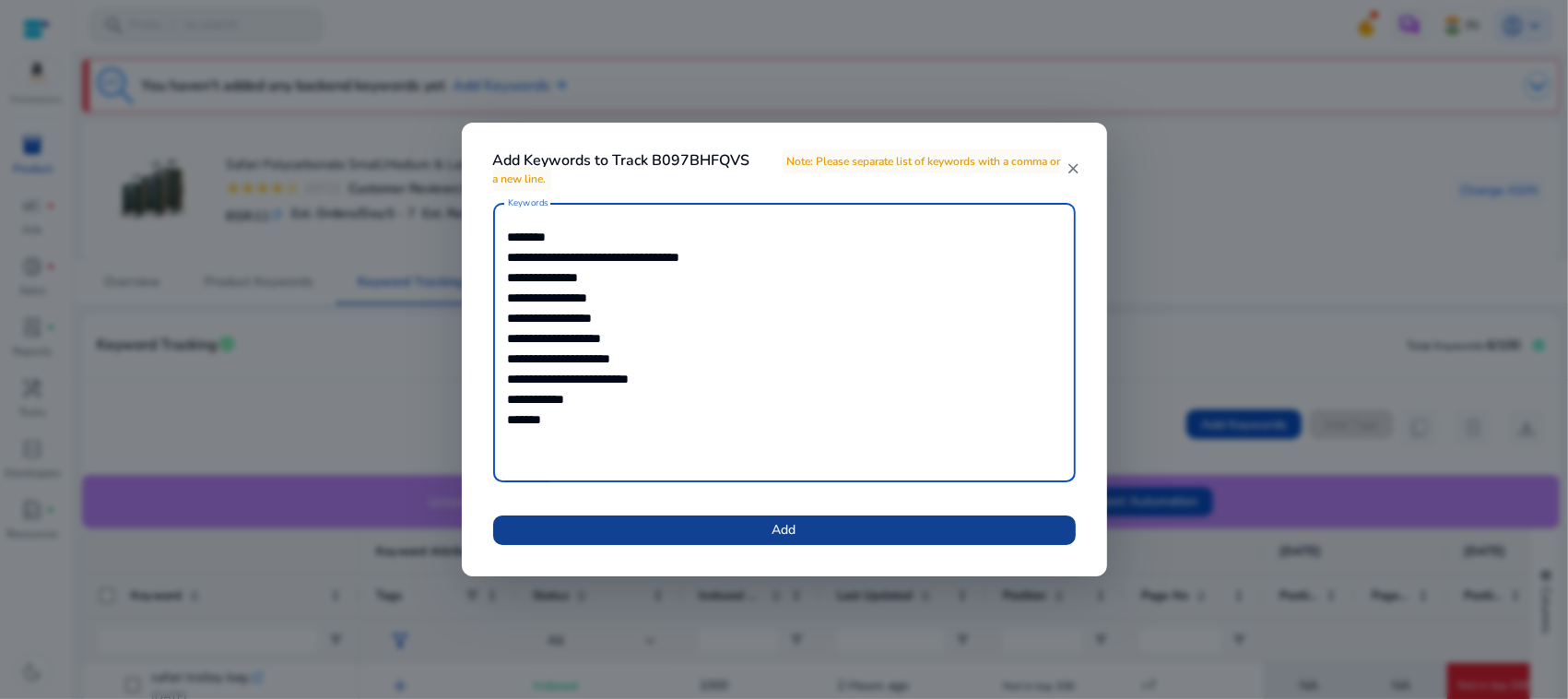
type textarea "**********"
click at [777, 527] on span "Add" at bounding box center [784, 530] width 24 height 20
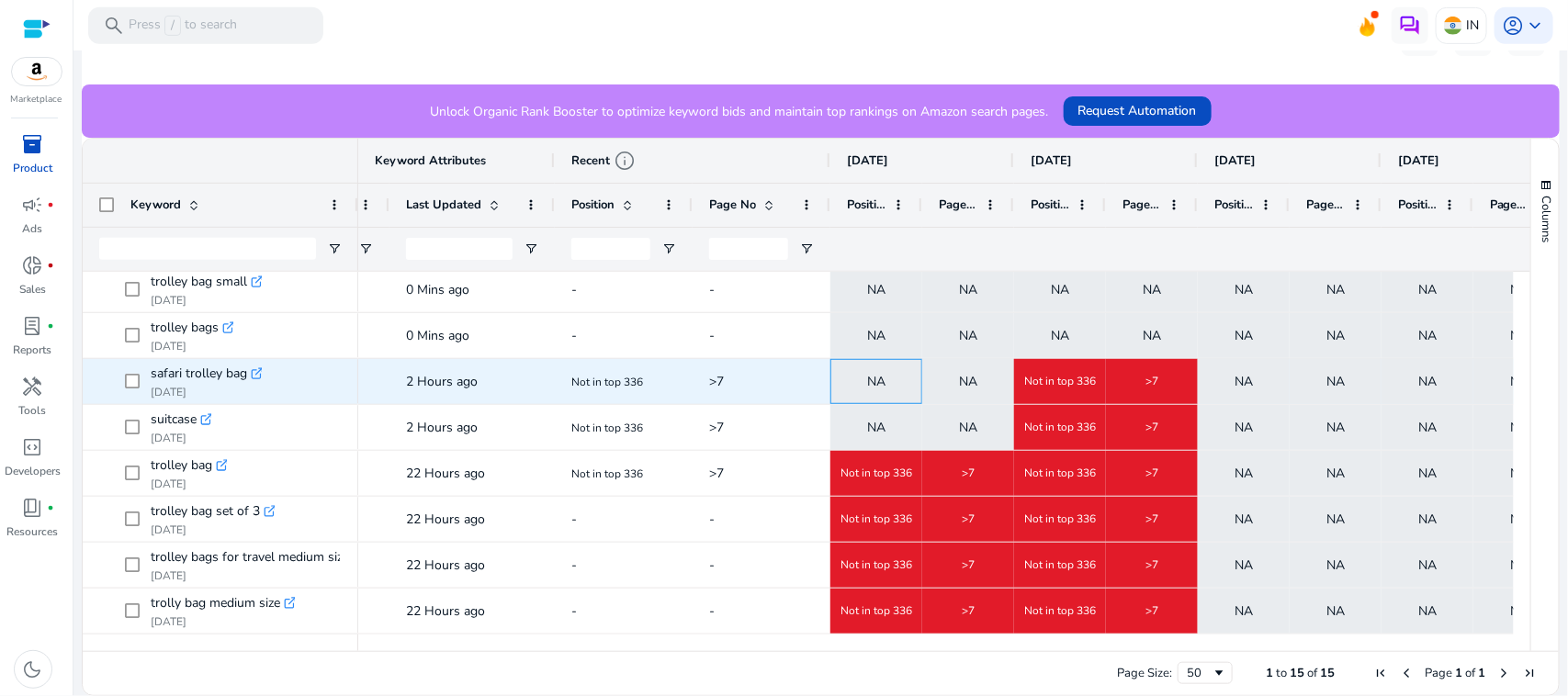
click at [878, 377] on span "NA" at bounding box center [876, 381] width 19 height 37
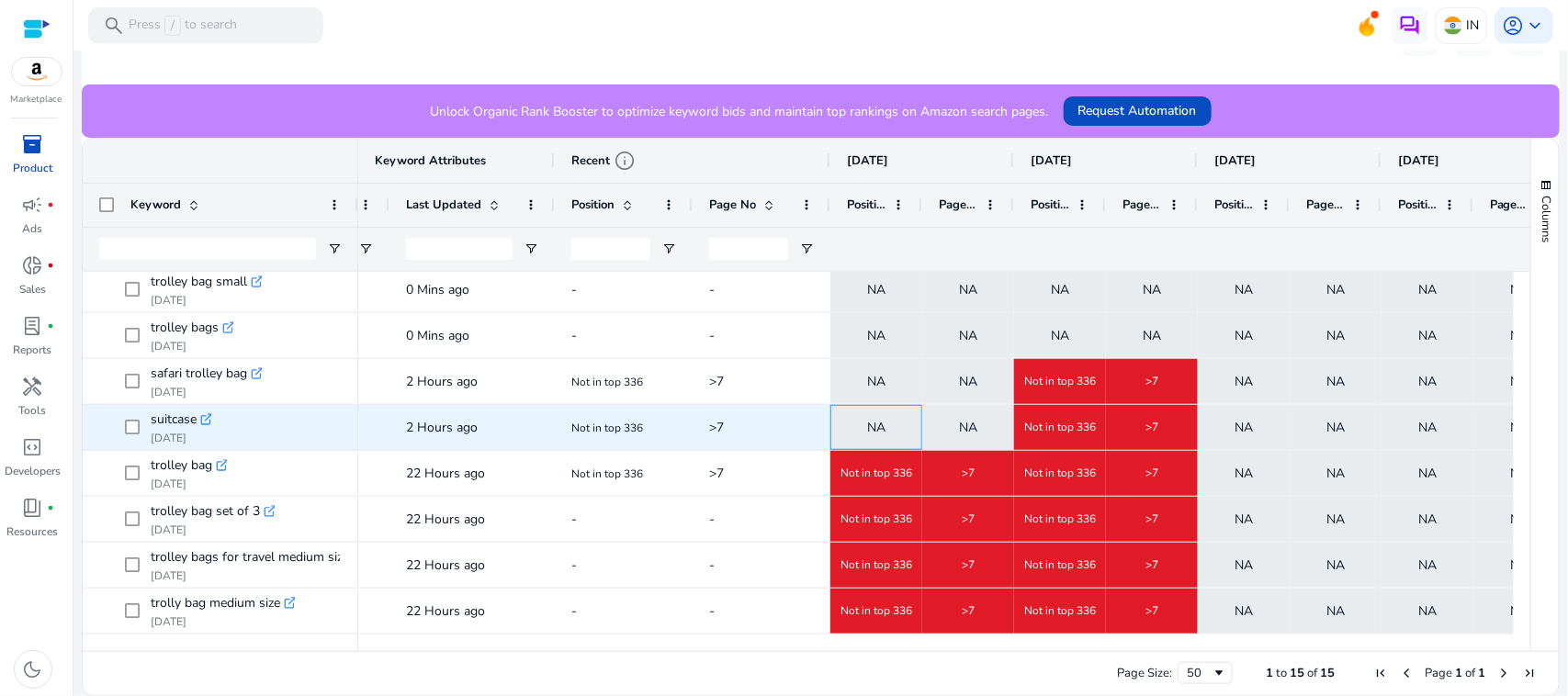
click at [878, 429] on span "NA" at bounding box center [876, 428] width 19 height 37
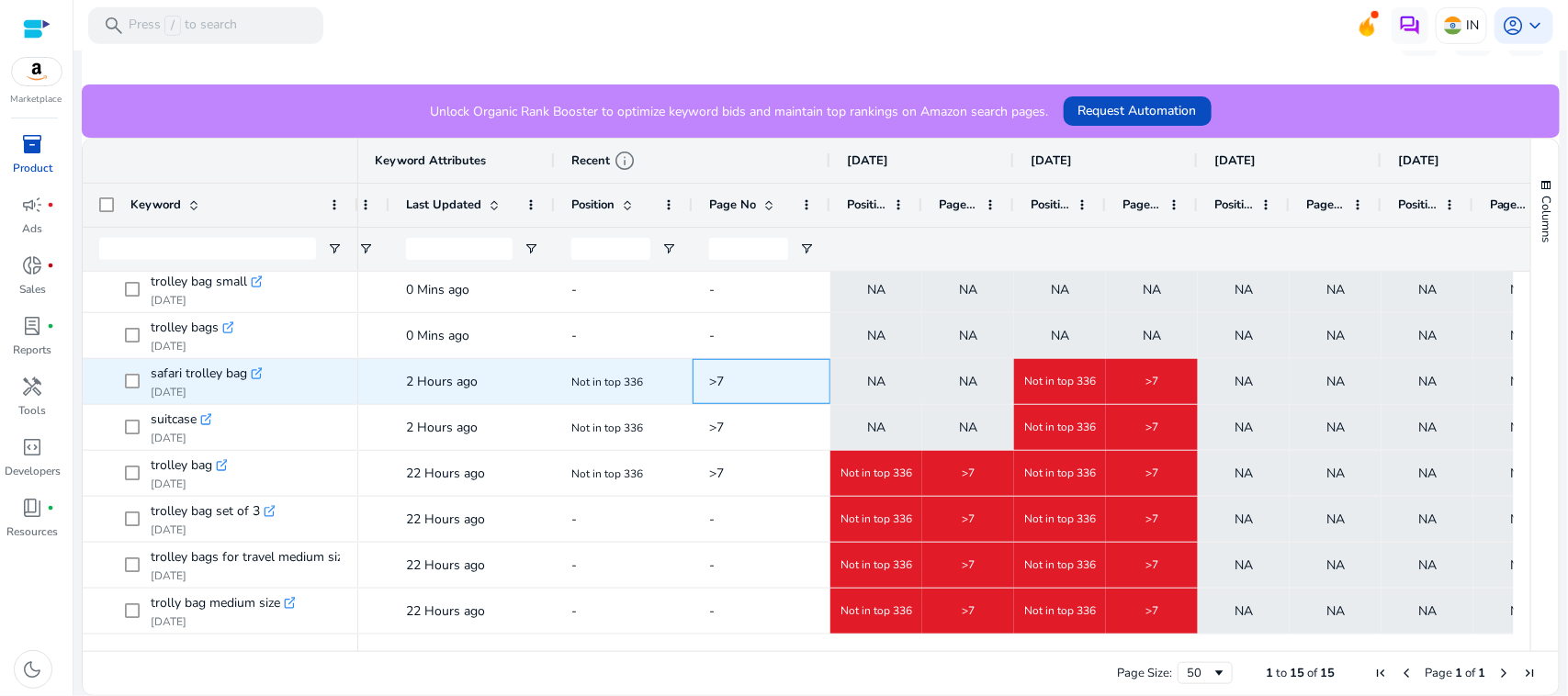
click at [722, 382] on span ">7" at bounding box center [716, 381] width 15 height 18
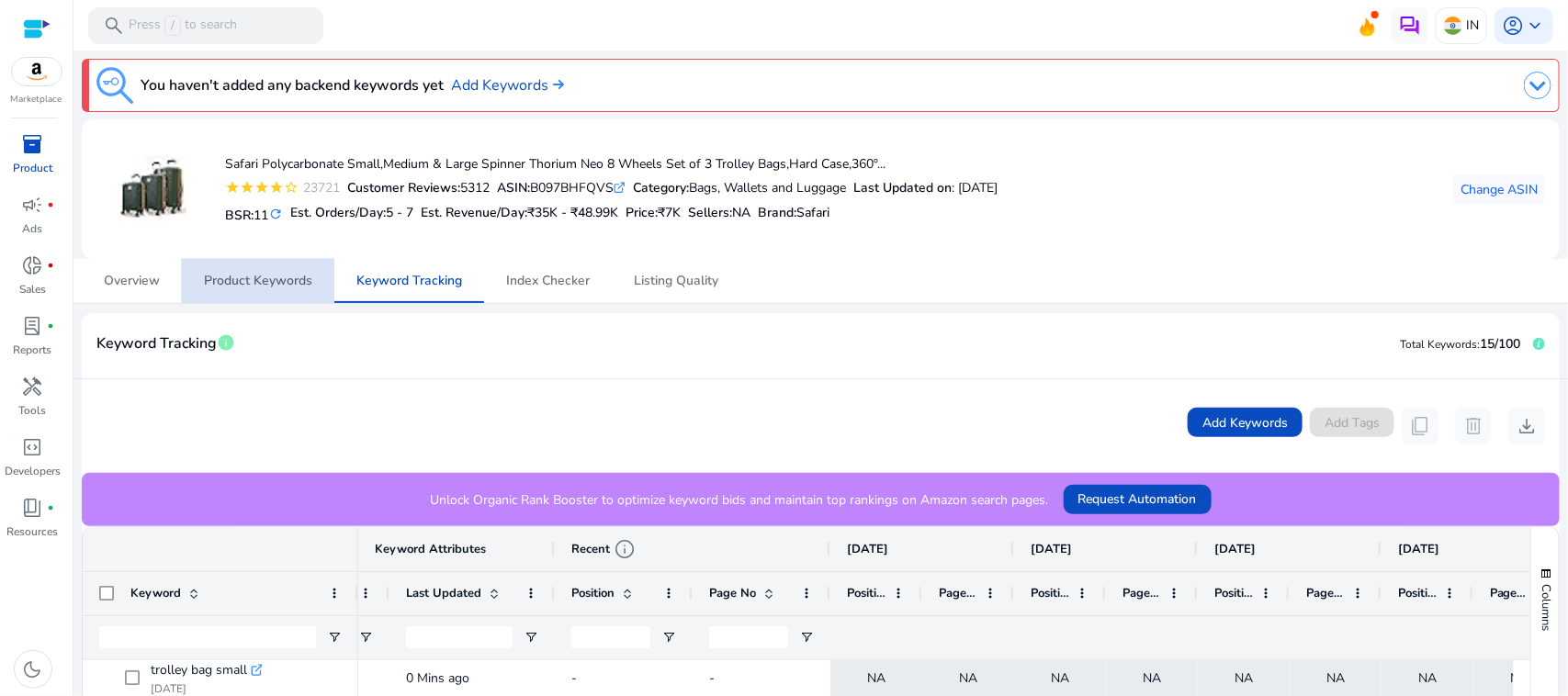
click at [281, 271] on span "Product Keywords" at bounding box center [258, 280] width 108 height 44
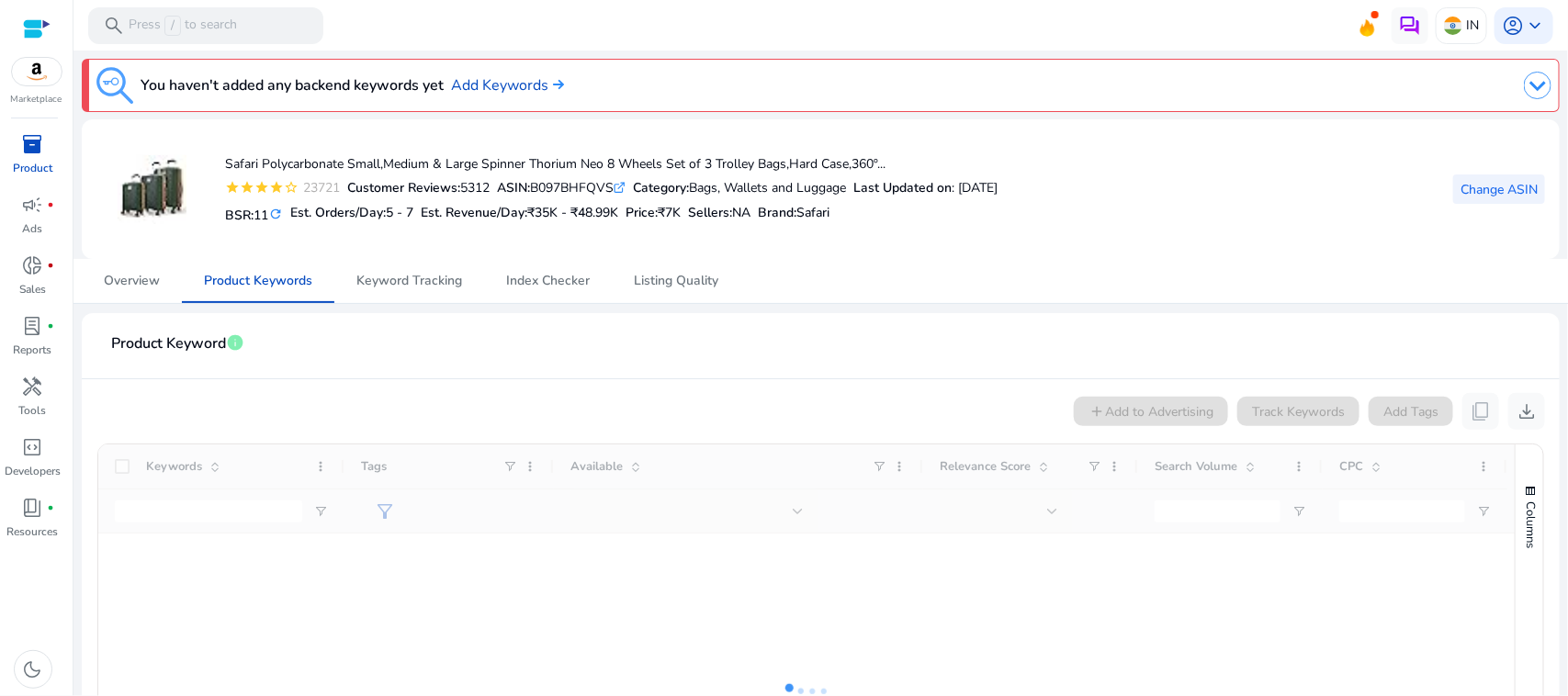
click at [1537, 181] on span at bounding box center [1499, 189] width 91 height 44
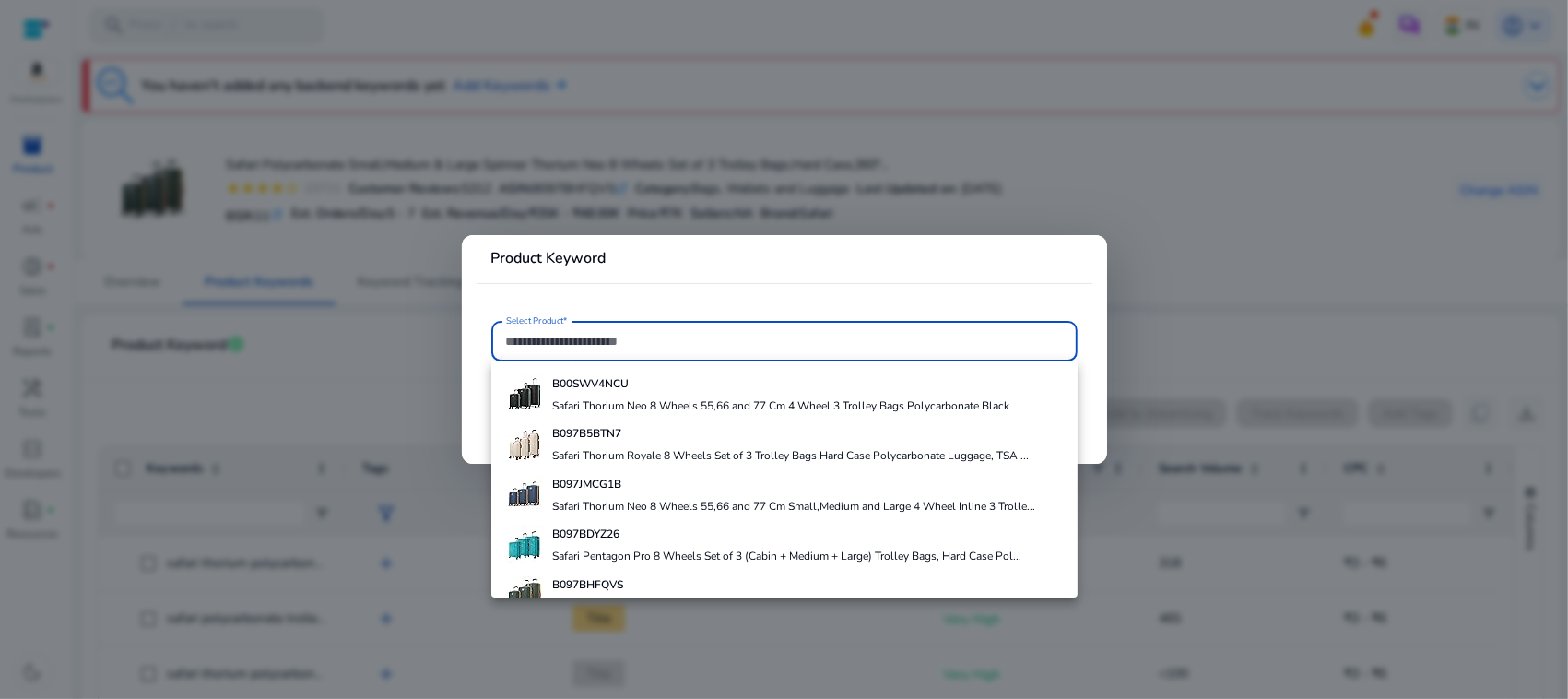
paste input "**********"
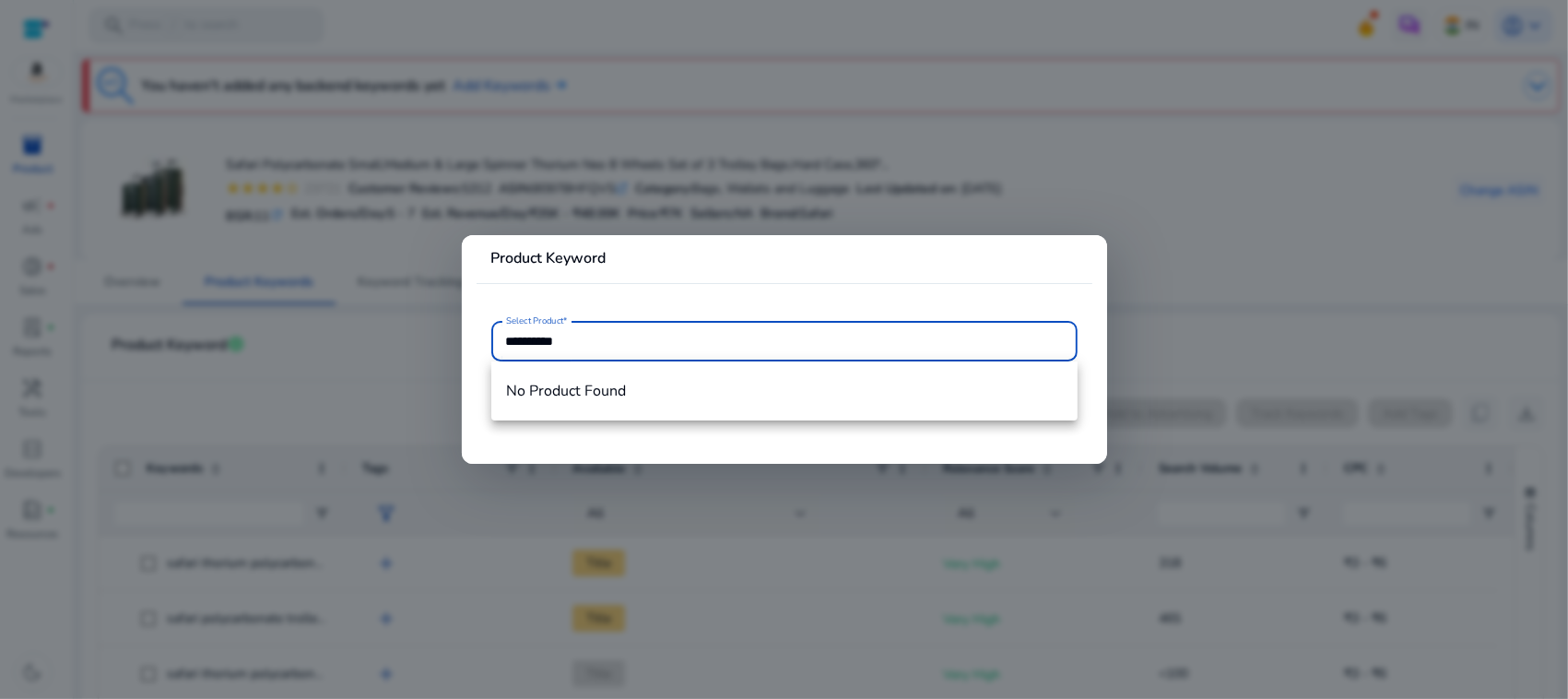
type input "**********"
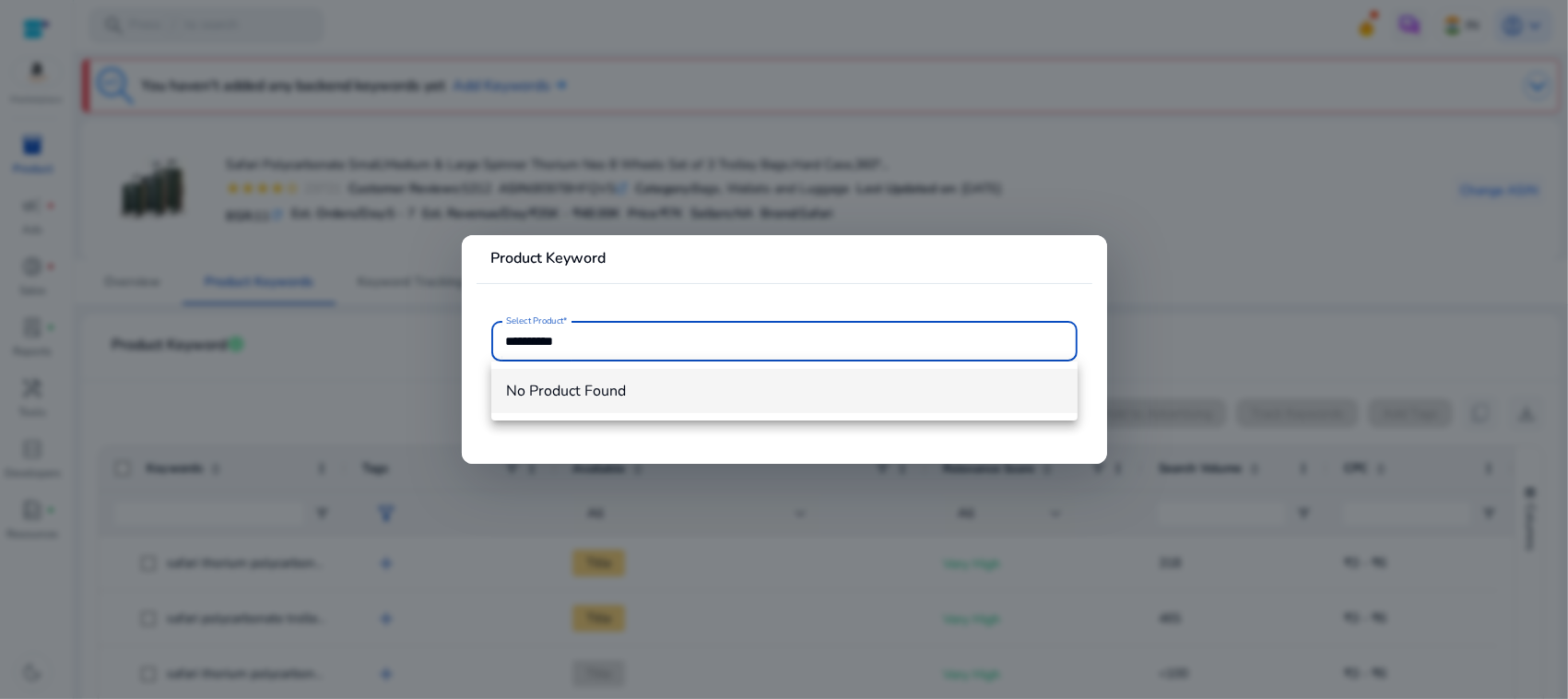
click at [654, 409] on mat-option "No Product Found" at bounding box center [784, 391] width 586 height 44
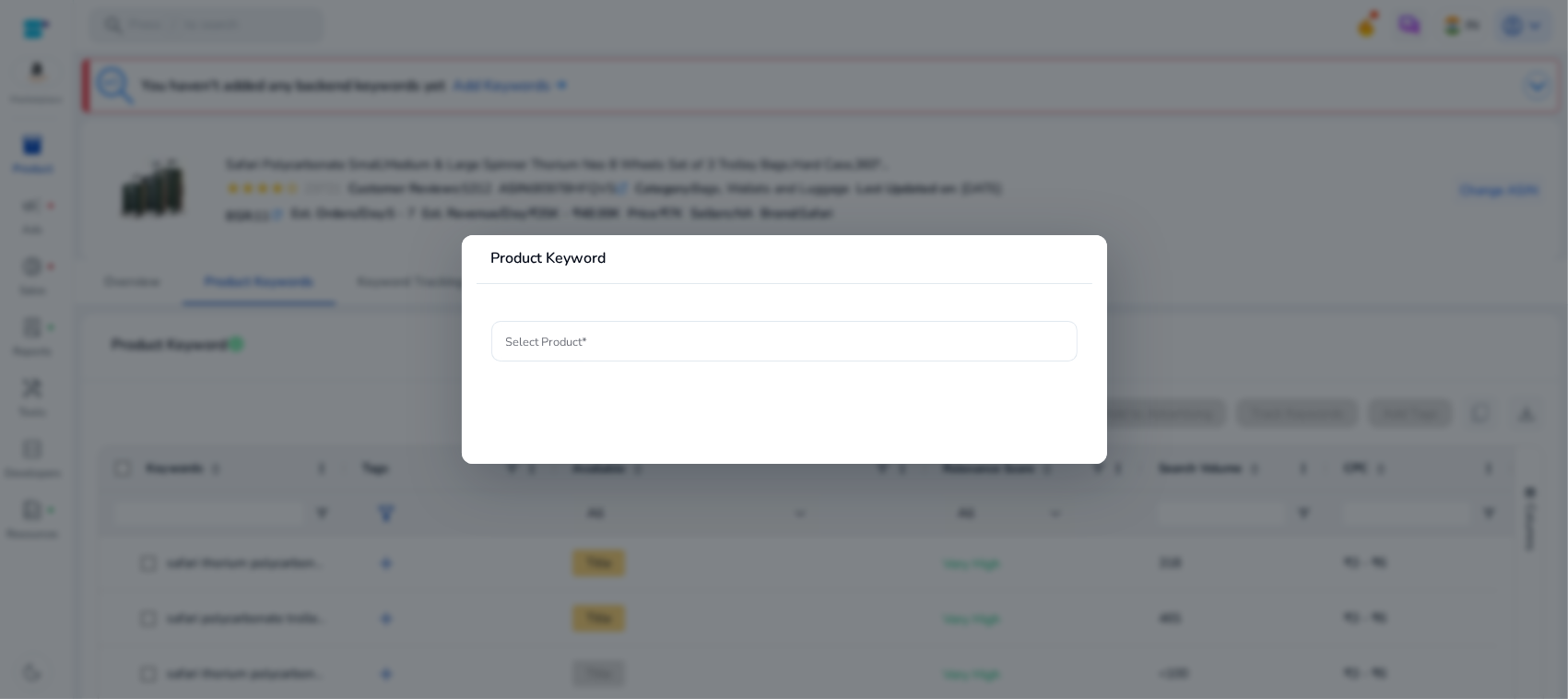
click at [1301, 272] on div at bounding box center [784, 350] width 1568 height 699
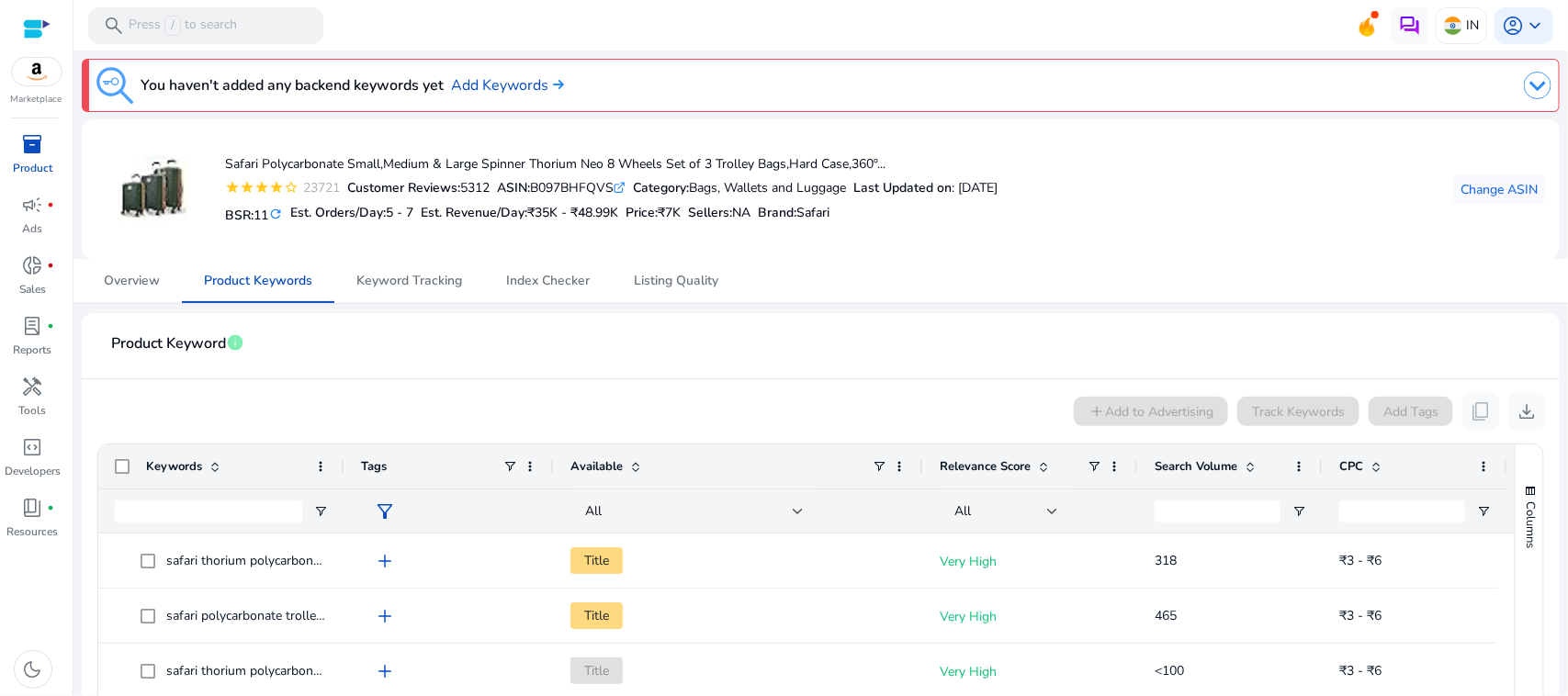
click at [1205, 421] on div "add Add to Advertising Track Keywords Add Tags content_copy download" at bounding box center [820, 411] width 1449 height 36
click at [1305, 402] on div "Track Keywords" at bounding box center [1298, 412] width 122 height 29
click at [168, 271] on link "Overview" at bounding box center [132, 280] width 100 height 44
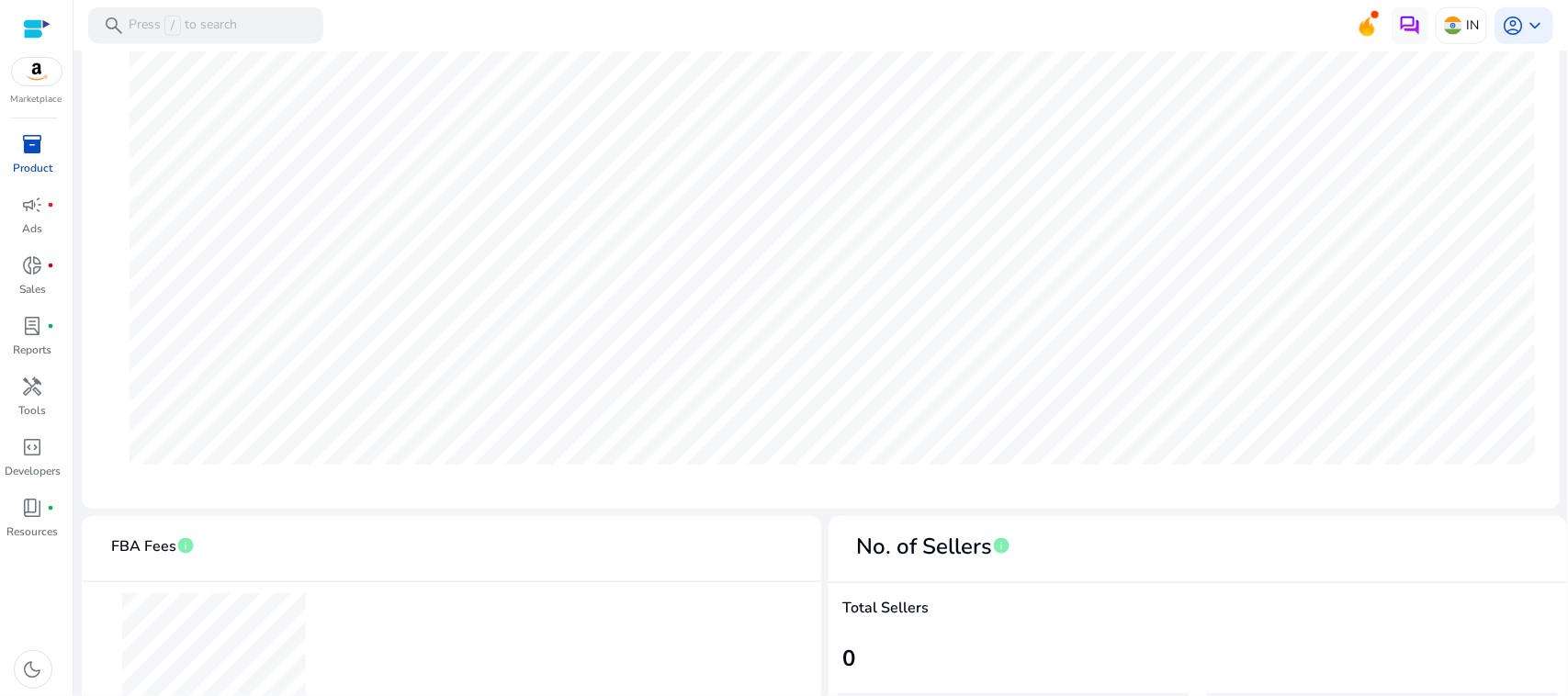
scroll to position [820, 0]
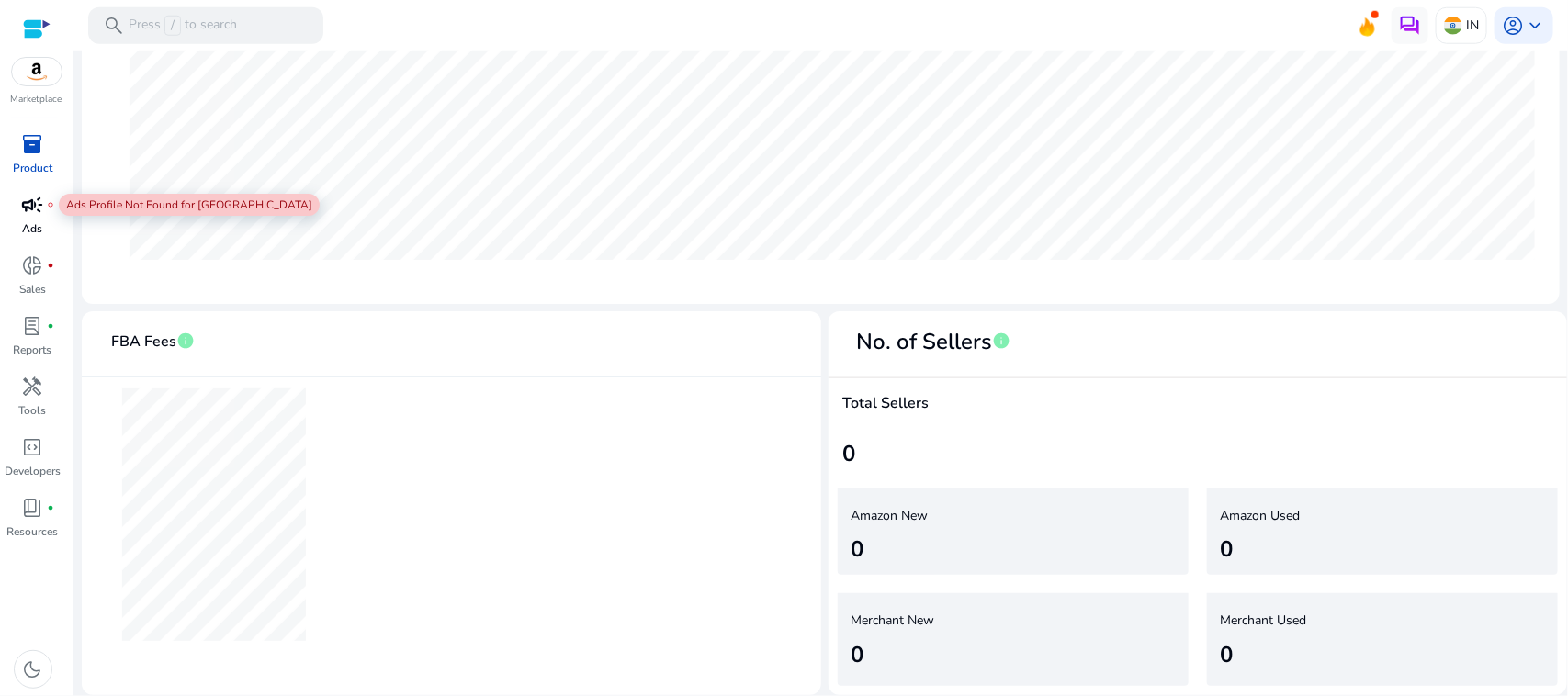
click at [39, 204] on span "campaign" at bounding box center [32, 204] width 22 height 22
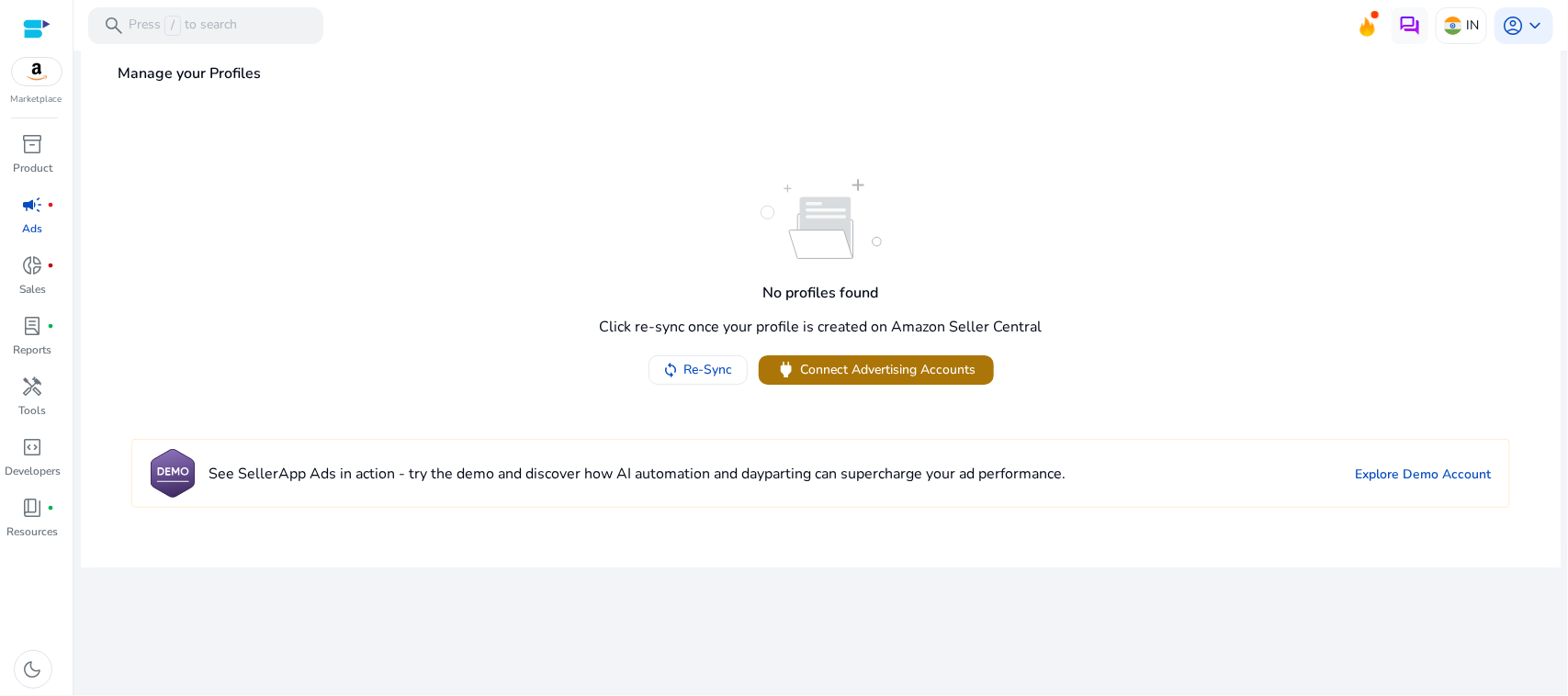
click at [869, 370] on span "Connect Advertising Accounts" at bounding box center [888, 370] width 175 height 20
click at [703, 364] on span "Re-Sync" at bounding box center [709, 370] width 49 height 20
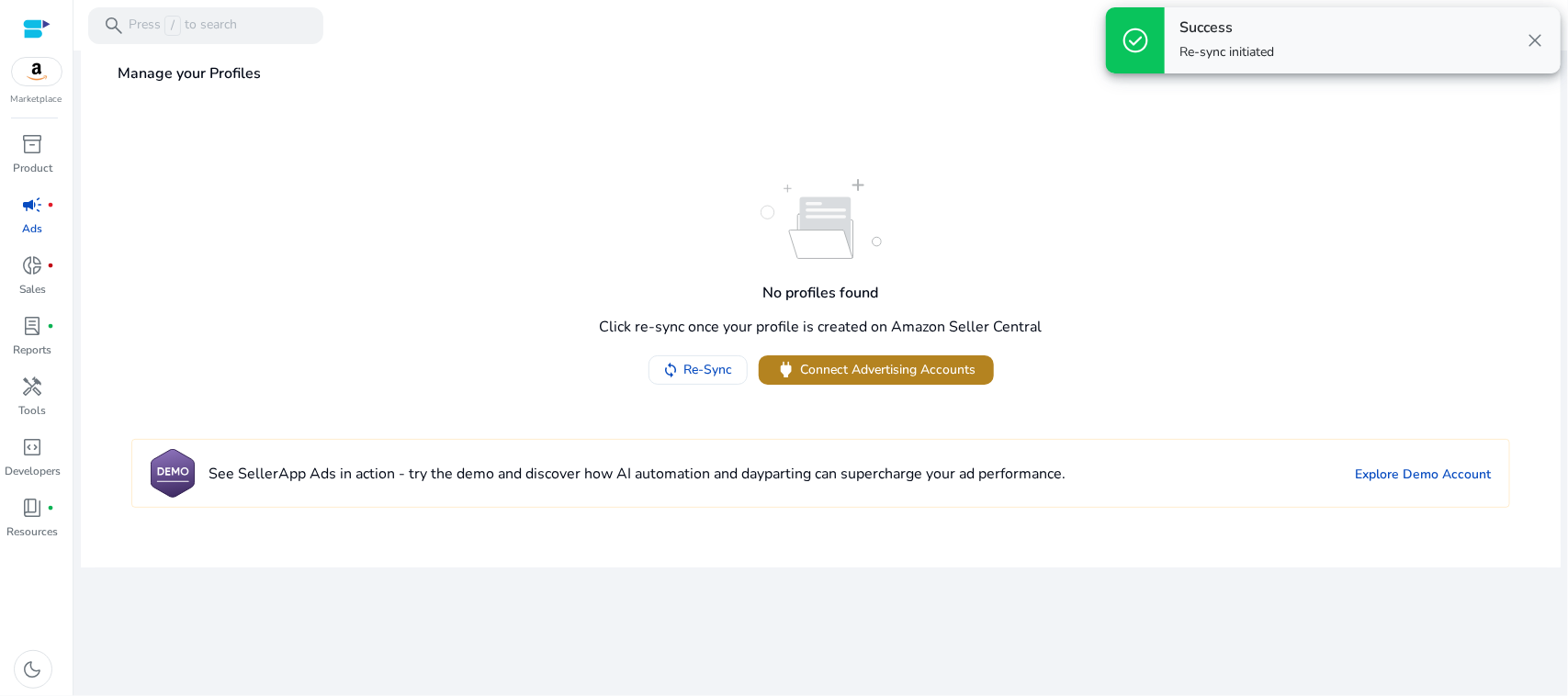
click at [951, 366] on span "Connect Advertising Accounts" at bounding box center [888, 370] width 175 height 20
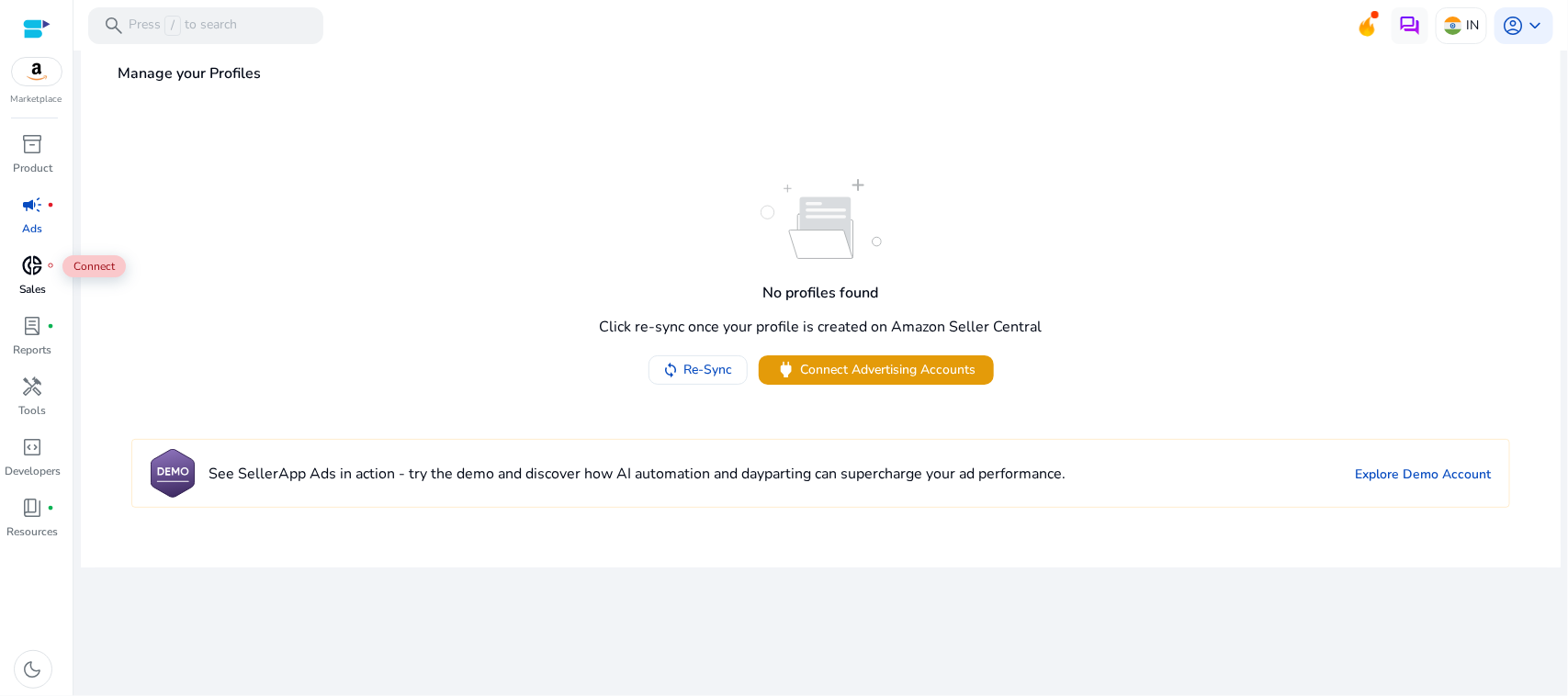
click at [29, 261] on span "donut_small" at bounding box center [32, 265] width 22 height 22
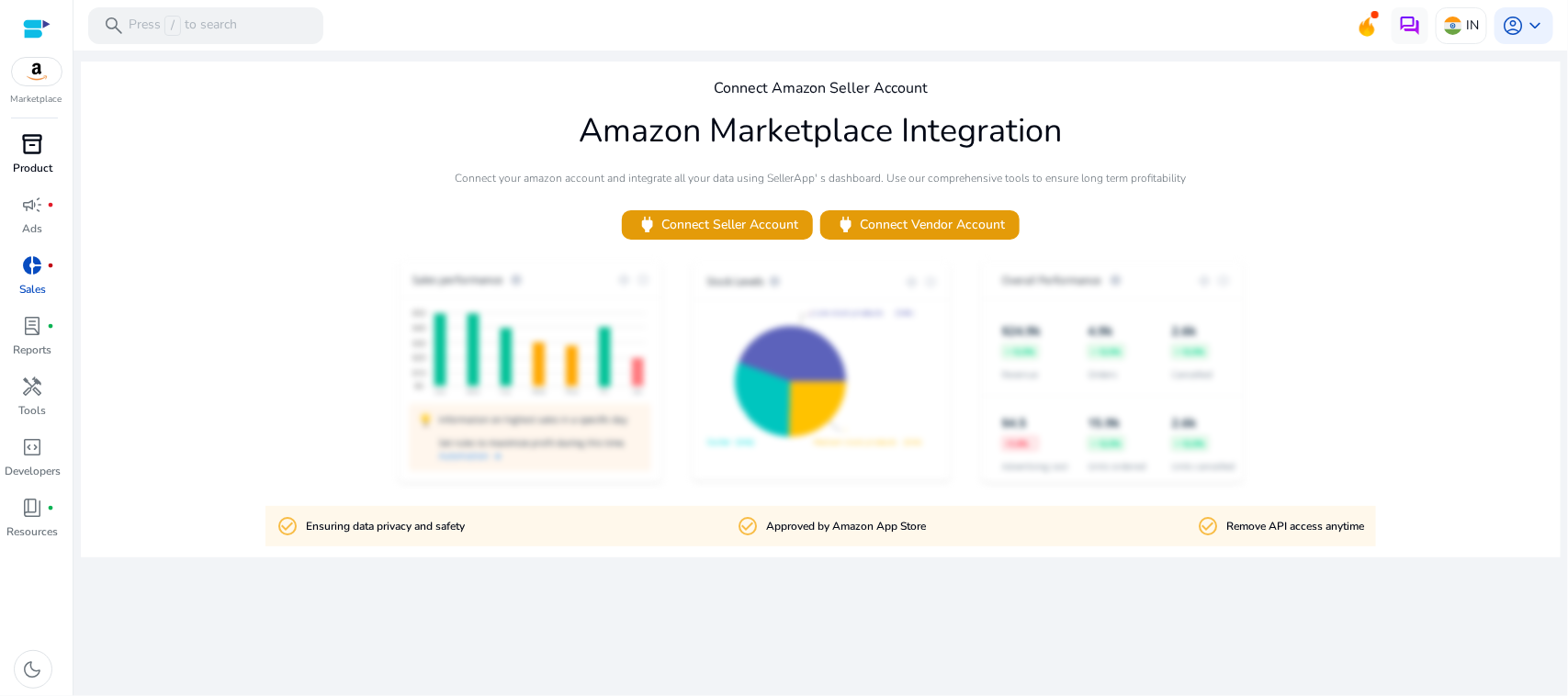
click at [30, 138] on span "inventory_2" at bounding box center [32, 144] width 22 height 22
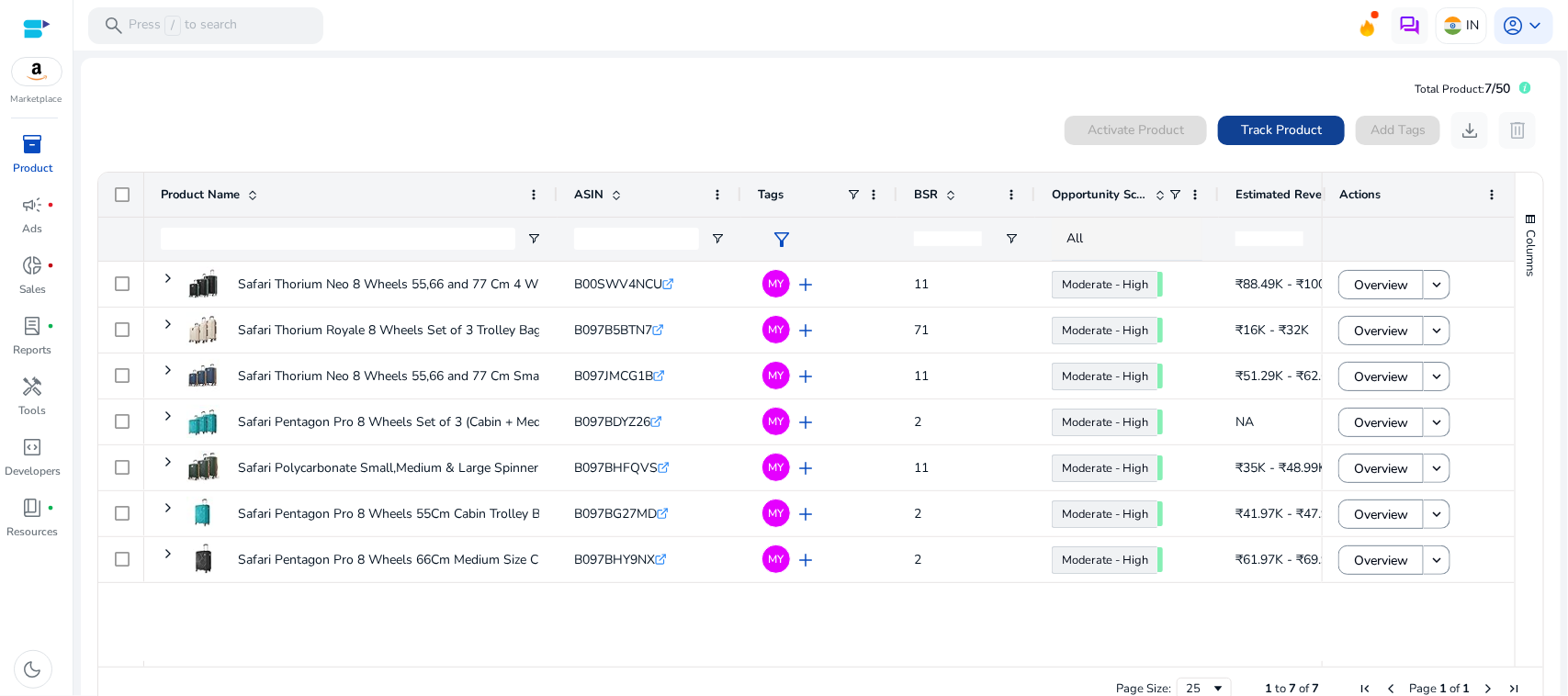
click at [1259, 120] on span "Track Product" at bounding box center [1282, 130] width 81 height 20
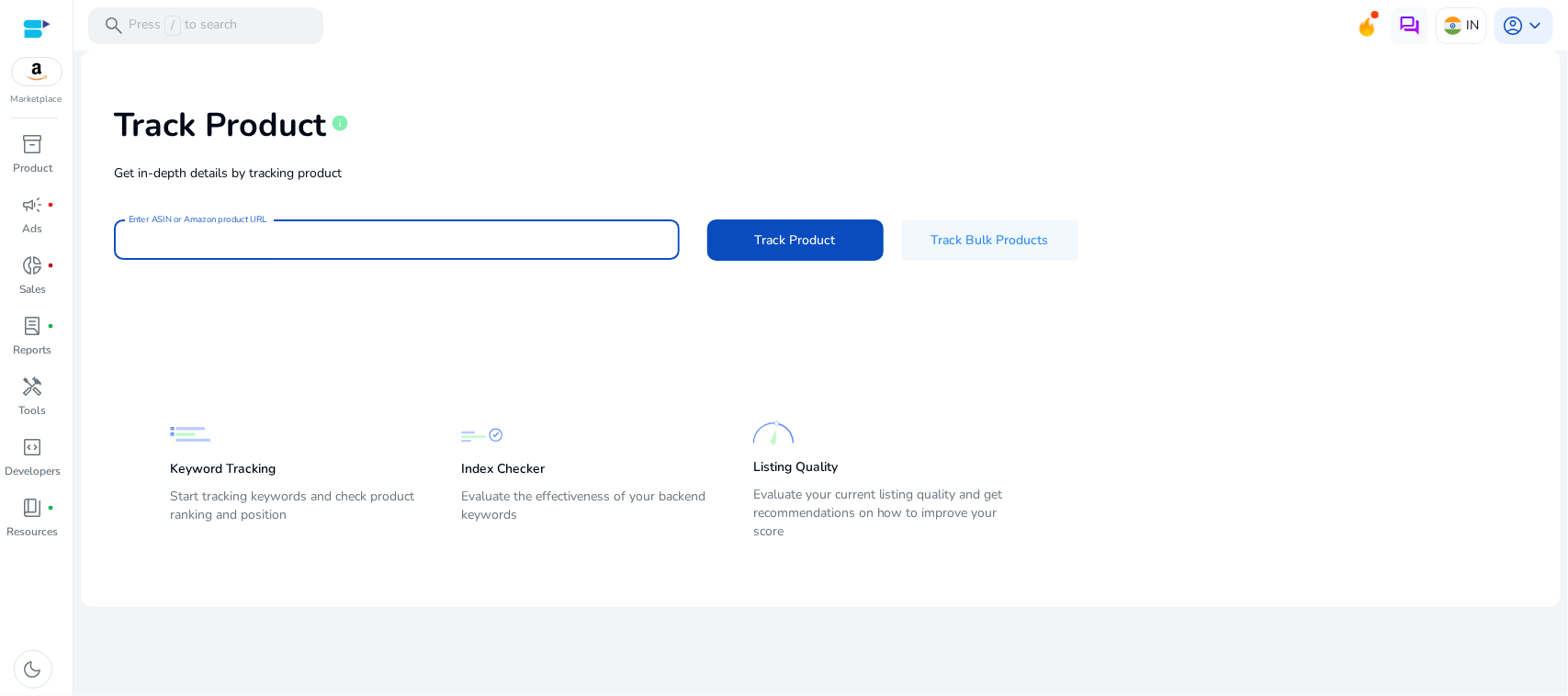
click at [327, 244] on input "Enter ASIN or Amazon product URL" at bounding box center [396, 240] width 536 height 21
paste input "**********"
type input "**********"
click at [707, 219] on button "Track Product" at bounding box center [795, 240] width 176 height 41
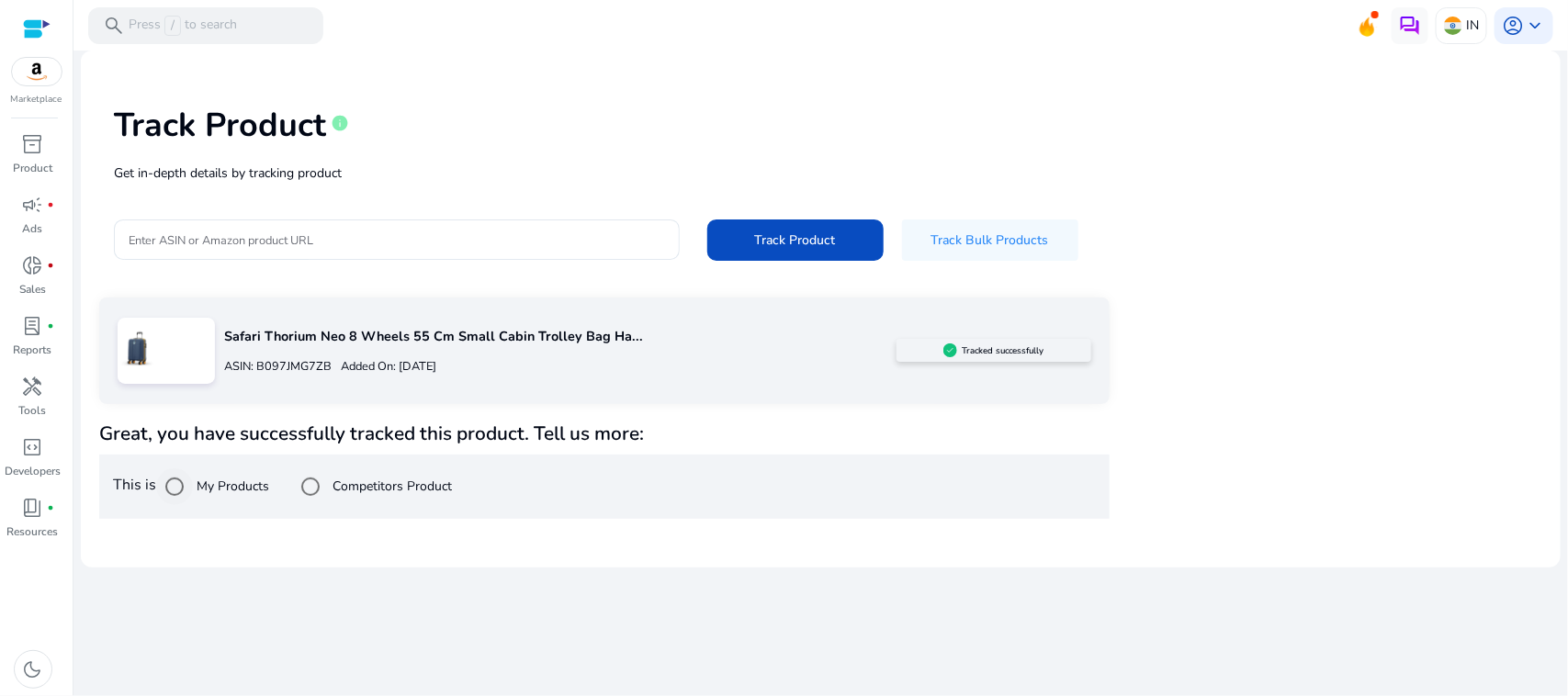
click at [222, 480] on label "My Products" at bounding box center [231, 487] width 77 height 20
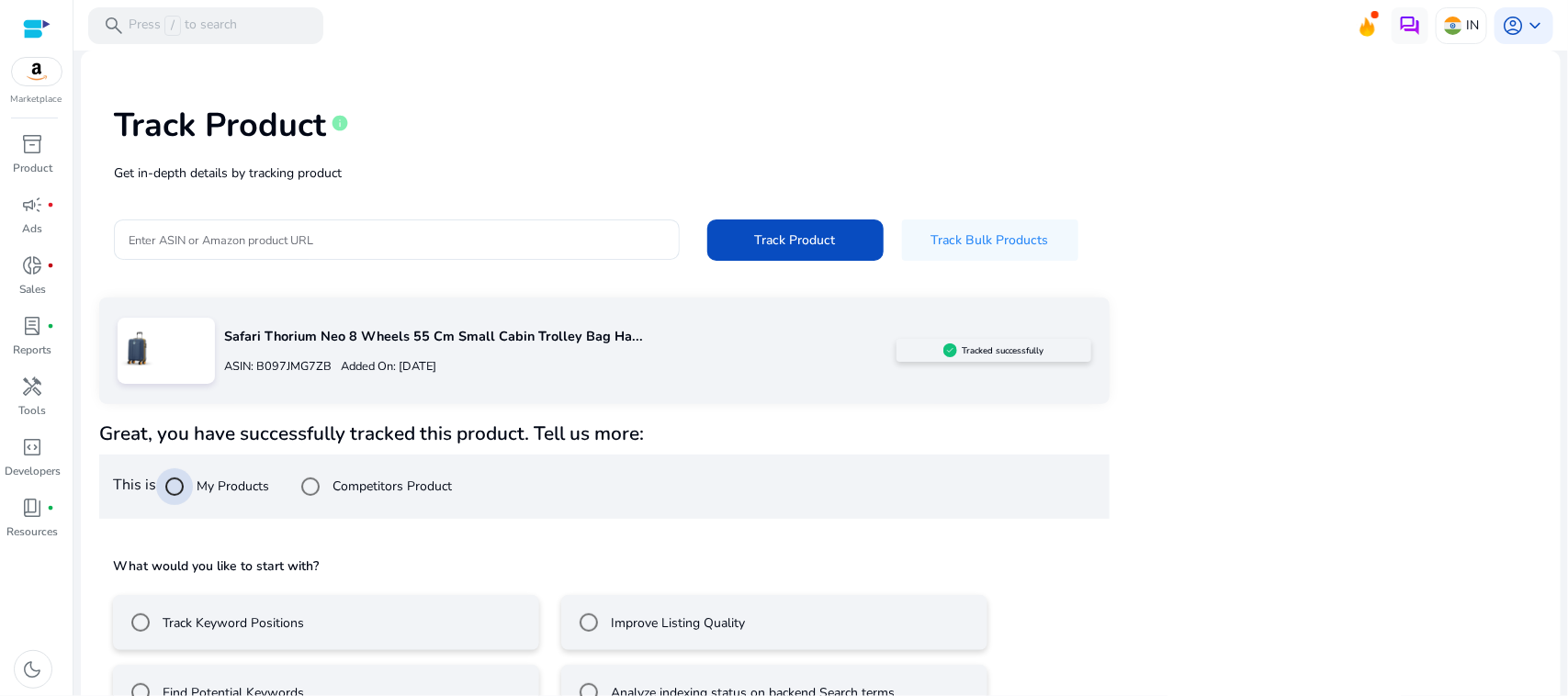
scroll to position [48, 0]
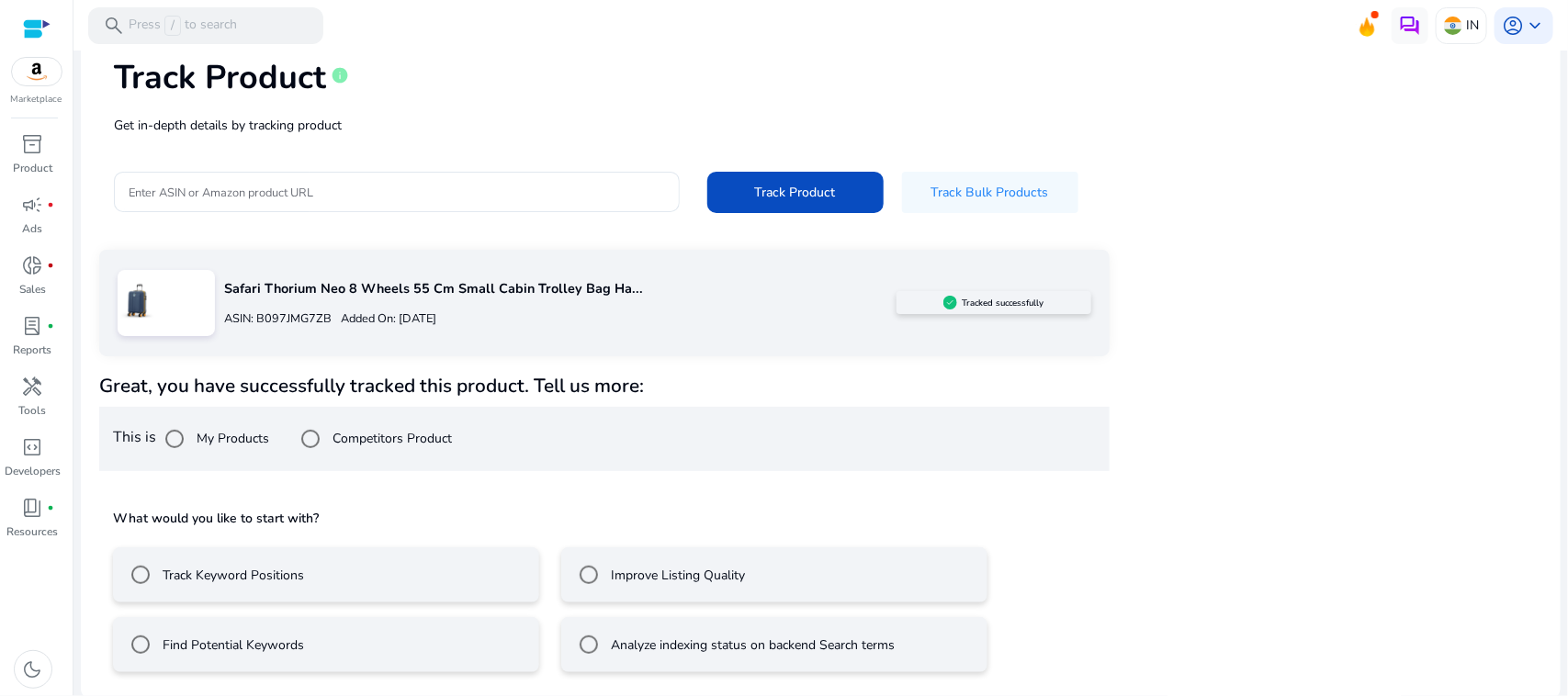
click at [351, 564] on mat-radio-button "Track Keyword Positions" at bounding box center [326, 575] width 426 height 55
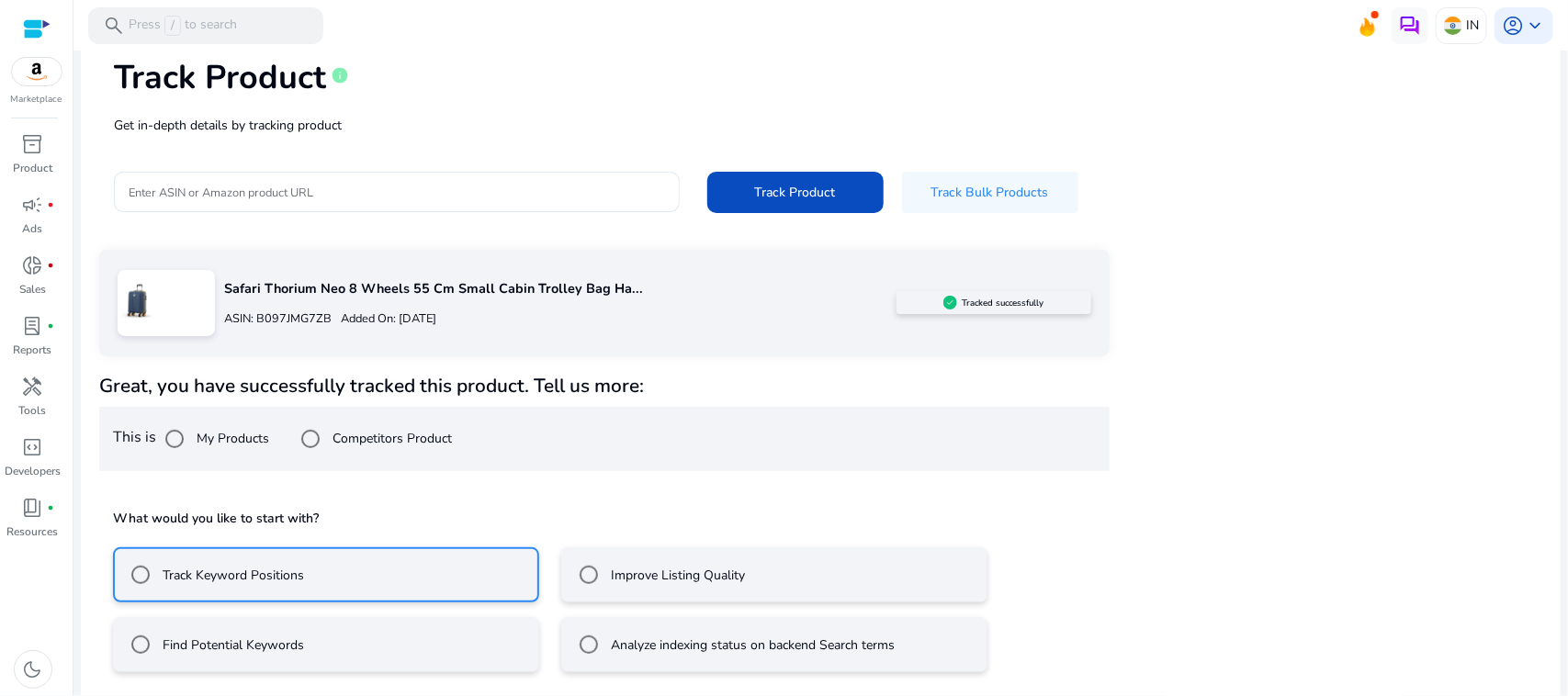
scroll to position [130, 0]
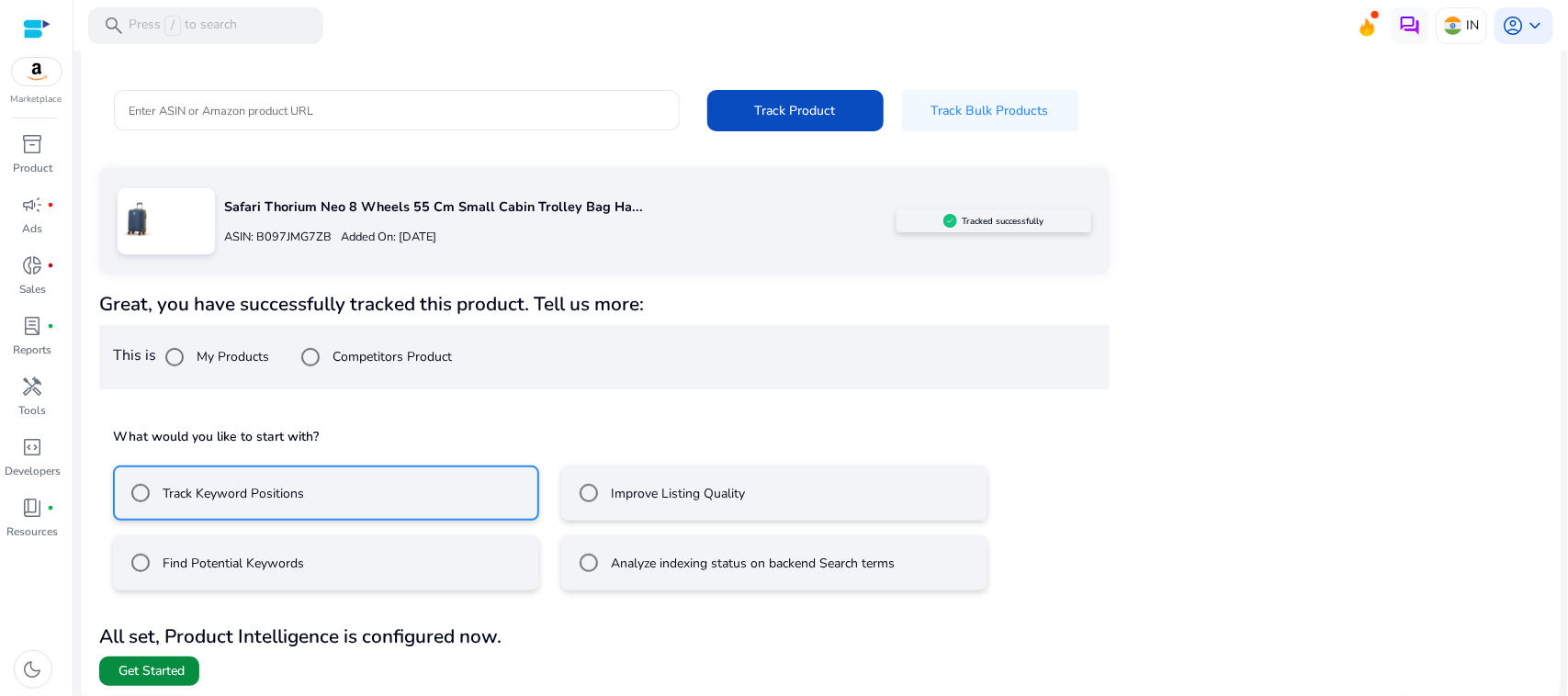
click at [163, 666] on span "Get Started" at bounding box center [151, 670] width 66 height 19
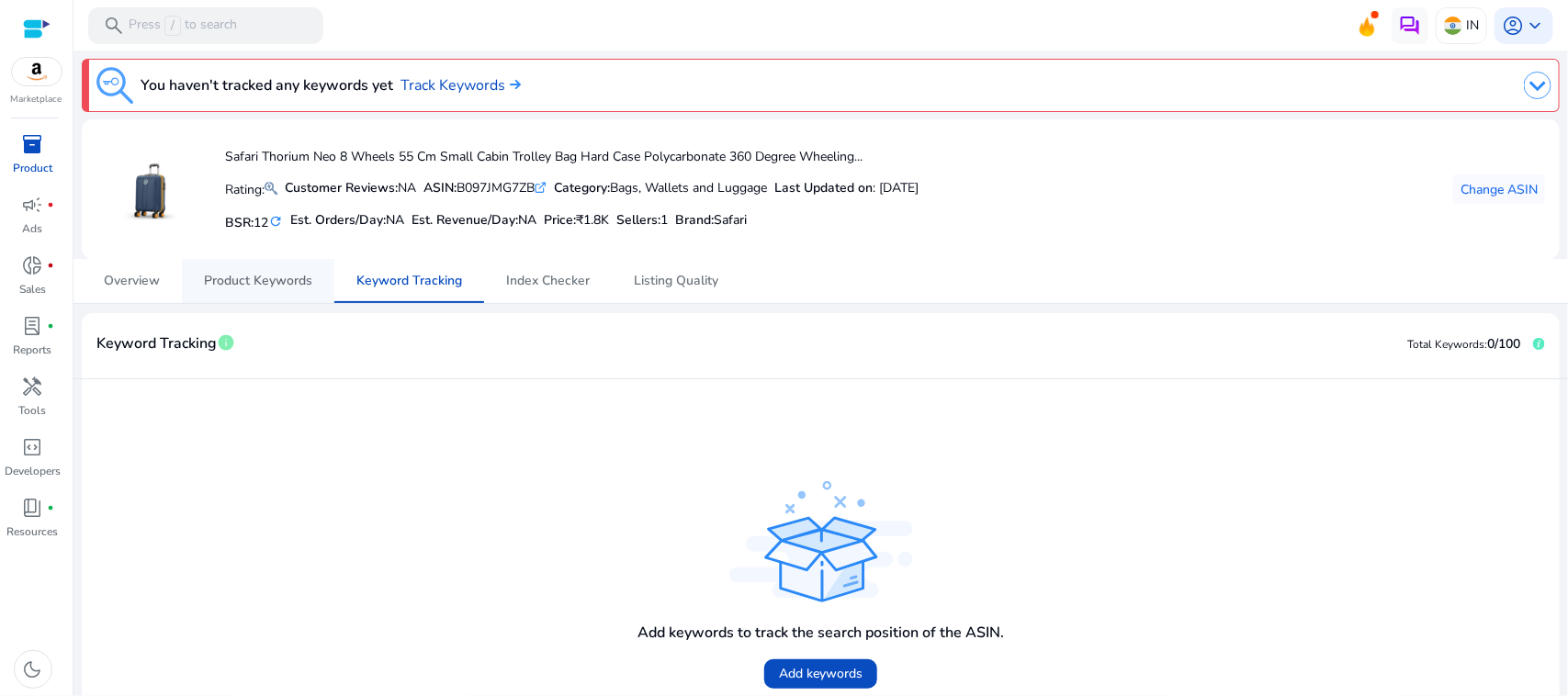
click at [291, 285] on span "Product Keywords" at bounding box center [258, 280] width 108 height 13
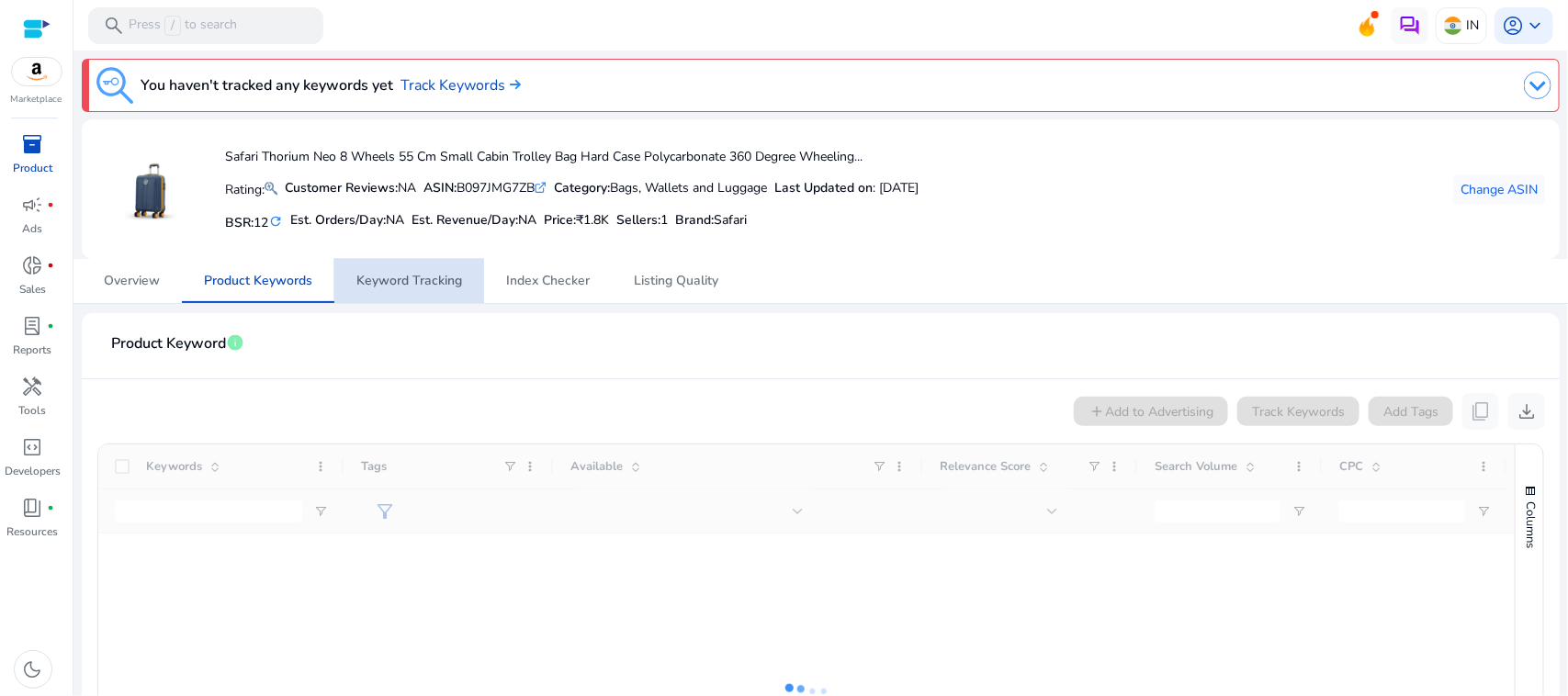
click at [411, 278] on span "Keyword Tracking" at bounding box center [408, 280] width 105 height 13
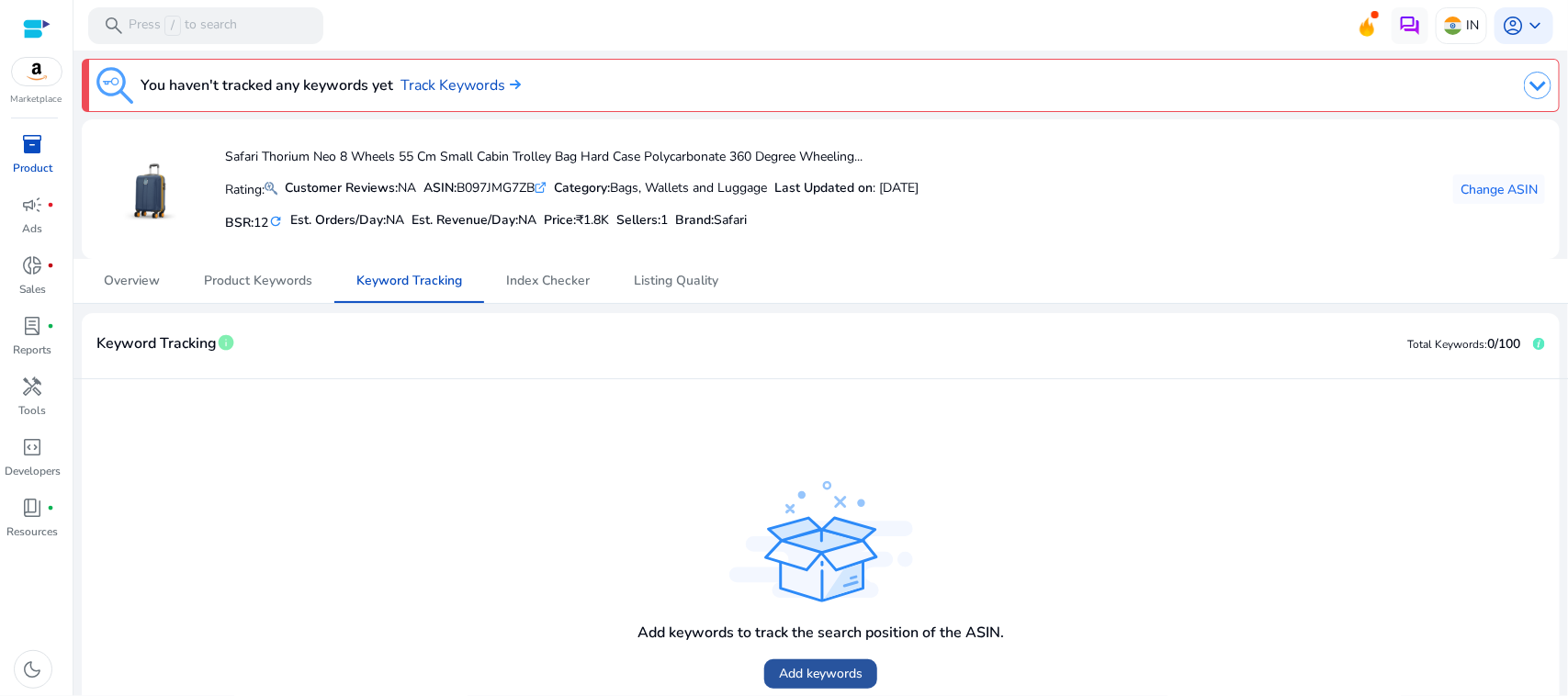
click at [798, 679] on span "Add keywords" at bounding box center [820, 673] width 84 height 20
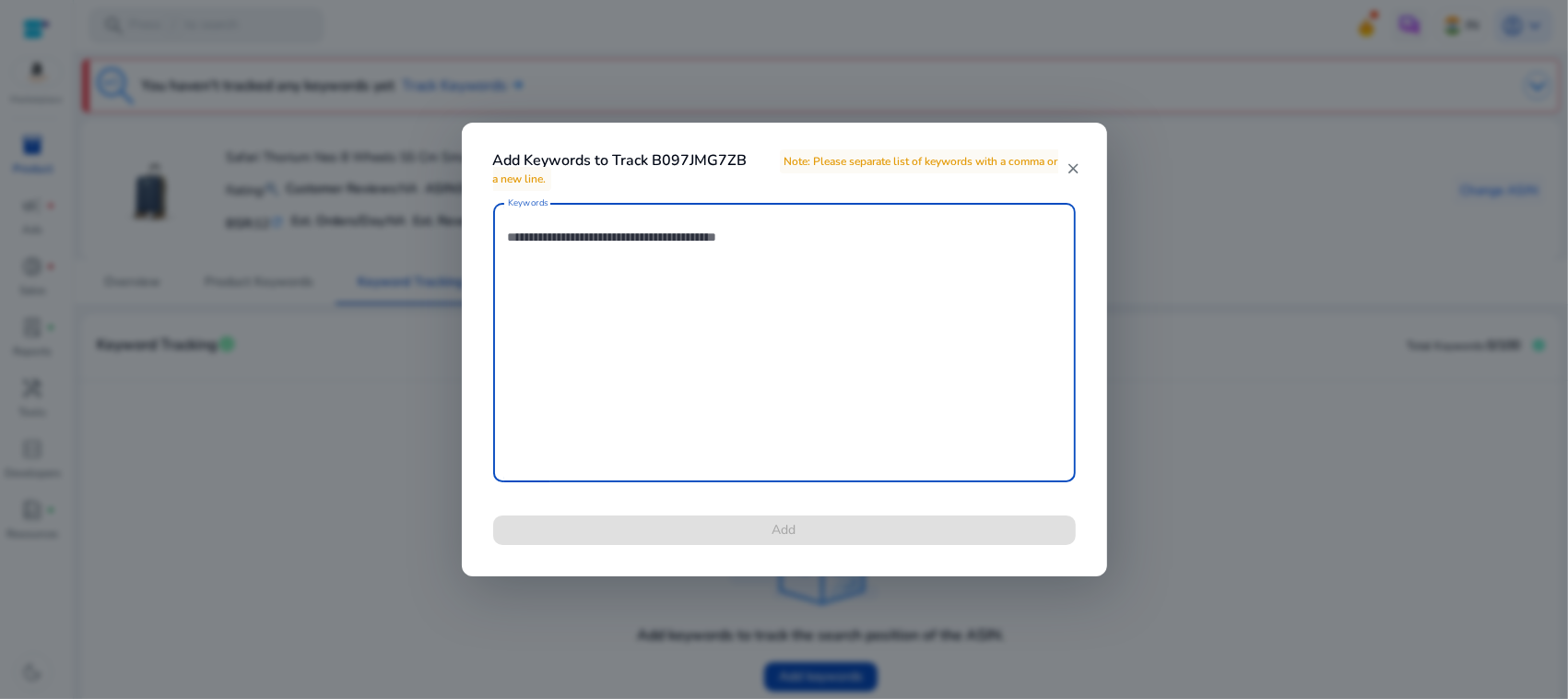
paste textarea "**********"
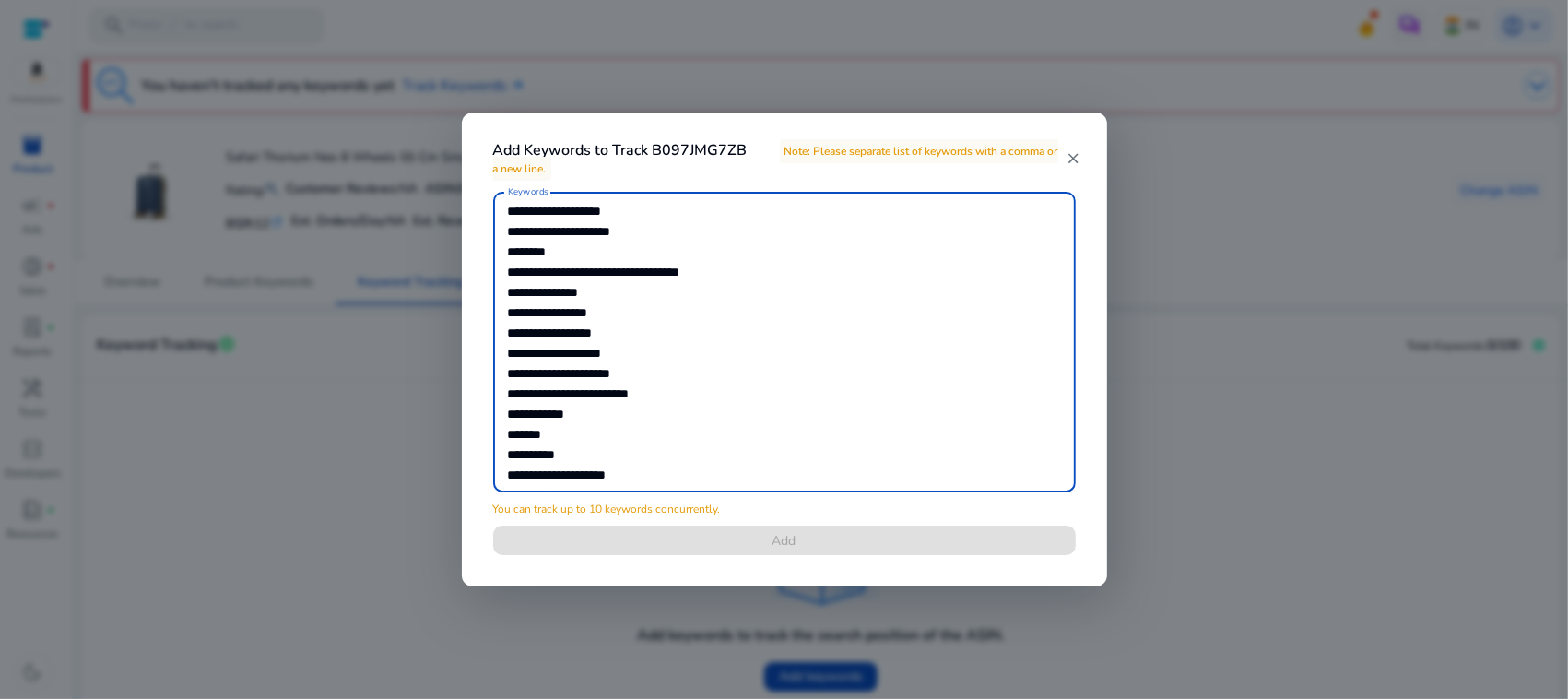
scroll to position [80, 0]
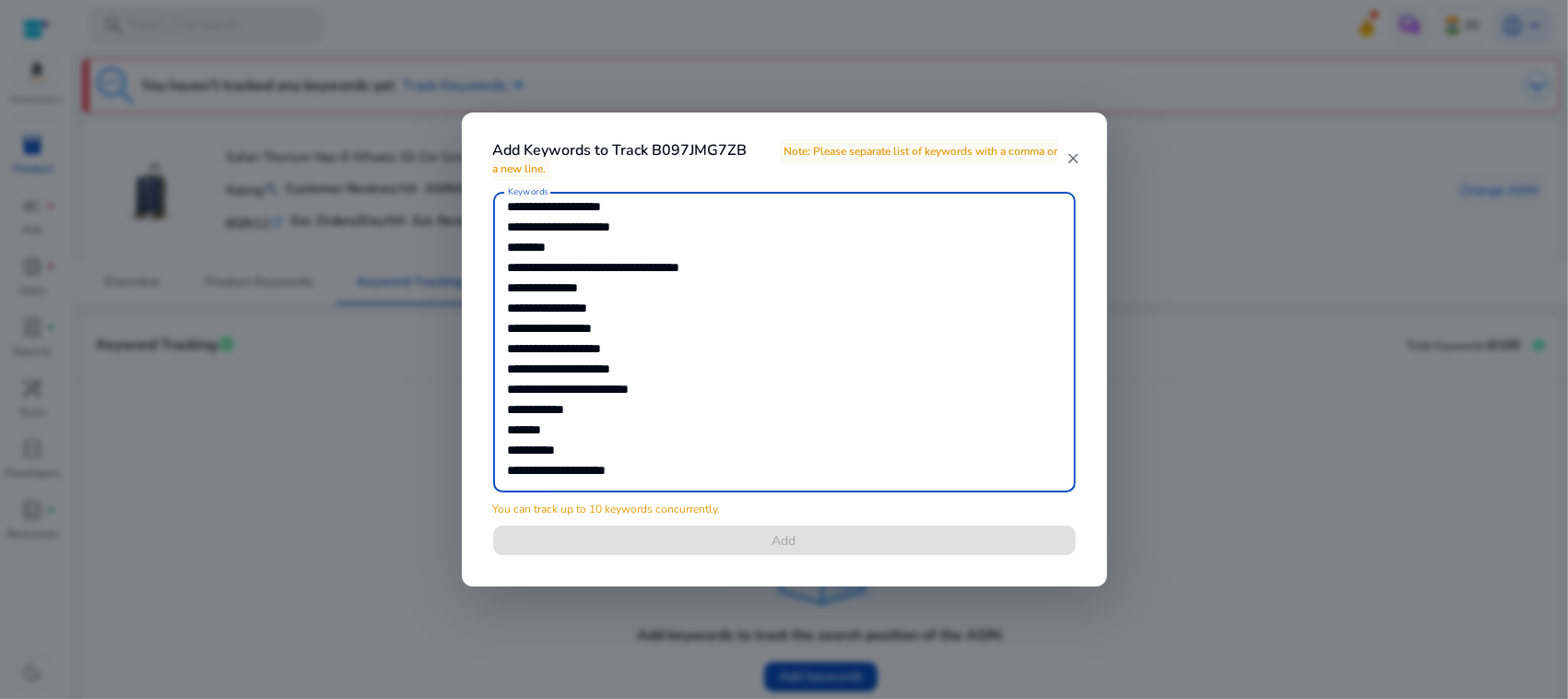
drag, startPoint x: 637, startPoint y: 483, endPoint x: 482, endPoint y: 319, distance: 225.7
click at [482, 319] on div "**********" at bounding box center [784, 384] width 627 height 385
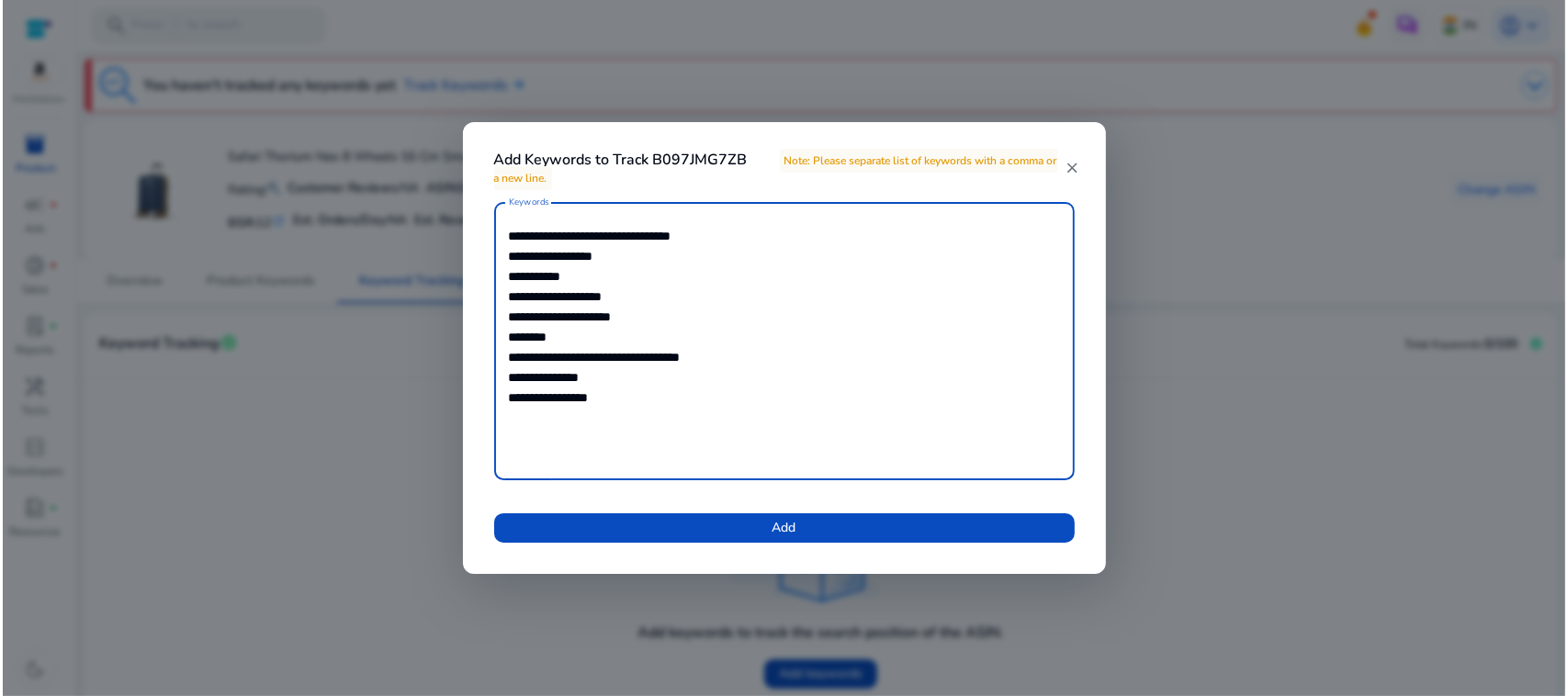
scroll to position [0, 0]
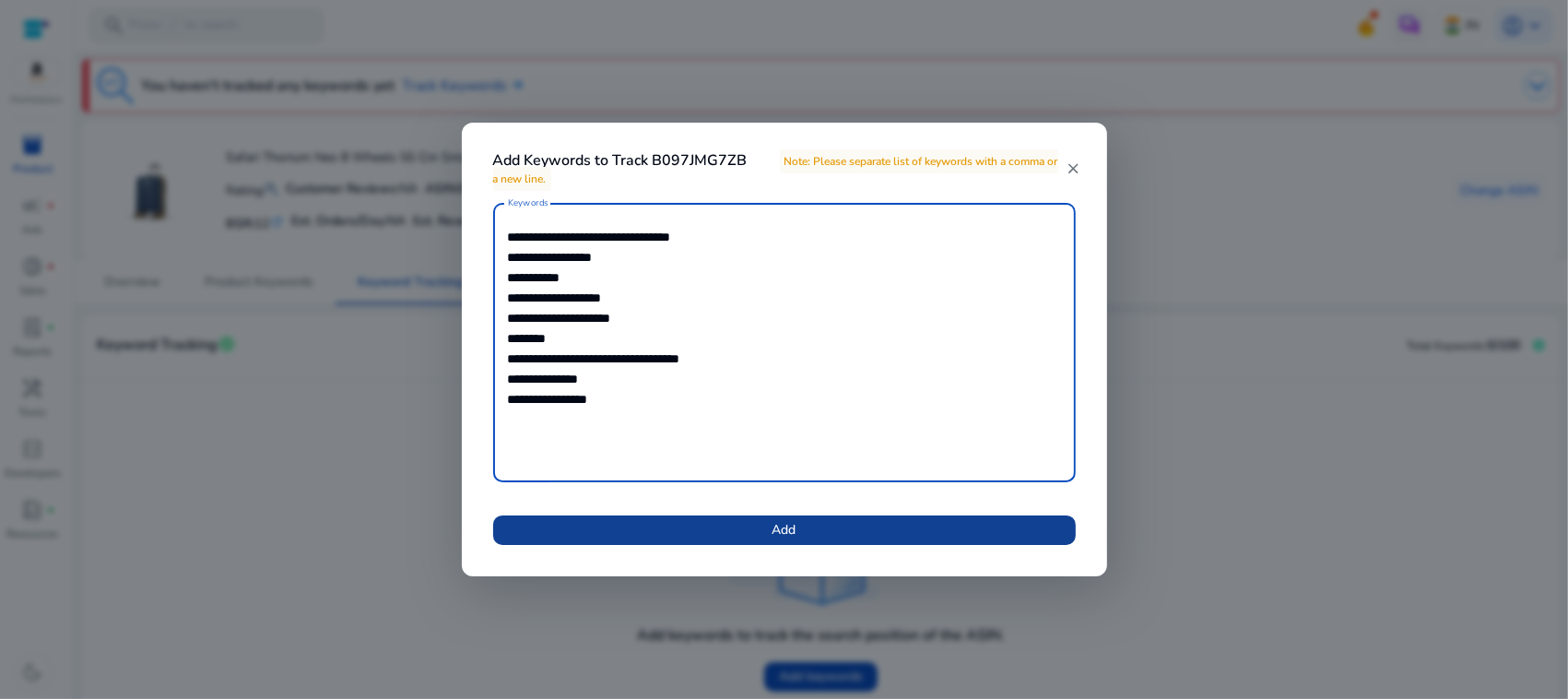
type textarea "**********"
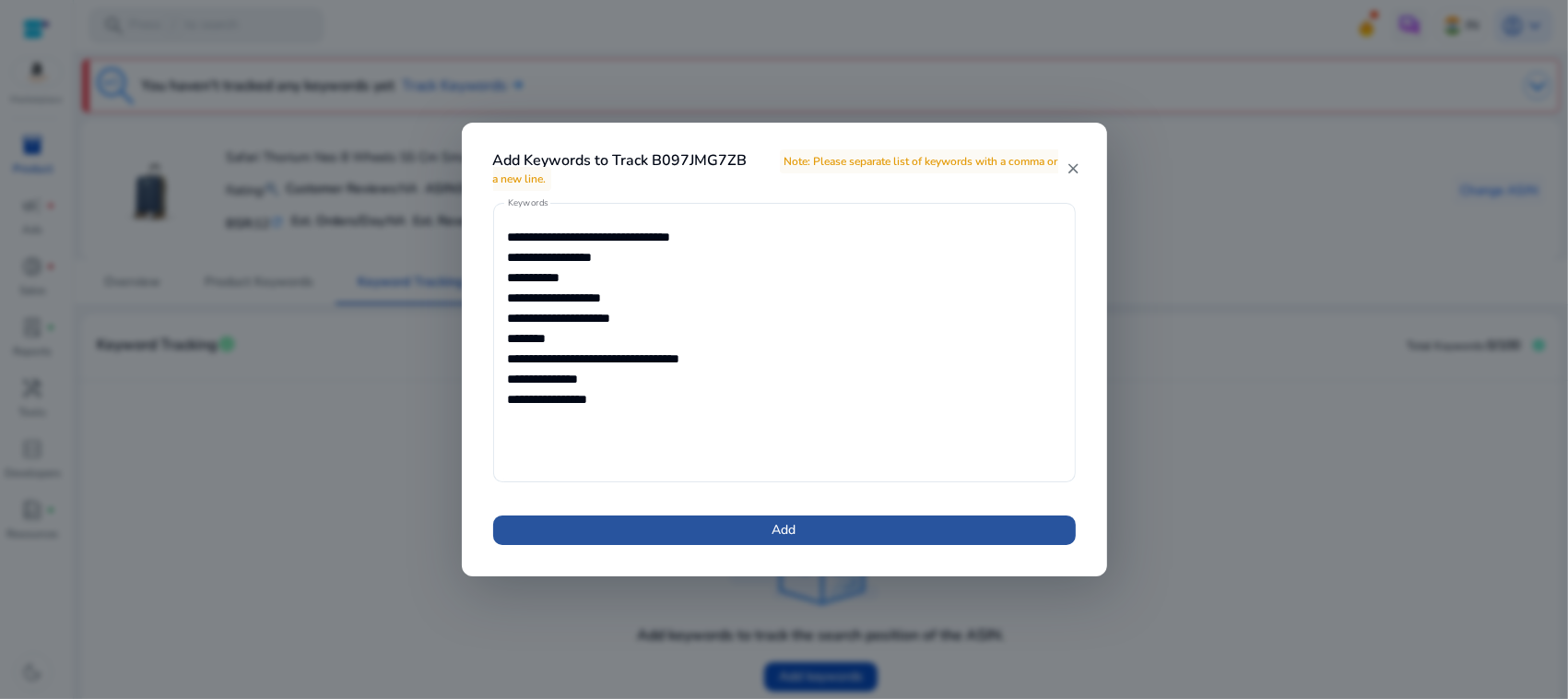
click at [876, 524] on span at bounding box center [784, 530] width 582 height 44
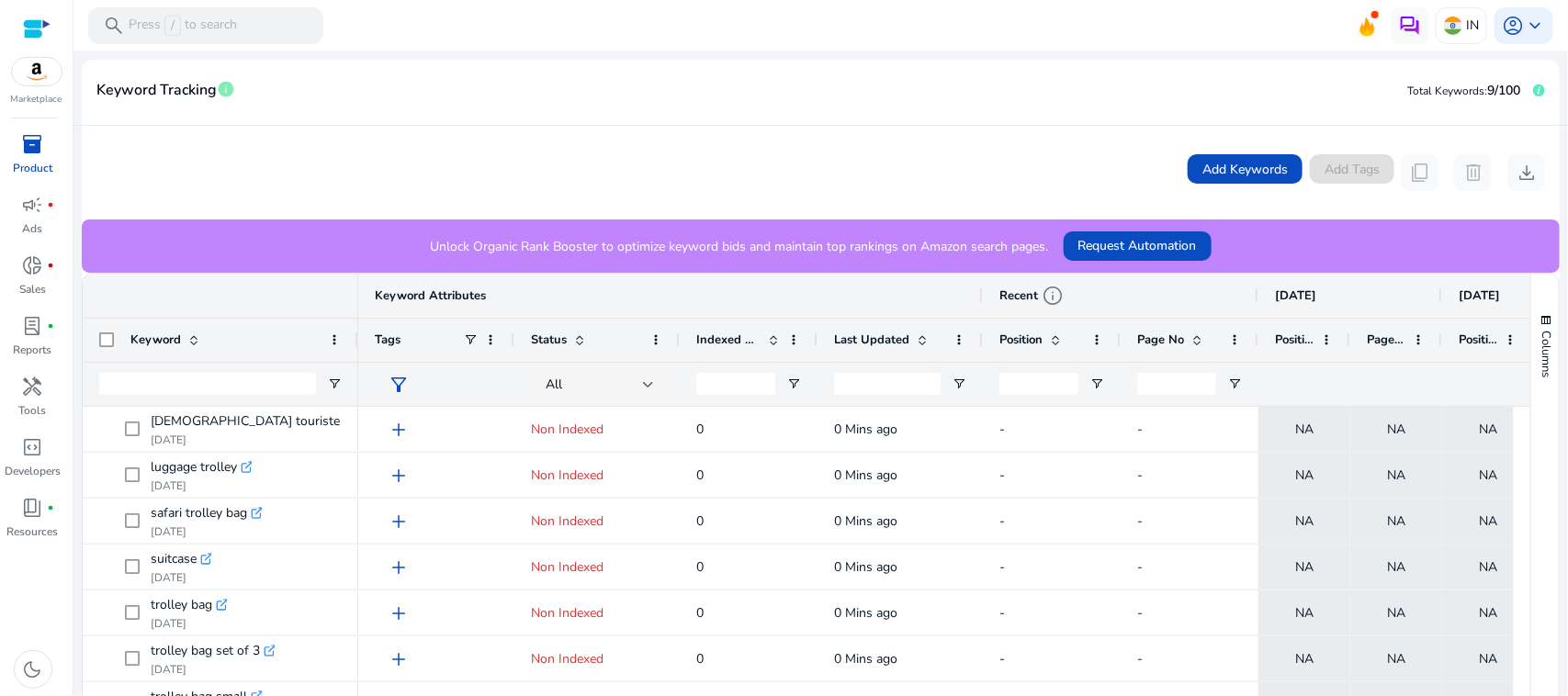
scroll to position [388, 0]
